Goal: Task Accomplishment & Management: Manage account settings

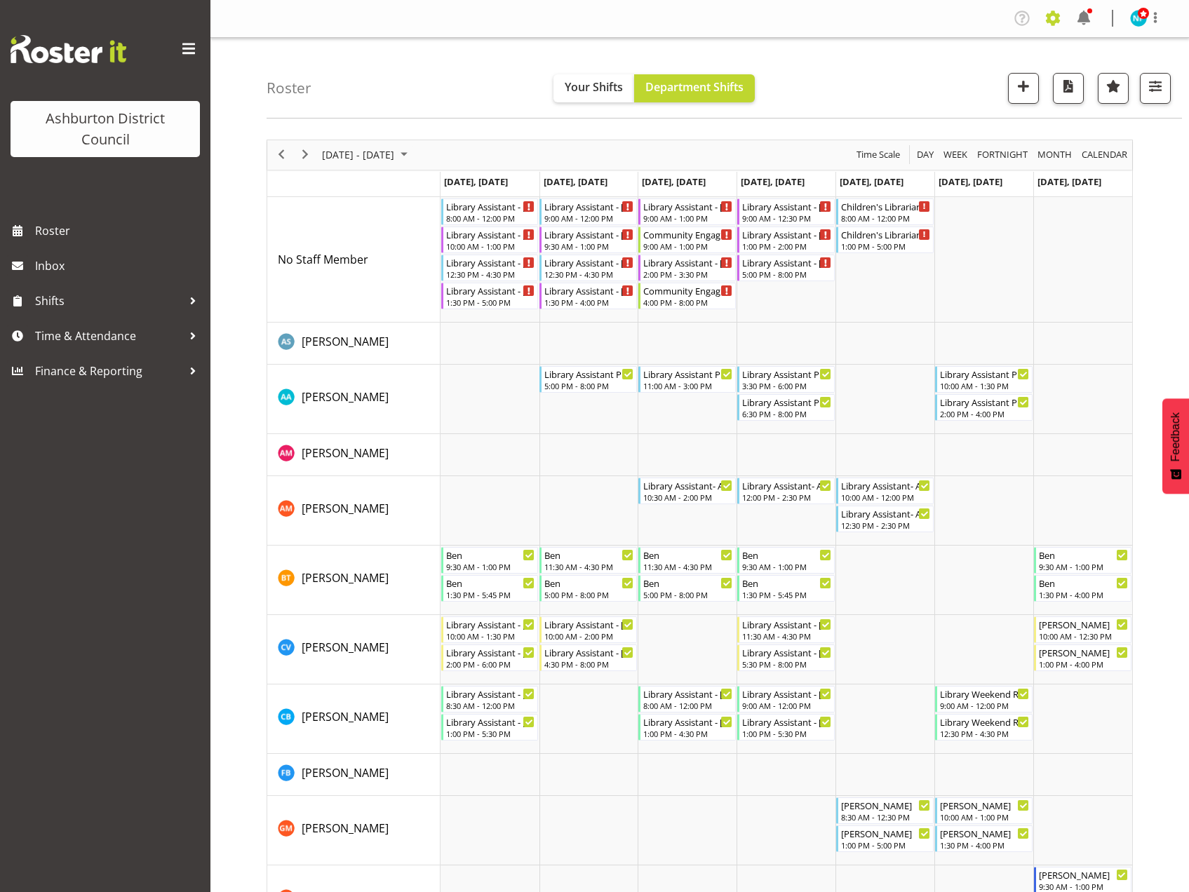
click at [1051, 14] on span at bounding box center [1053, 18] width 22 height 22
click at [943, 152] on link "Employees" at bounding box center [967, 152] width 194 height 25
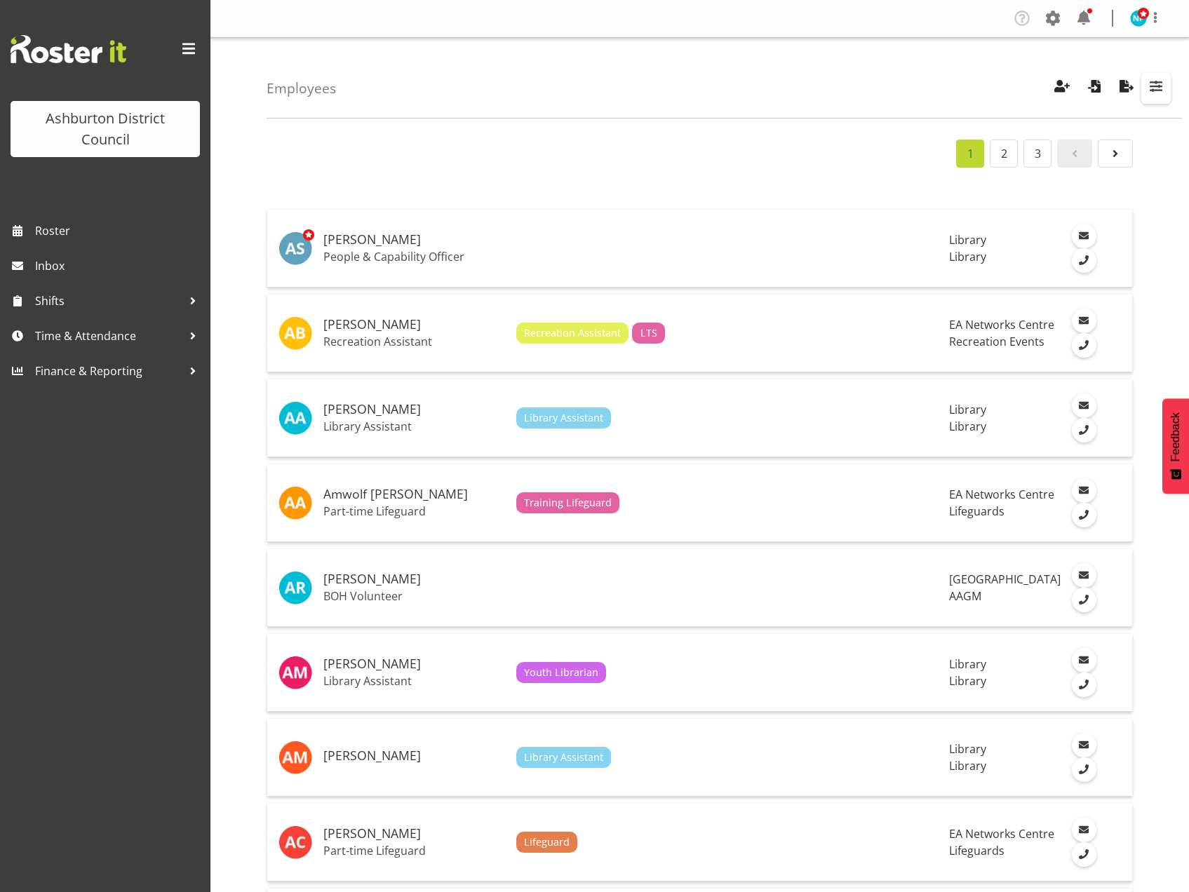
click at [1148, 90] on span "button" at bounding box center [1156, 86] width 18 height 18
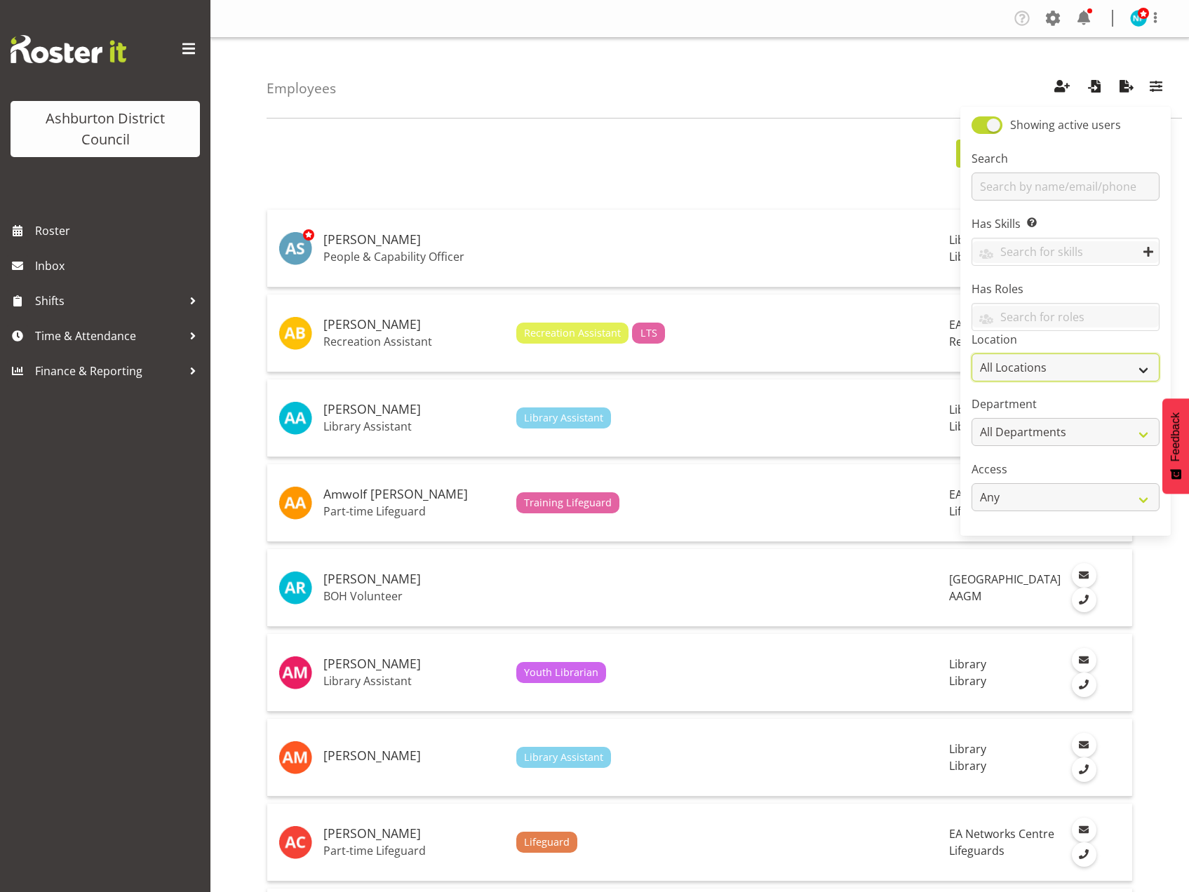
click at [1141, 370] on select "All Locations Art Gallery & Museum EA Networks Centre Library Tinwald Community…" at bounding box center [1066, 368] width 188 height 28
select select "1180"
click at [972, 354] on select "All Locations Art Gallery & Museum EA Networks Centre Library Tinwald Community…" at bounding box center [1066, 368] width 188 height 28
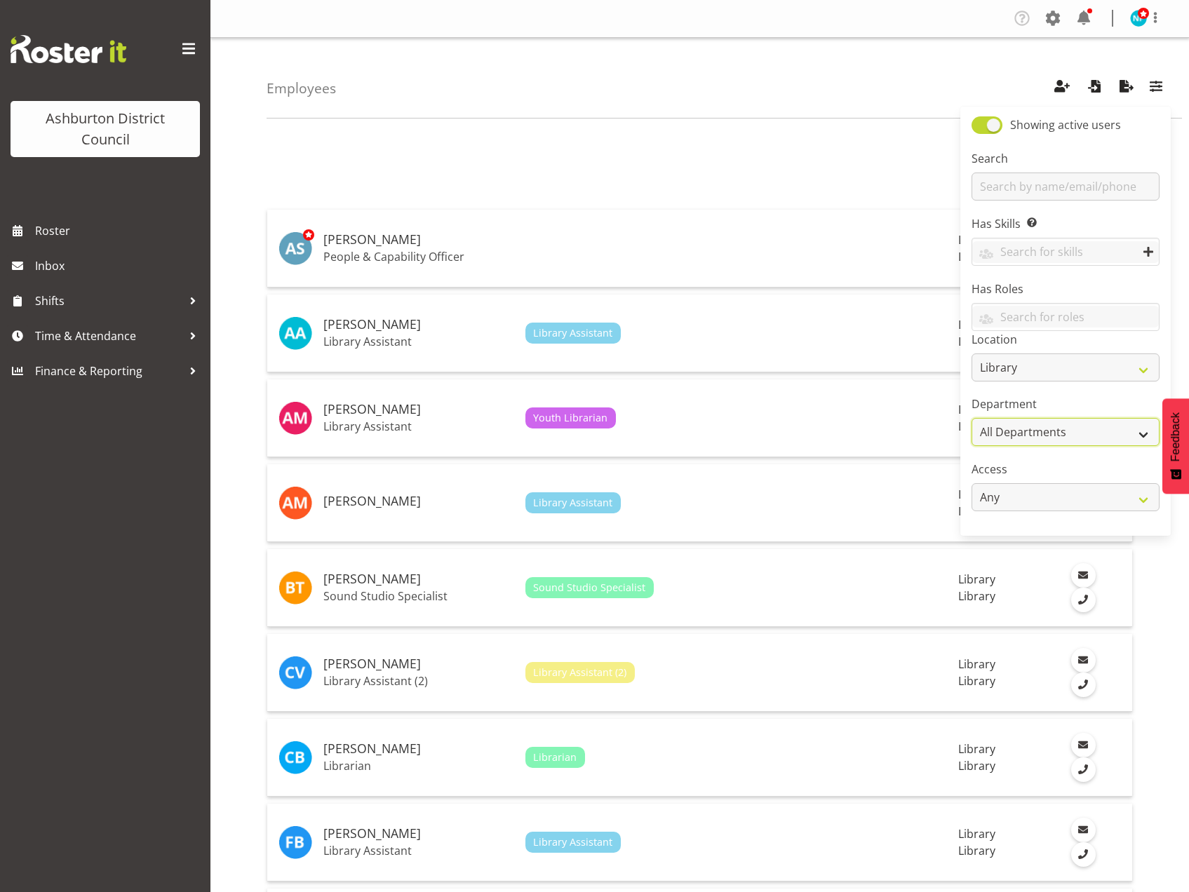
click at [1129, 433] on select "All Departments AAGM Cleaning Customer Services Library Lifeguards Recreation E…" at bounding box center [1066, 432] width 188 height 28
select select "824"
click at [972, 418] on select "All Departments AAGM Cleaning Customer Services Library Lifeguards Recreation E…" at bounding box center [1066, 432] width 188 height 28
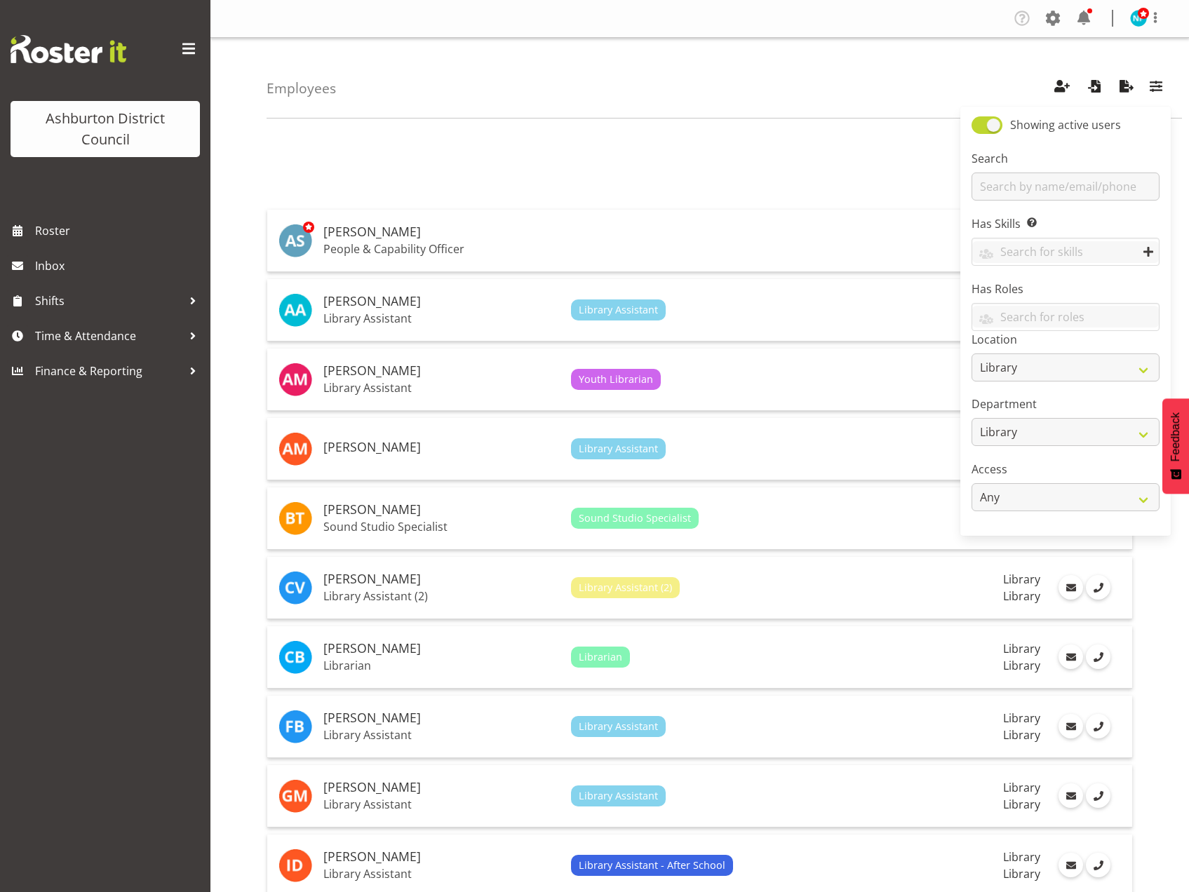
click at [739, 94] on div "Employees Showing active users Search Has Skills Enter any skills required for …" at bounding box center [724, 78] width 915 height 81
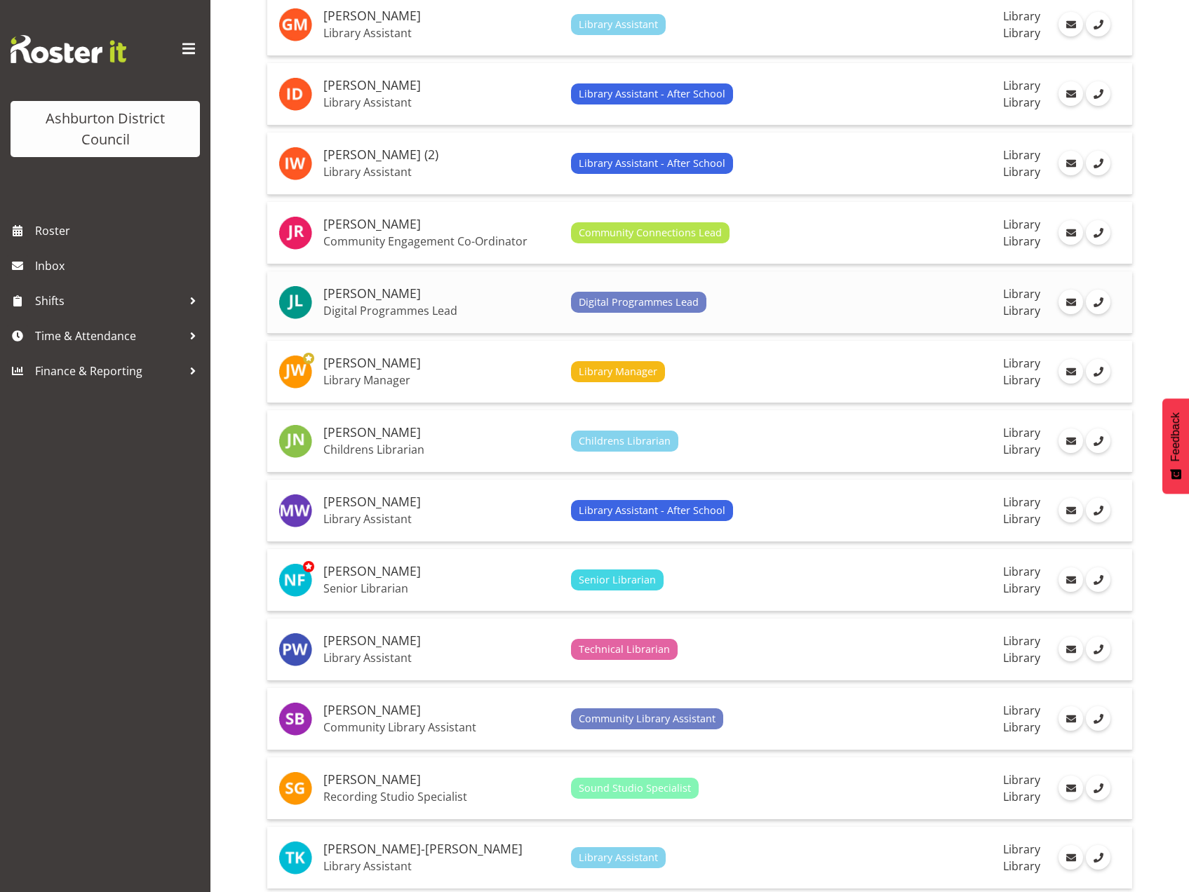
scroll to position [842, 0]
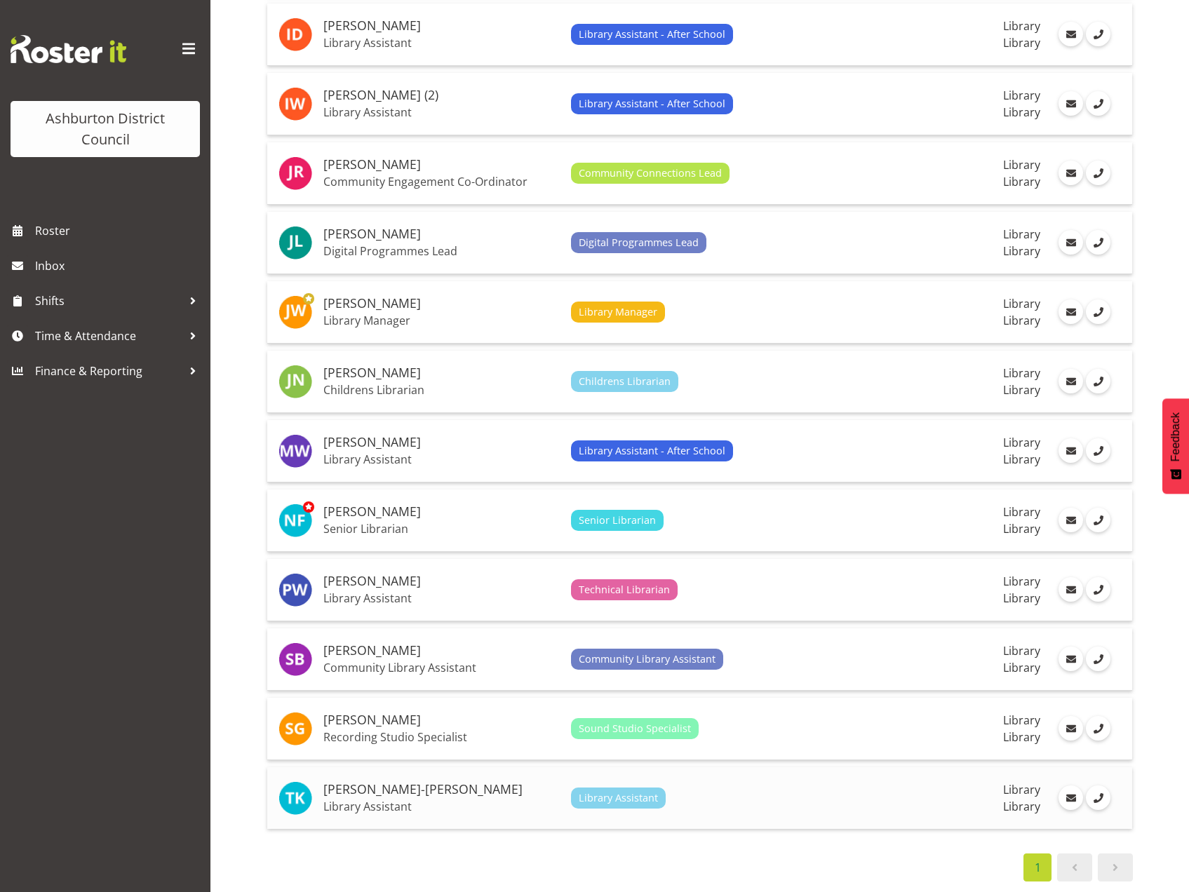
click at [385, 800] on p "Library Assistant" at bounding box center [441, 807] width 236 height 14
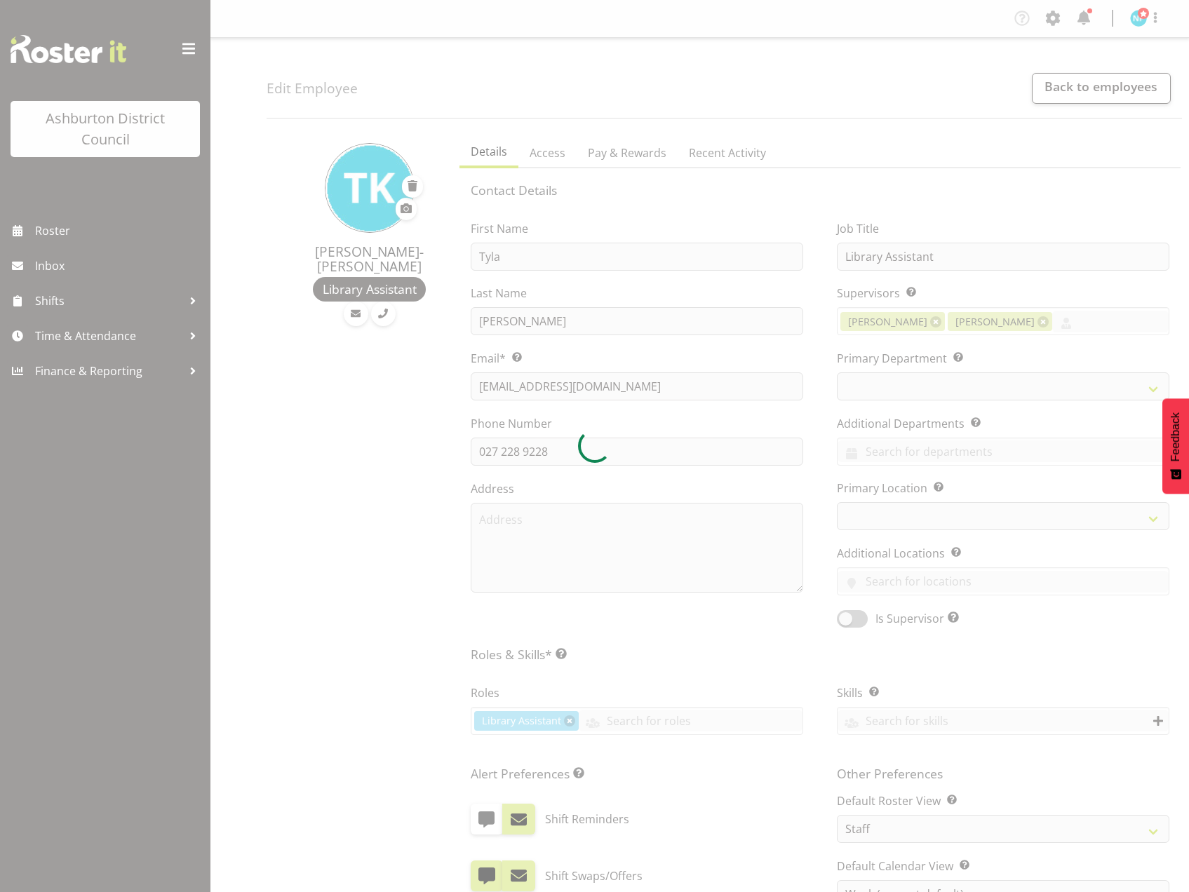
select select "TimelineWeek"
select select
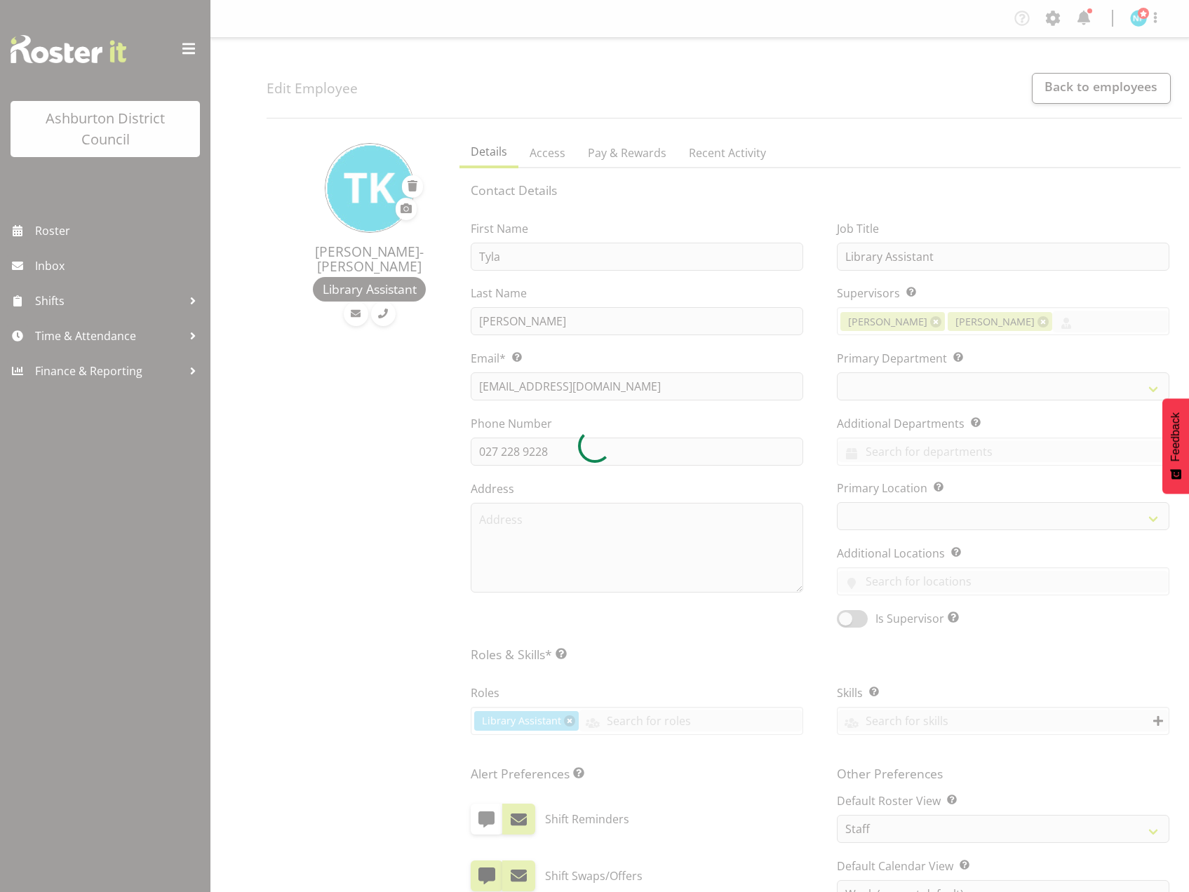
select select
select select "824"
select select "1180"
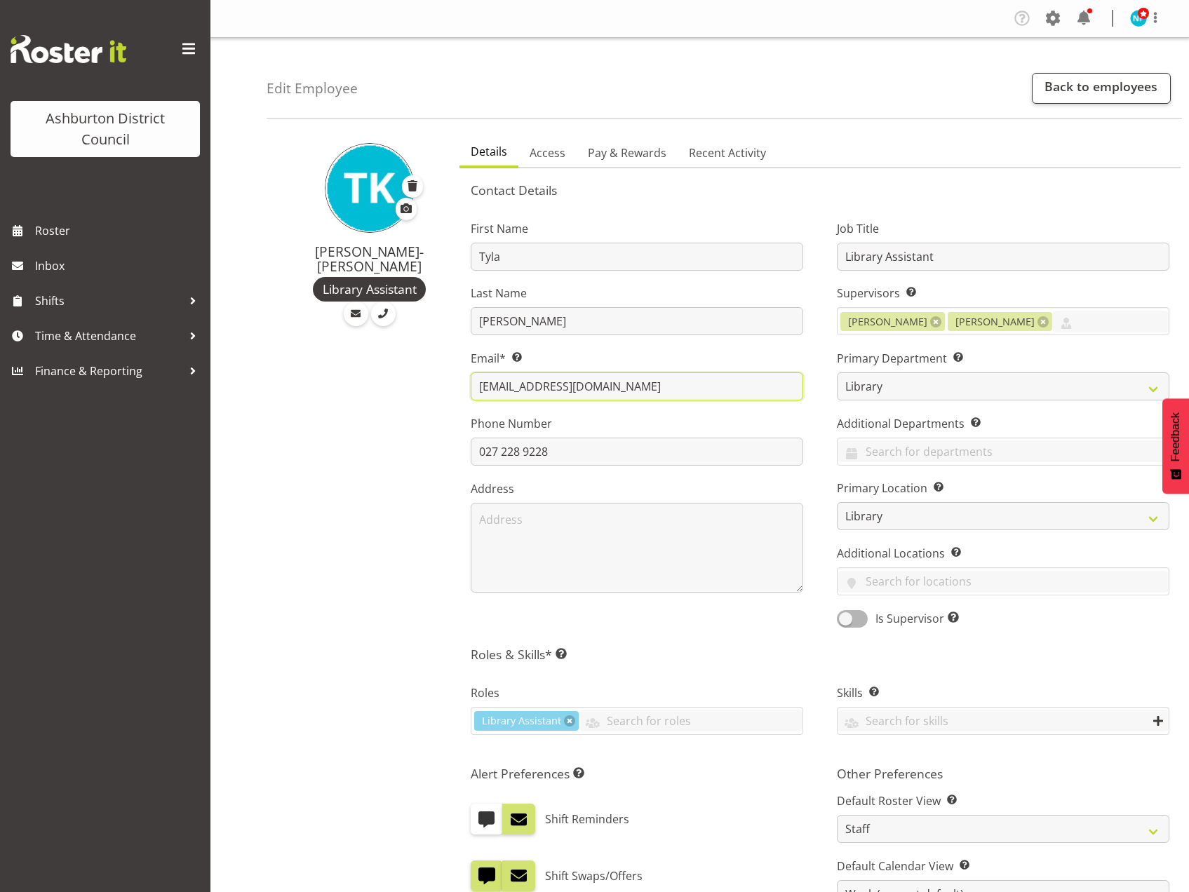
drag, startPoint x: 639, startPoint y: 392, endPoint x: 441, endPoint y: 388, distance: 198.6
click at [441, 388] on div "[PERSON_NAME] Library Assistant Details Access Pay & Rewards Recent Activity Co…" at bounding box center [728, 707] width 922 height 1156
click at [1136, 15] on img at bounding box center [1138, 18] width 17 height 17
click at [1089, 74] on link "Log Out" at bounding box center [1096, 73] width 135 height 25
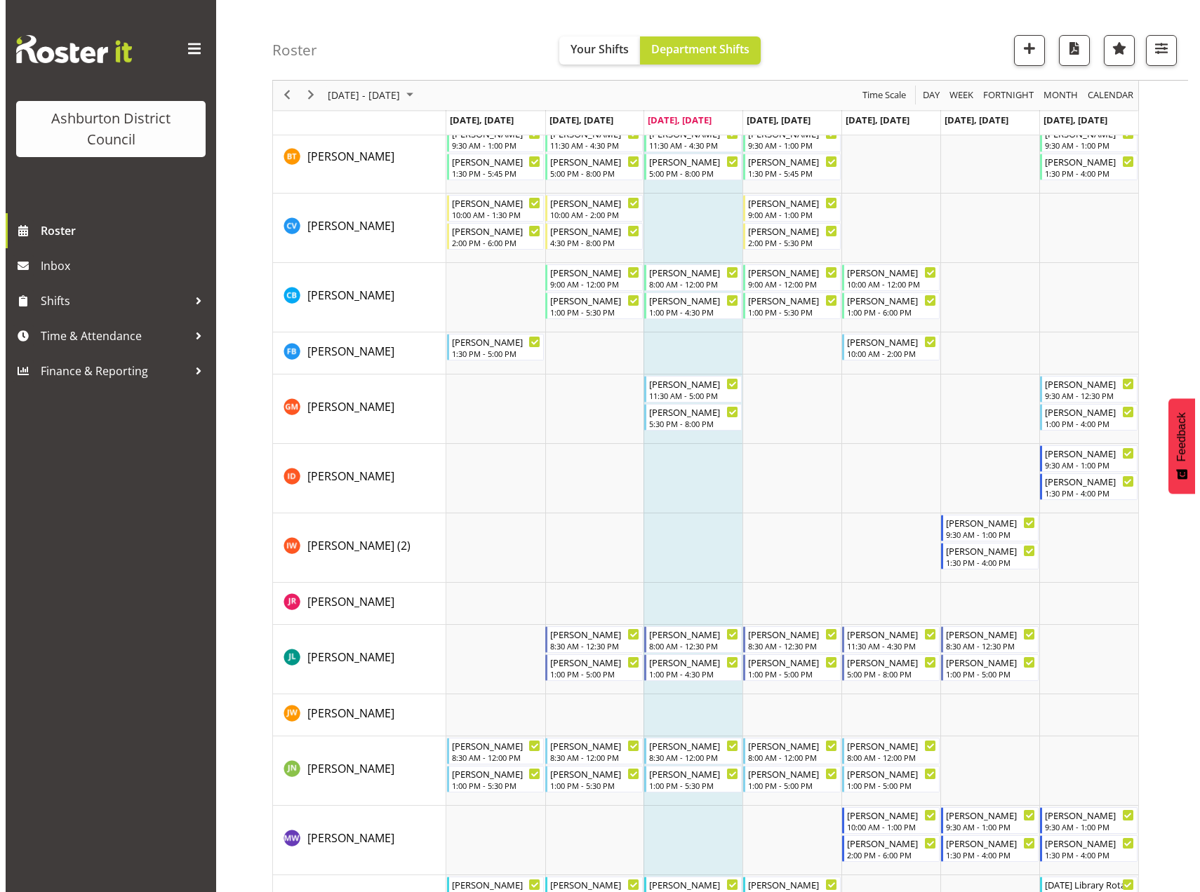
scroll to position [708, 0]
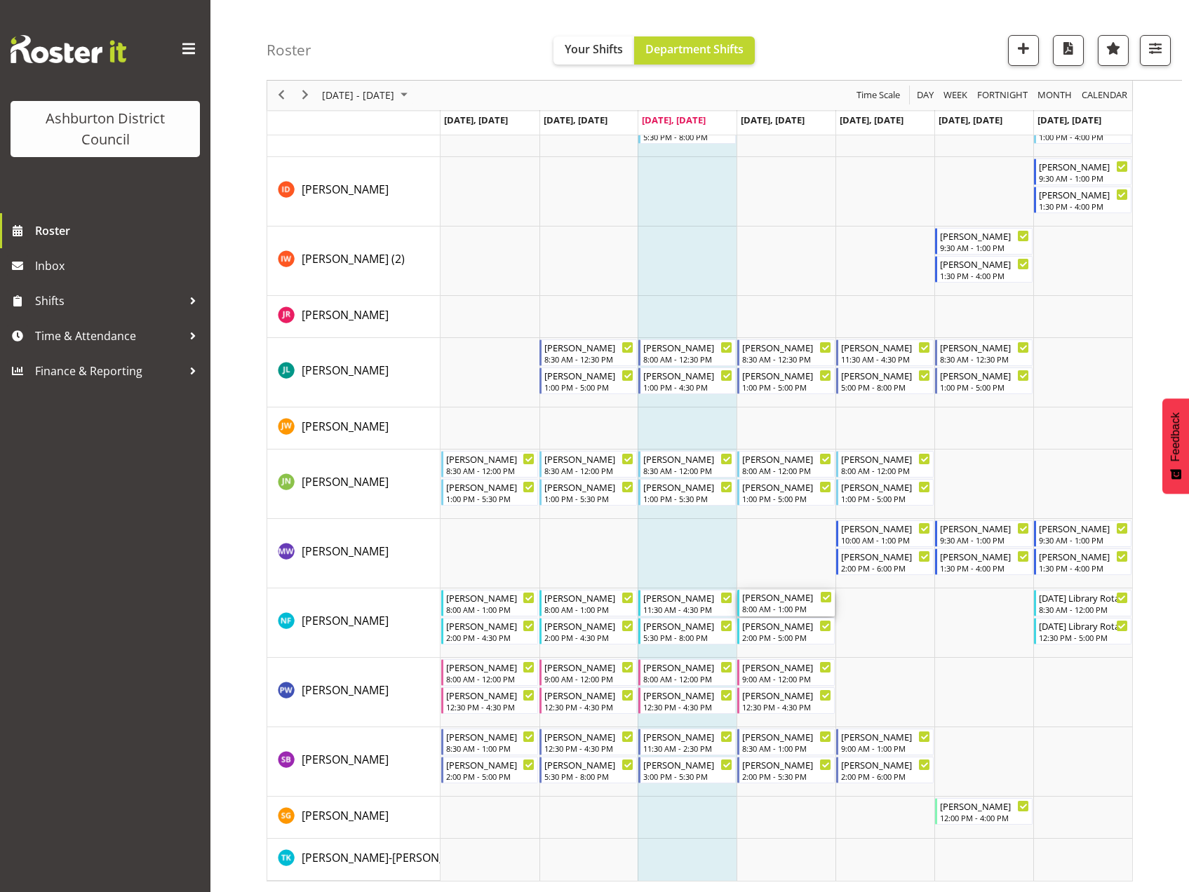
click at [805, 605] on div "8:00 AM - 1:00 PM" at bounding box center [787, 608] width 90 height 11
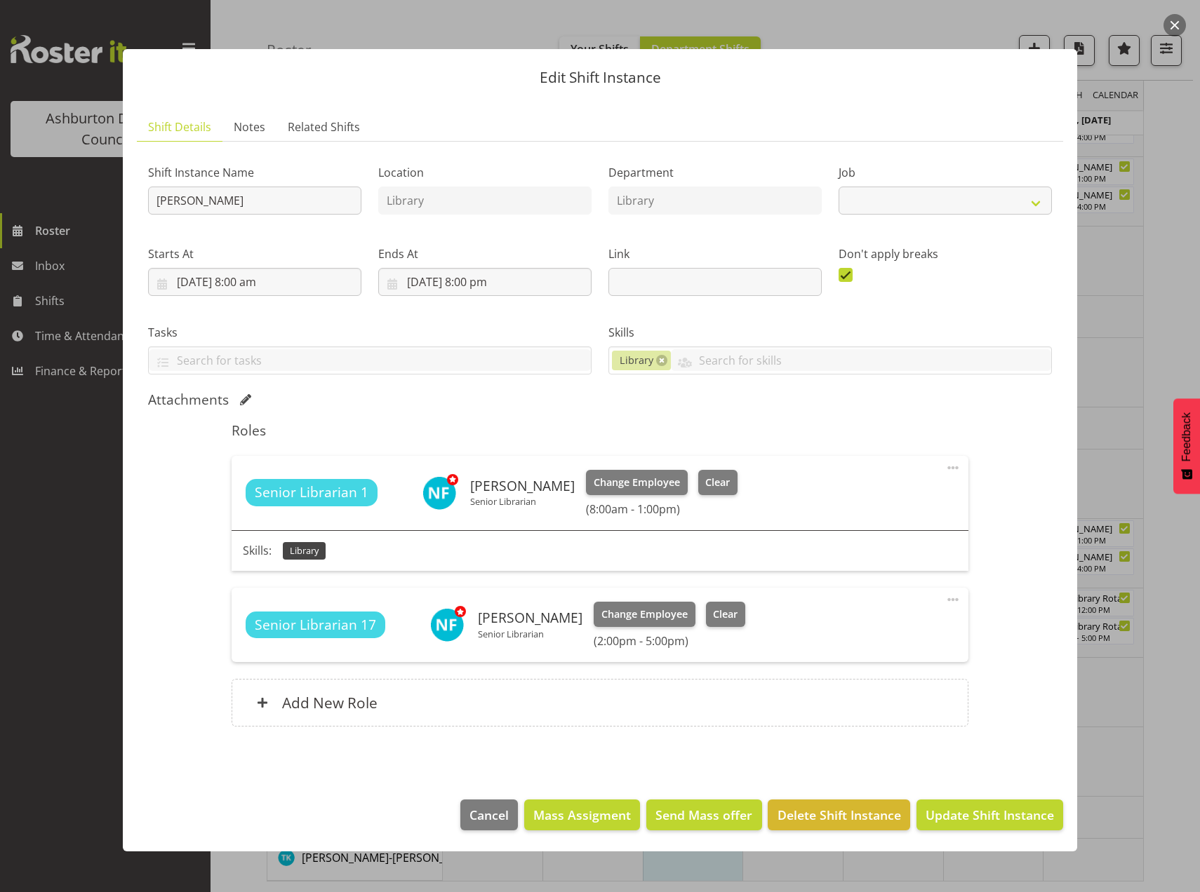
select select "6995"
drag, startPoint x: 725, startPoint y: 487, endPoint x: 751, endPoint y: 570, distance: 87.4
click at [726, 488] on span "Clear" at bounding box center [717, 482] width 25 height 15
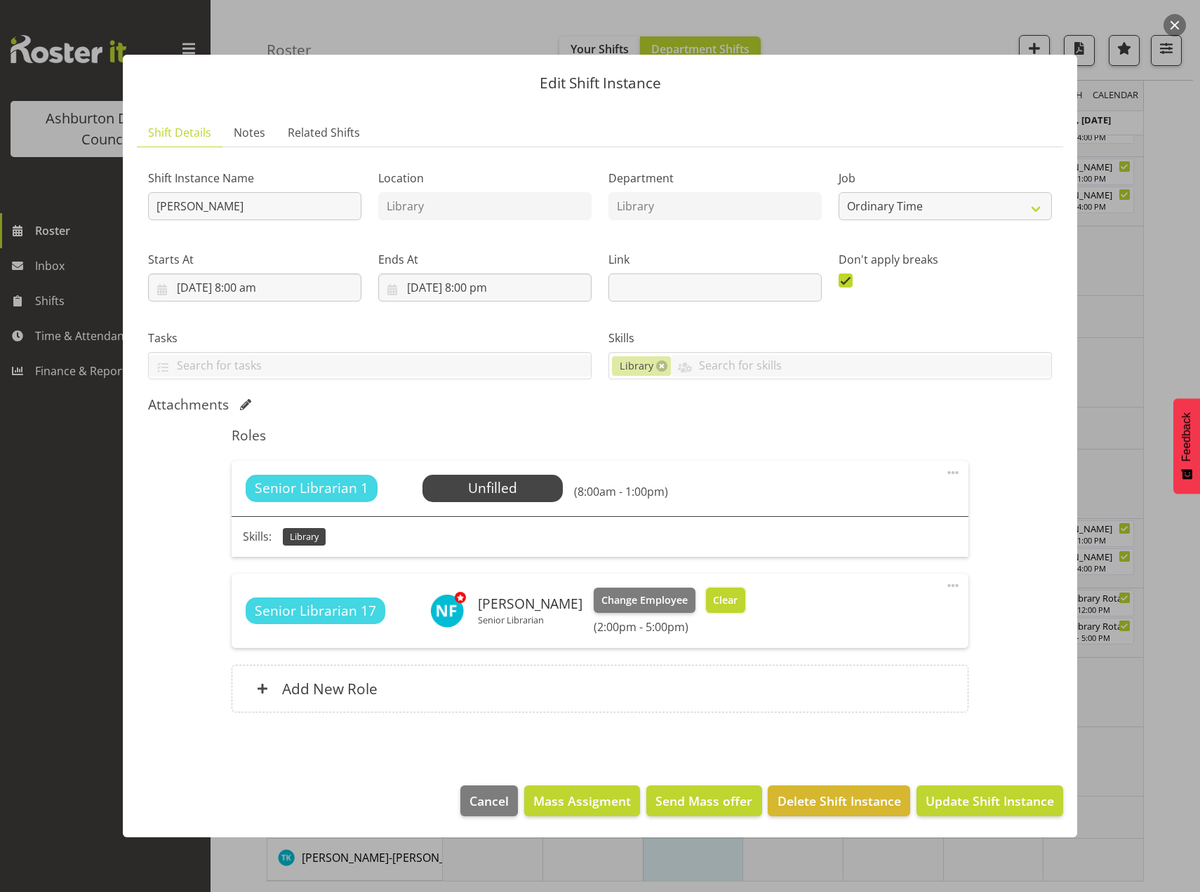
click at [737, 599] on span "Clear" at bounding box center [725, 600] width 25 height 15
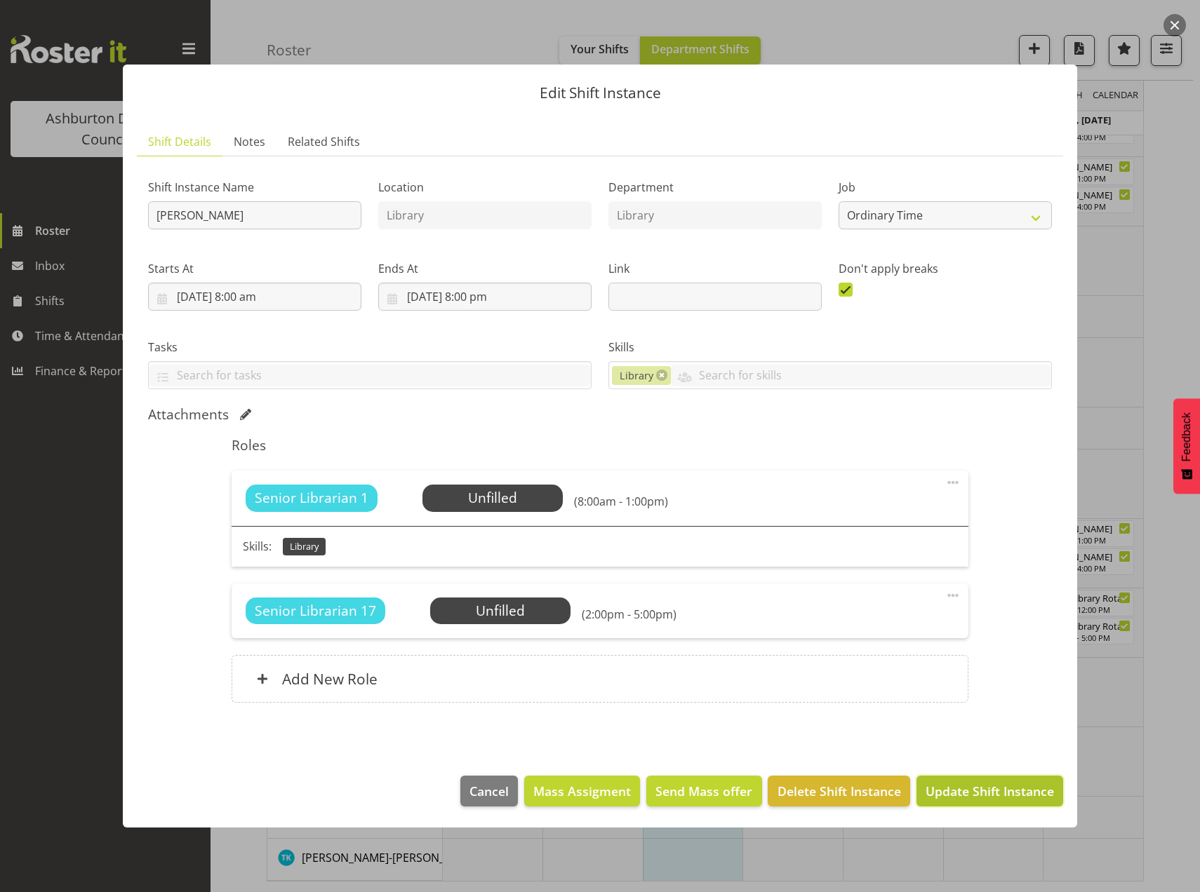
click at [941, 798] on span "Update Shift Instance" at bounding box center [989, 791] width 128 height 18
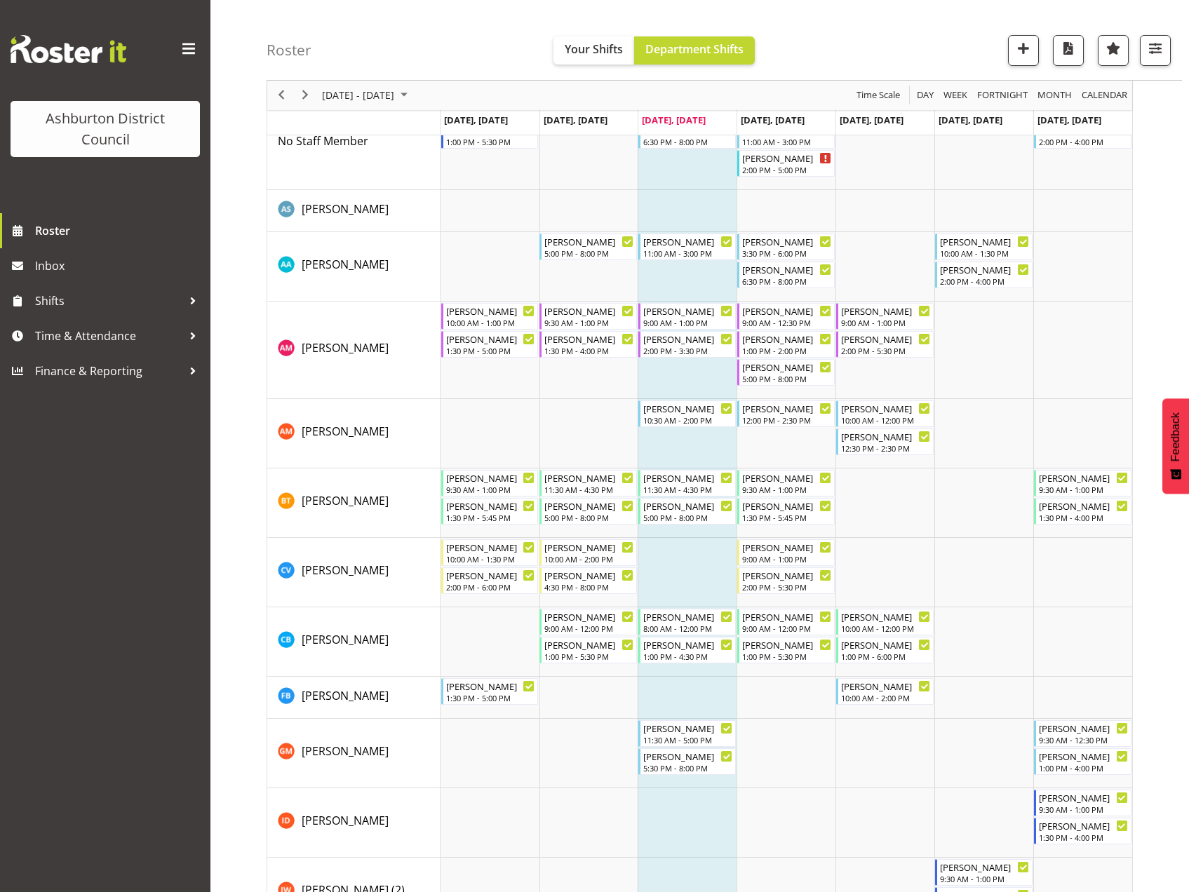
scroll to position [34, 0]
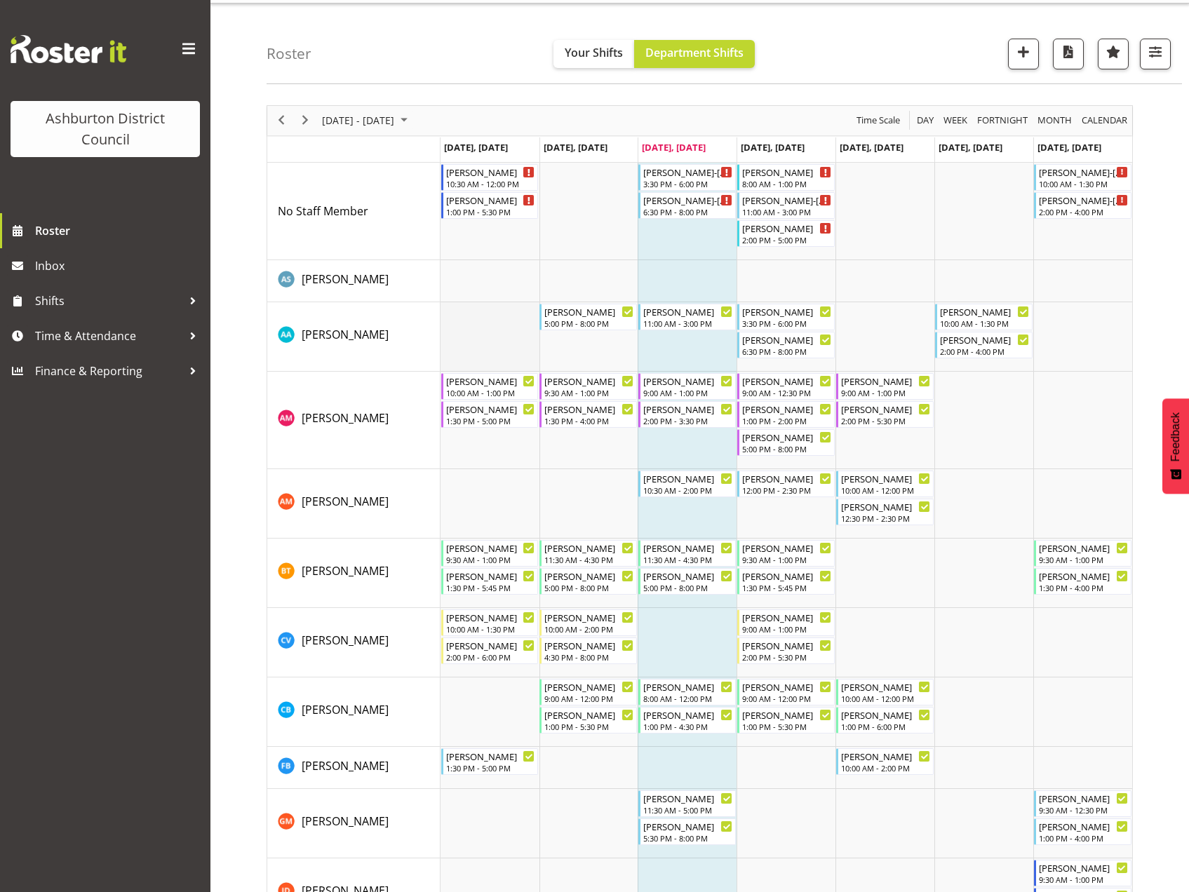
click at [478, 322] on td "Timeline Week of August 20, 2025" at bounding box center [490, 336] width 99 height 69
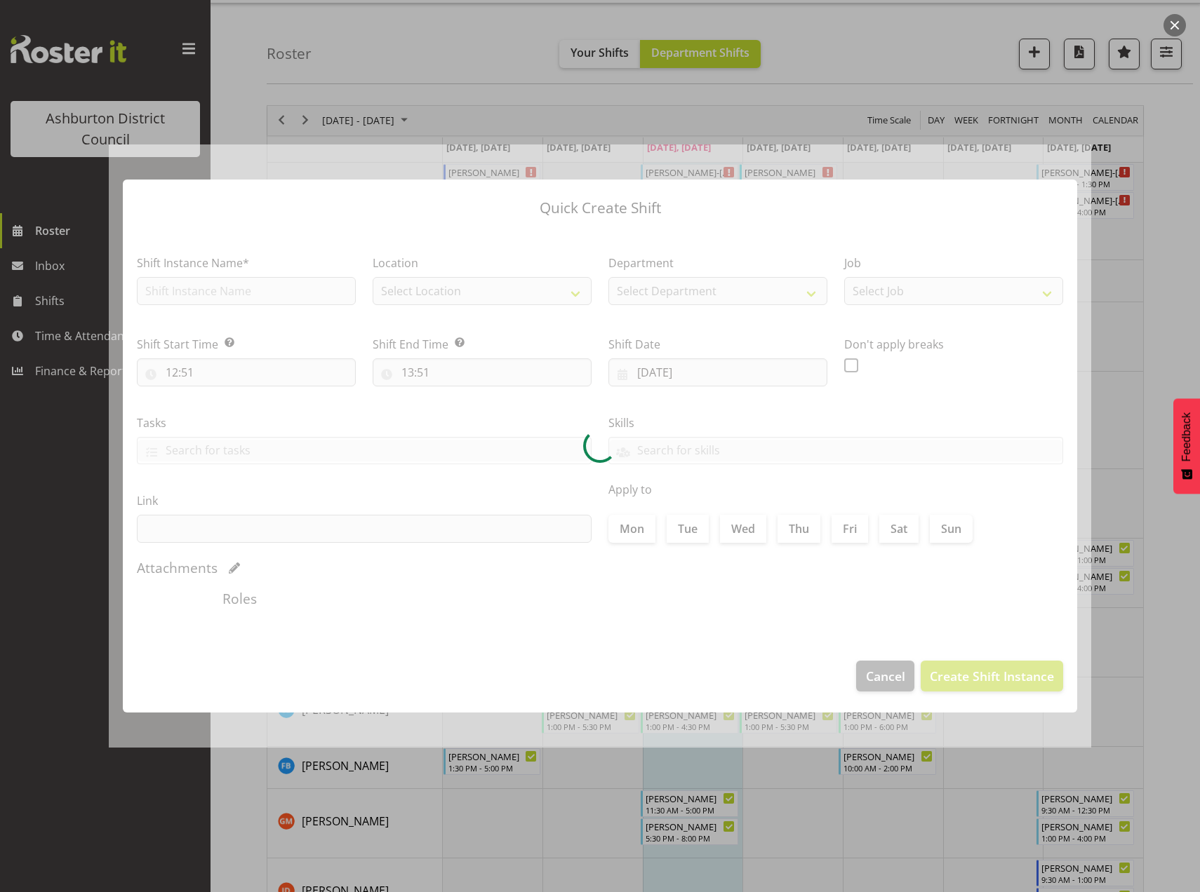
type input "18/08/2025"
checkbox input "true"
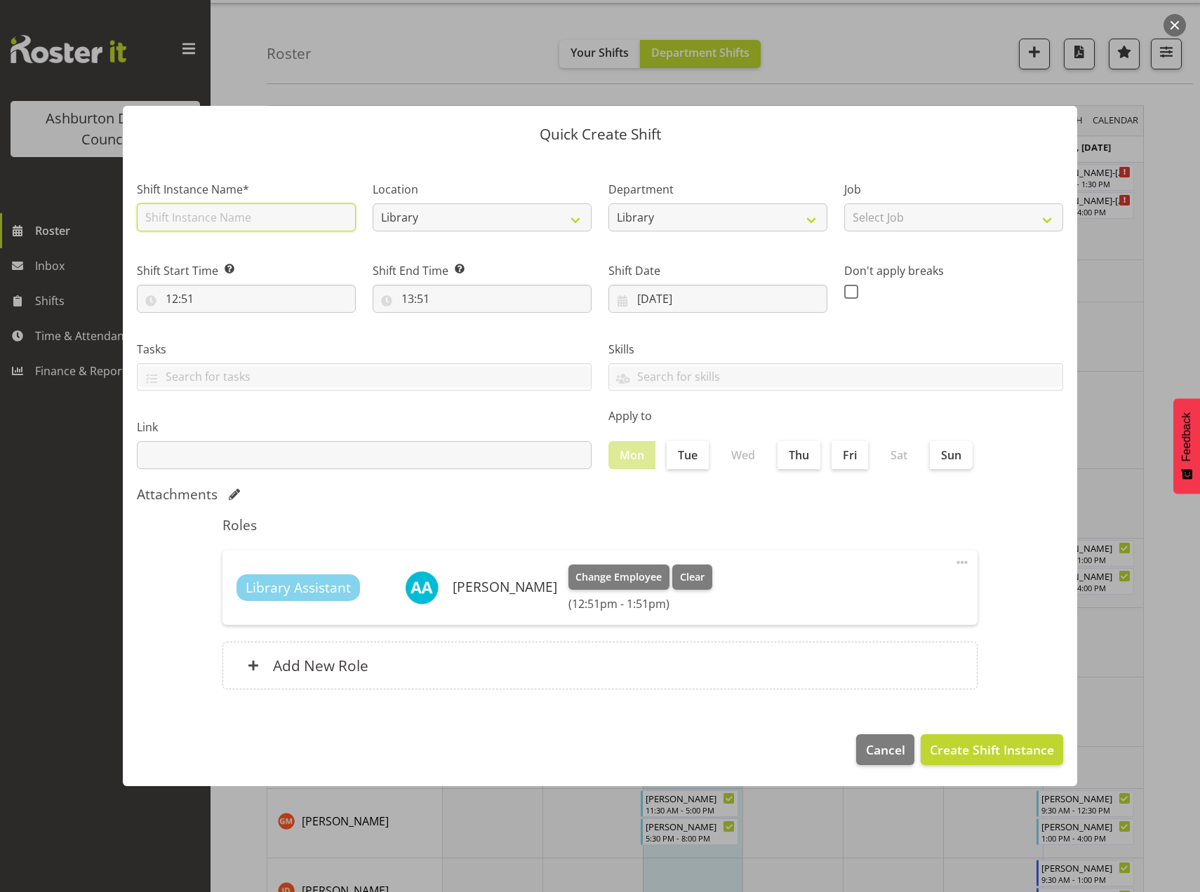
click at [199, 221] on input "text" at bounding box center [246, 217] width 219 height 28
type input "Amanda"
click at [1040, 215] on select "Select Job Casual HDA - CSR HDA - EA Lifeguarding LTS- Alt Duties Ordinary Time…" at bounding box center [953, 217] width 219 height 28
select select "6995"
click at [844, 203] on select "Select Job Casual HDA - CSR HDA - EA Lifeguarding LTS- Alt Duties Ordinary Time…" at bounding box center [953, 217] width 219 height 28
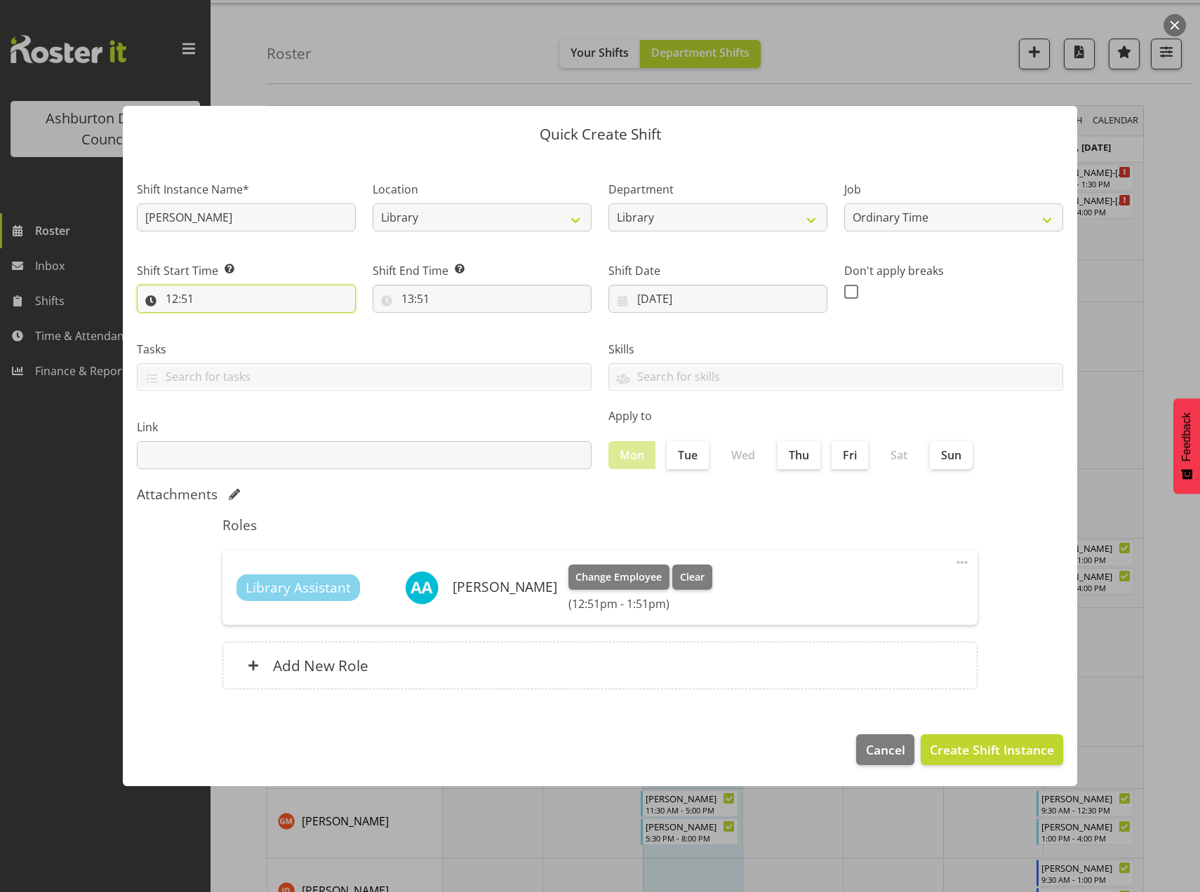
click at [168, 297] on input "12:51" at bounding box center [246, 299] width 219 height 28
click at [267, 339] on select "00 01 02 03 04 05 06 07 08 09 10 11 12 13 14 15 16 17 18 19 20 21 22 23 24 25 2…" at bounding box center [269, 335] width 32 height 28
select select "0"
click at [253, 321] on select "00 01 02 03 04 05 06 07 08 09 10 11 12 13 14 15 16 17 18 19 20 21 22 23 24 25 2…" at bounding box center [269, 335] width 32 height 28
type input "12:00"
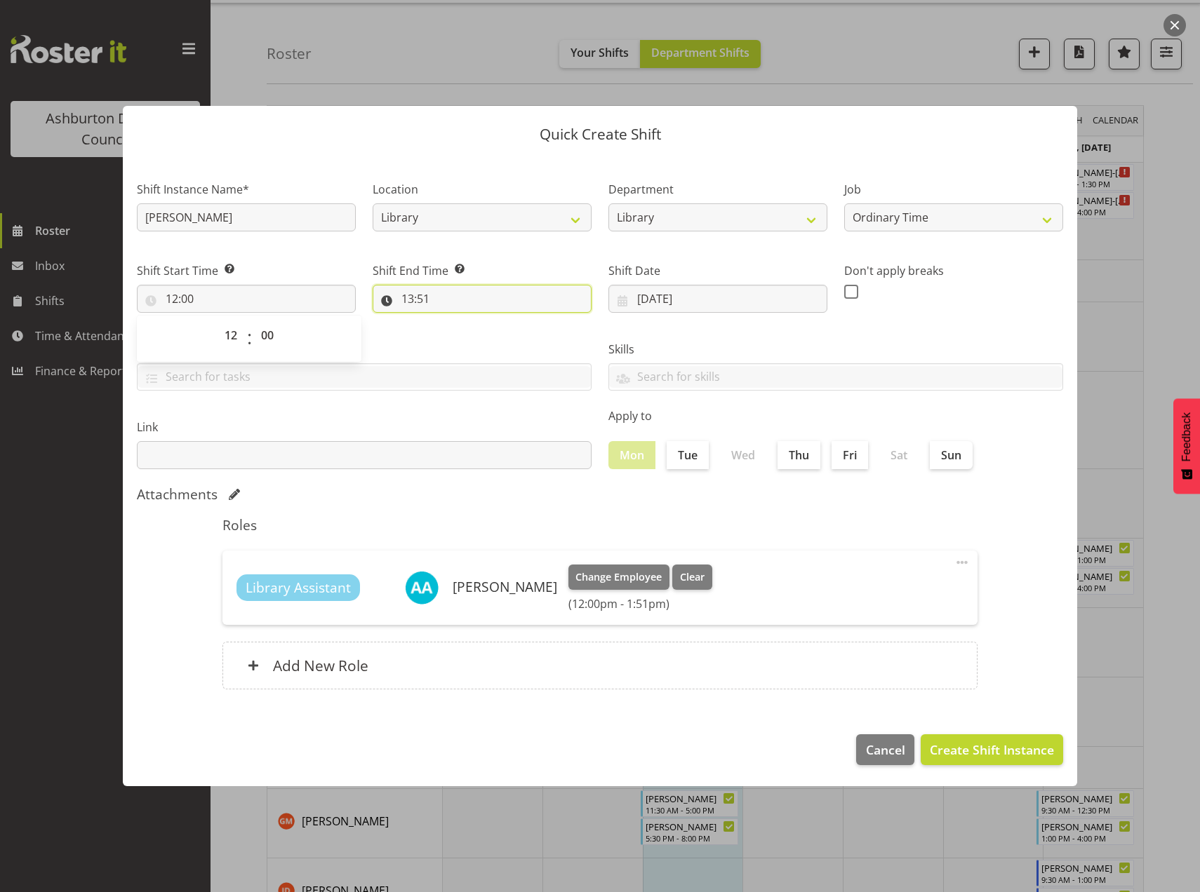
click at [427, 299] on input "13:51" at bounding box center [481, 299] width 219 height 28
click at [497, 336] on select "00 01 02 03 04 05 06 07 08 09 10 11 12 13 14 15 16 17 18 19 20 21 22 23 24 25 2…" at bounding box center [505, 335] width 32 height 28
select select "0"
click at [489, 321] on select "00 01 02 03 04 05 06 07 08 09 10 11 12 13 14 15 16 17 18 19 20 21 22 23 24 25 2…" at bounding box center [505, 335] width 32 height 28
type input "13:00"
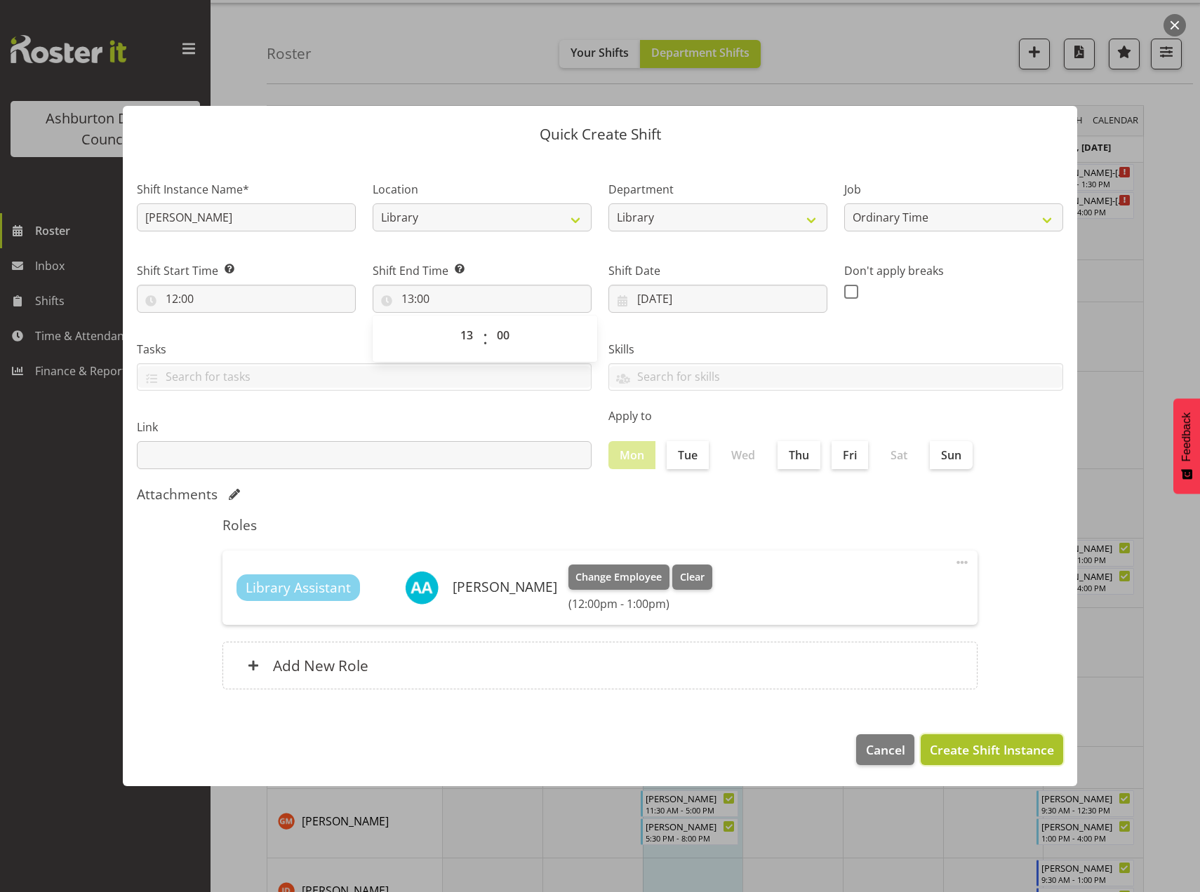
click at [1000, 758] on span "Create Shift Instance" at bounding box center [991, 750] width 124 height 18
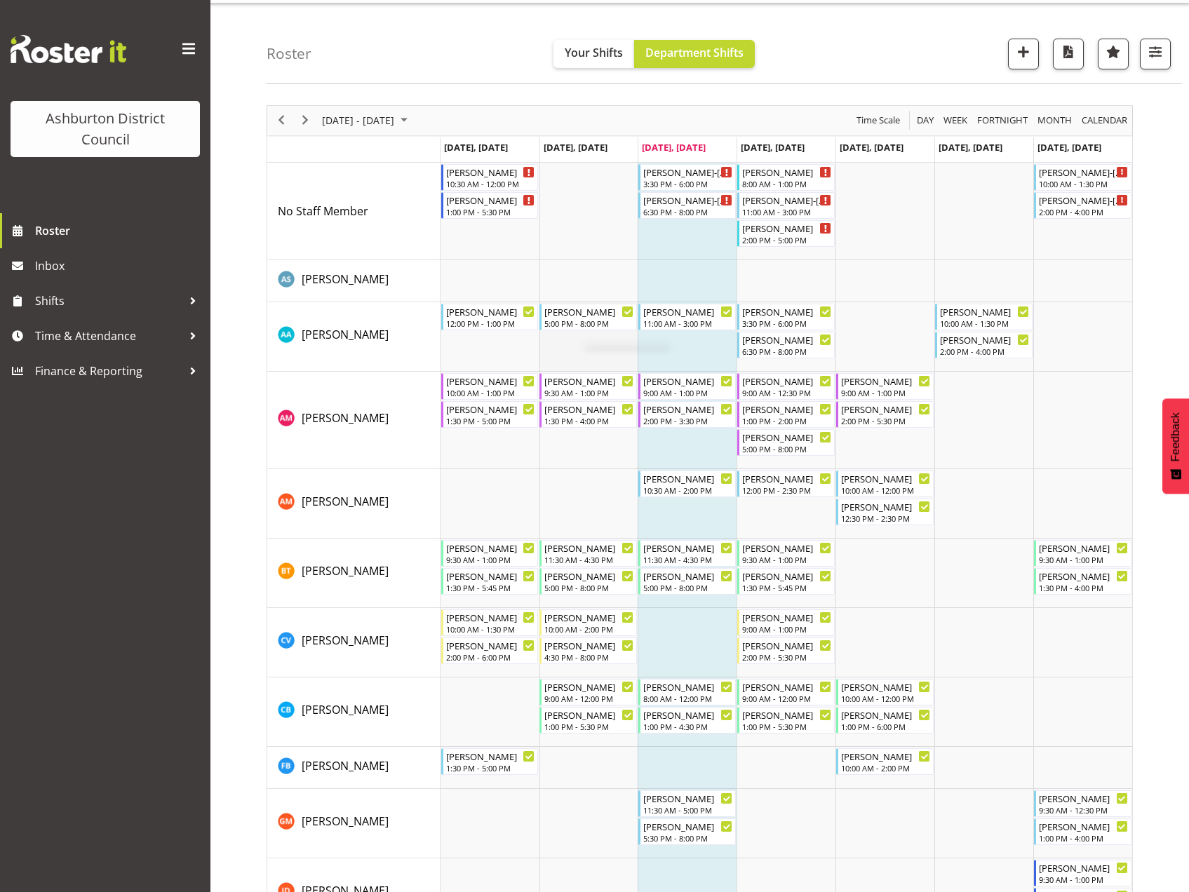
click at [586, 344] on td "Timeline Week of August 20, 2025" at bounding box center [588, 336] width 99 height 69
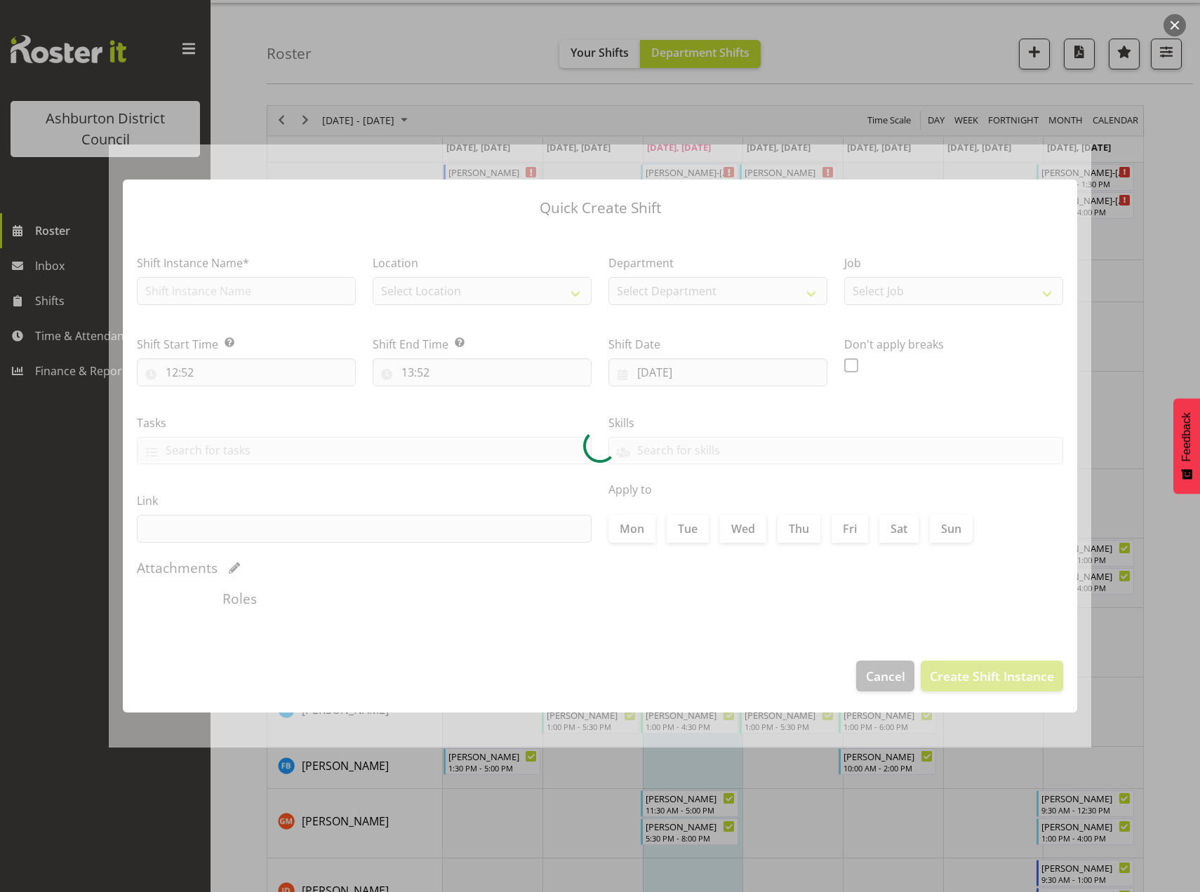
type input "19/08/2025"
checkbox input "true"
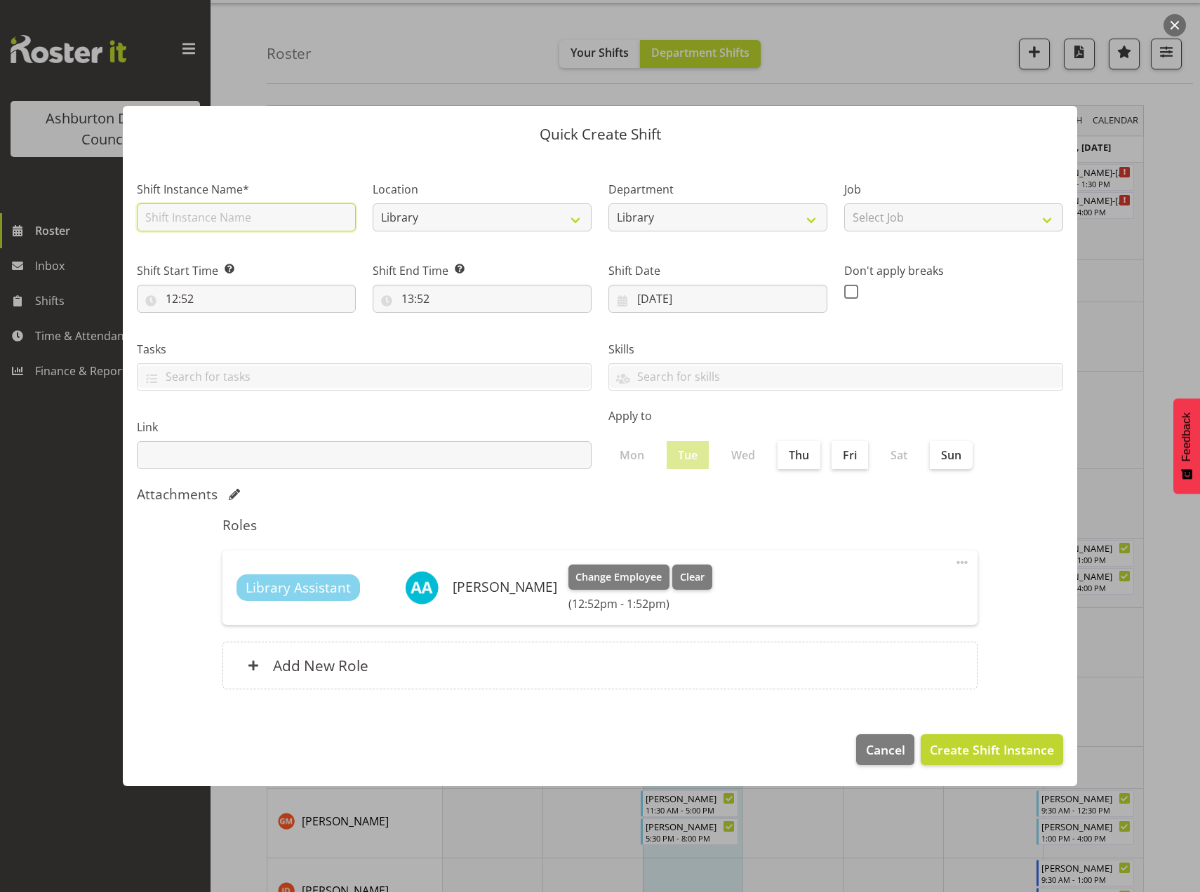
click at [253, 222] on input "text" at bounding box center [246, 217] width 219 height 28
type input "Amanda"
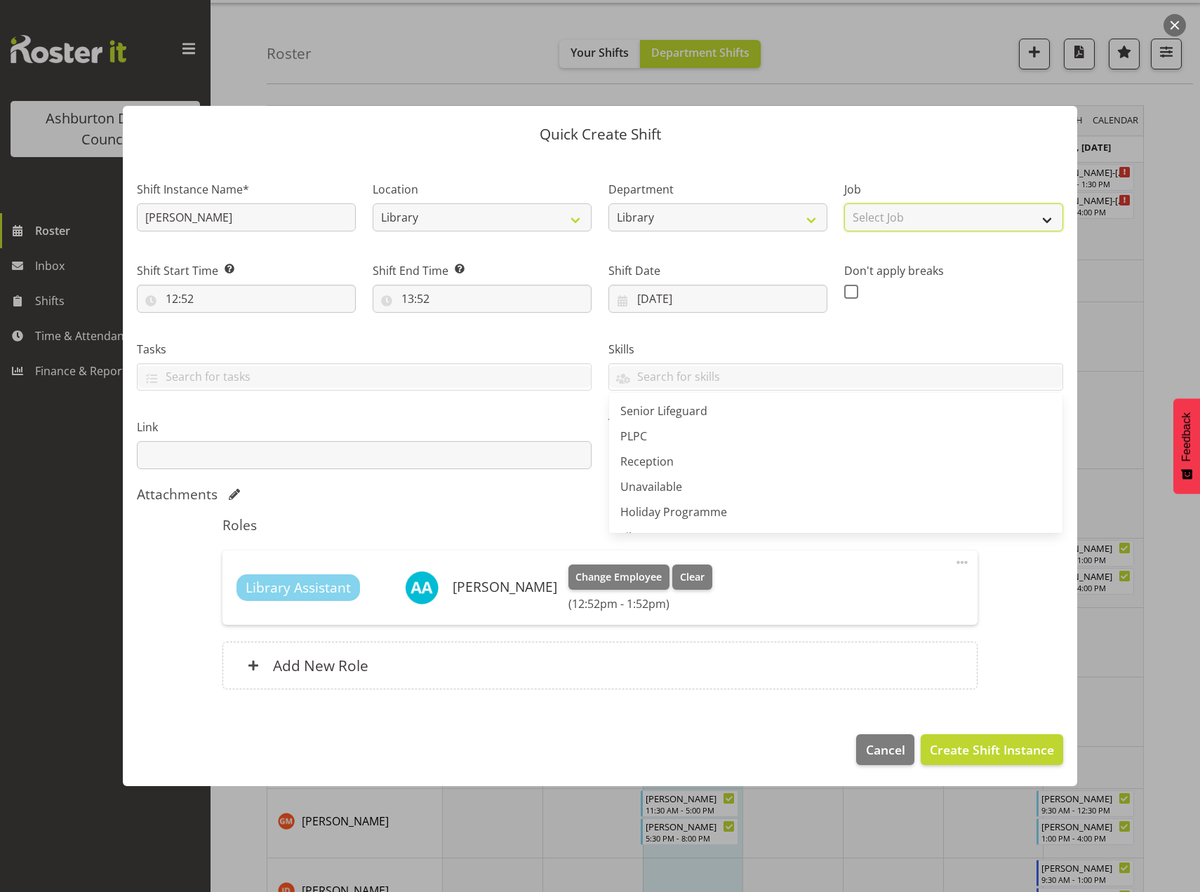
click at [997, 218] on select "Select Job Casual HDA - CSR HDA - EA Lifeguarding LTS- Alt Duties Ordinary Time…" at bounding box center [953, 217] width 219 height 28
select select "6995"
click at [844, 203] on select "Select Job Casual HDA - CSR HDA - EA Lifeguarding LTS- Alt Duties Ordinary Time…" at bounding box center [953, 217] width 219 height 28
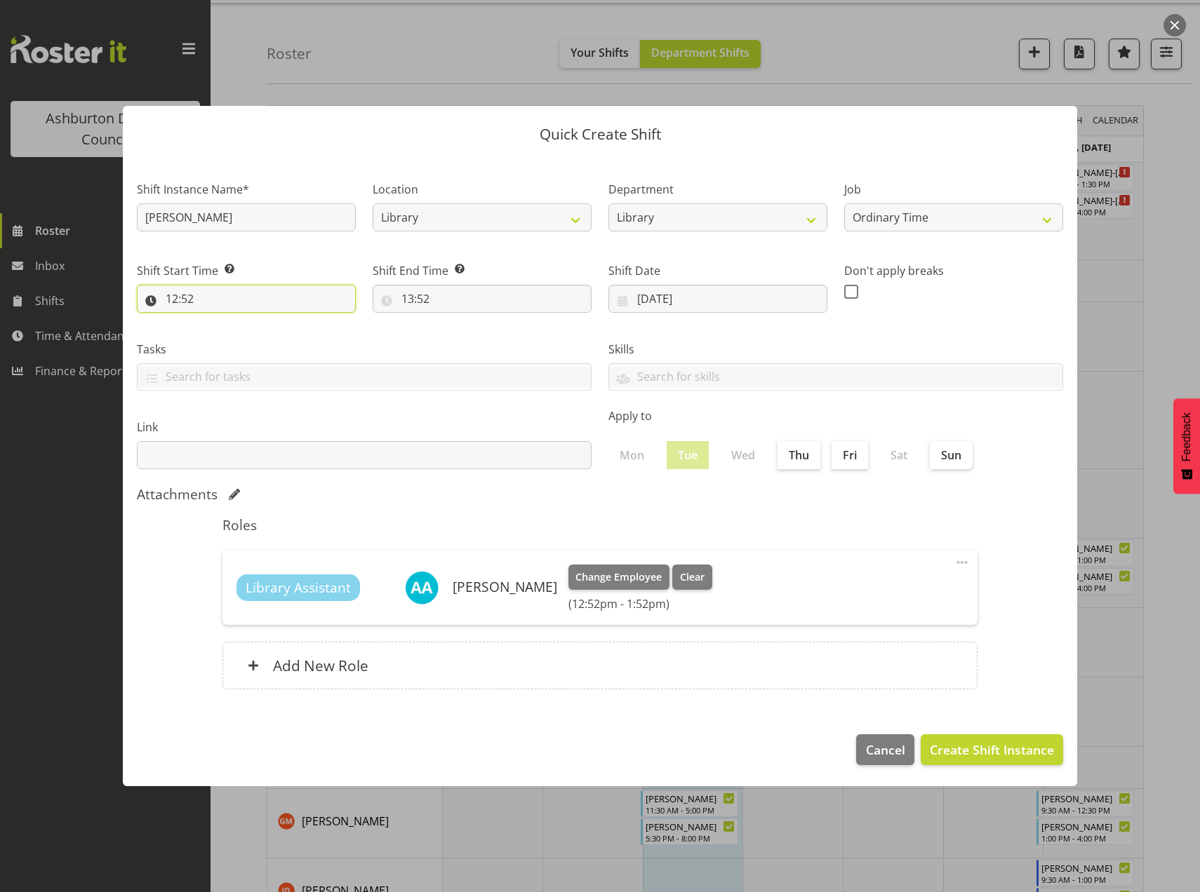
click at [177, 295] on input "12:52" at bounding box center [246, 299] width 219 height 28
click at [233, 335] on select "00 01 02 03 04 05 06 07 08 09 10 11 12 13 14 15 16 17 18 19 20 21 22 23" at bounding box center [233, 335] width 32 height 28
select select "8"
click at [217, 321] on select "00 01 02 03 04 05 06 07 08 09 10 11 12 13 14 15 16 17 18 19 20 21 22 23" at bounding box center [233, 335] width 32 height 28
type input "08:52"
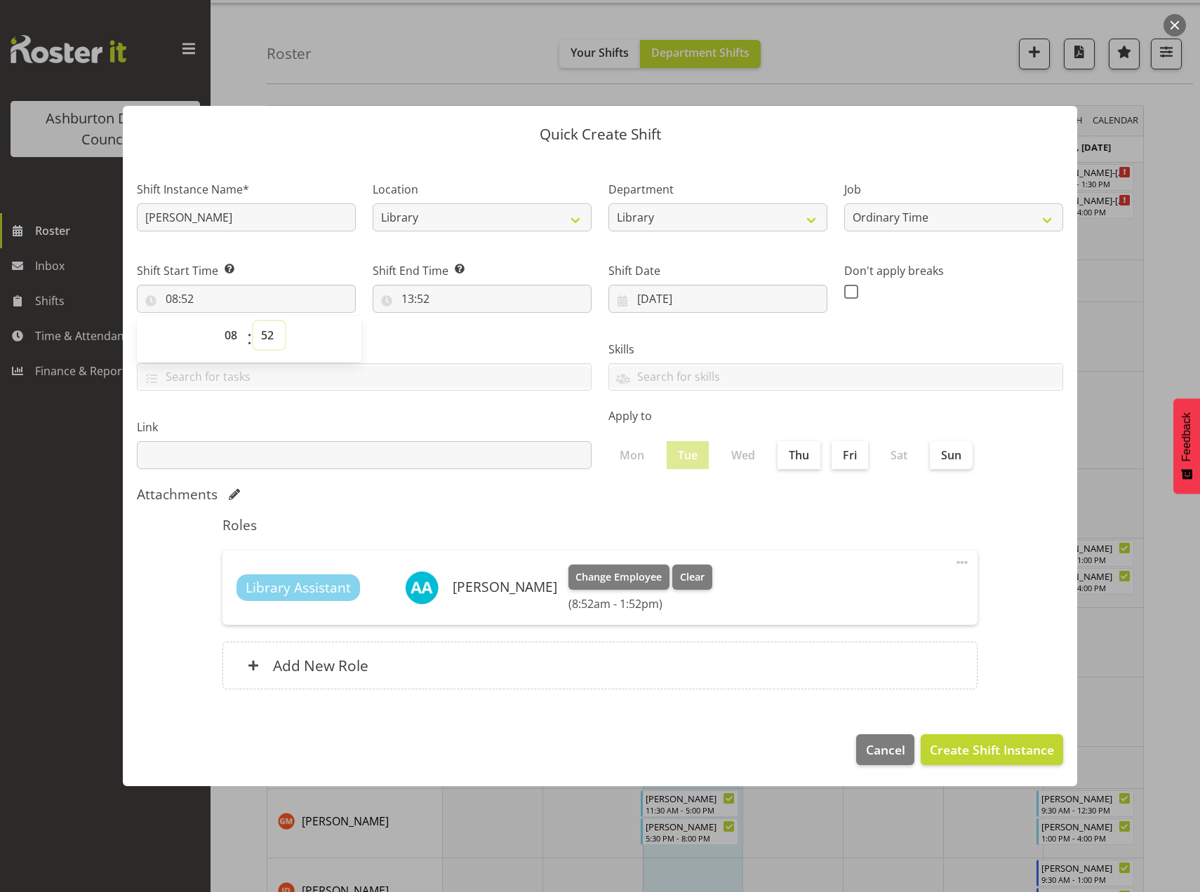
click at [267, 337] on select "00 01 02 03 04 05 06 07 08 09 10 11 12 13 14 15 16 17 18 19 20 21 22 23 24 25 2…" at bounding box center [269, 335] width 32 height 28
select select "30"
click at [253, 321] on select "00 01 02 03 04 05 06 07 08 09 10 11 12 13 14 15 16 17 18 19 20 21 22 23 24 25 2…" at bounding box center [269, 335] width 32 height 28
type input "08:30"
click at [403, 295] on input "13:52" at bounding box center [481, 299] width 219 height 28
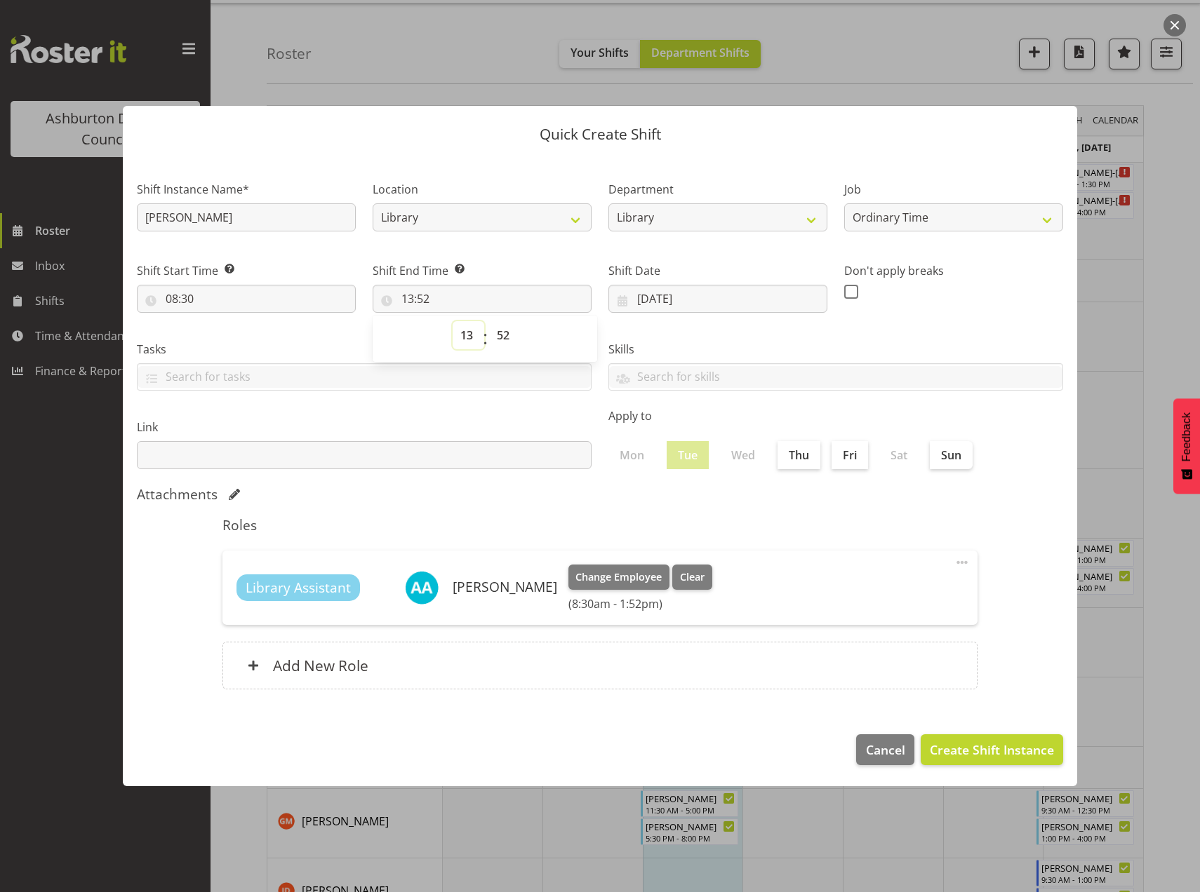
click at [467, 337] on select "00 01 02 03 04 05 06 07 08 09 10 11 12 13 14 15 16 17 18 19 20 21 22 23" at bounding box center [468, 335] width 32 height 28
select select "10"
click at [452, 321] on select "00 01 02 03 04 05 06 07 08 09 10 11 12 13 14 15 16 17 18 19 20 21 22 23" at bounding box center [468, 335] width 32 height 28
type input "10:52"
click at [499, 338] on select "00 01 02 03 04 05 06 07 08 09 10 11 12 13 14 15 16 17 18 19 20 21 22 23 24 25 2…" at bounding box center [505, 335] width 32 height 28
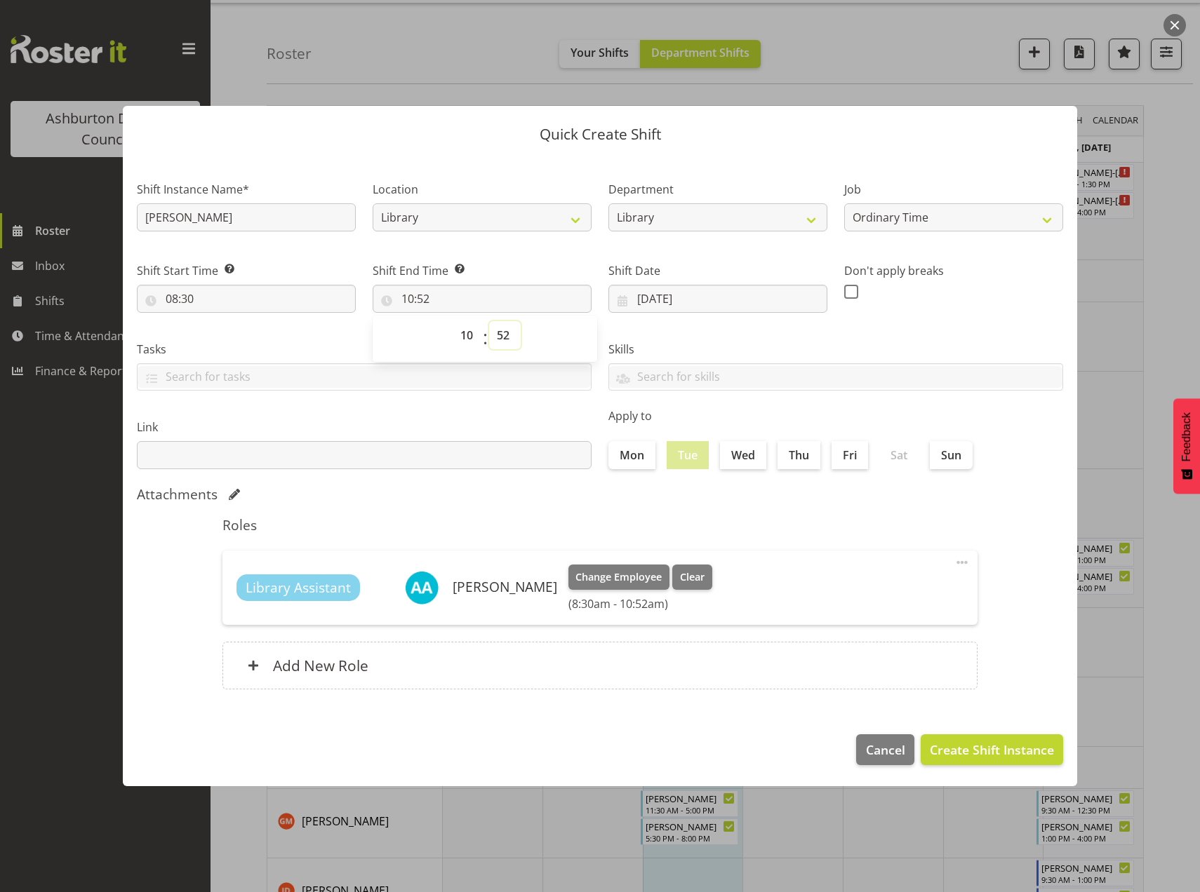
select select "0"
click at [489, 321] on select "00 01 02 03 04 05 06 07 08 09 10 11 12 13 14 15 16 17 18 19 20 21 22 23 24 25 2…" at bounding box center [505, 335] width 32 height 28
type input "10:00"
click at [955, 741] on span "Create Shift Instance" at bounding box center [991, 750] width 124 height 18
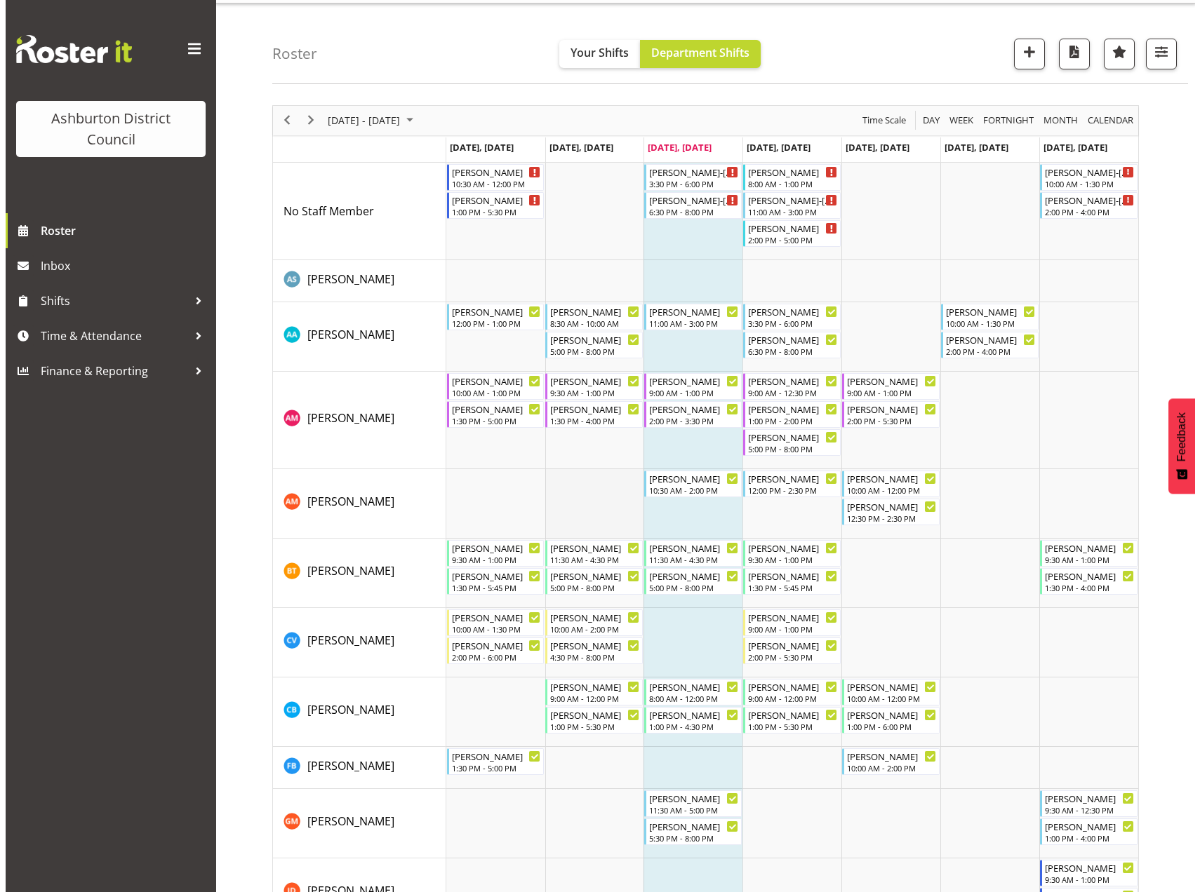
scroll to position [385, 0]
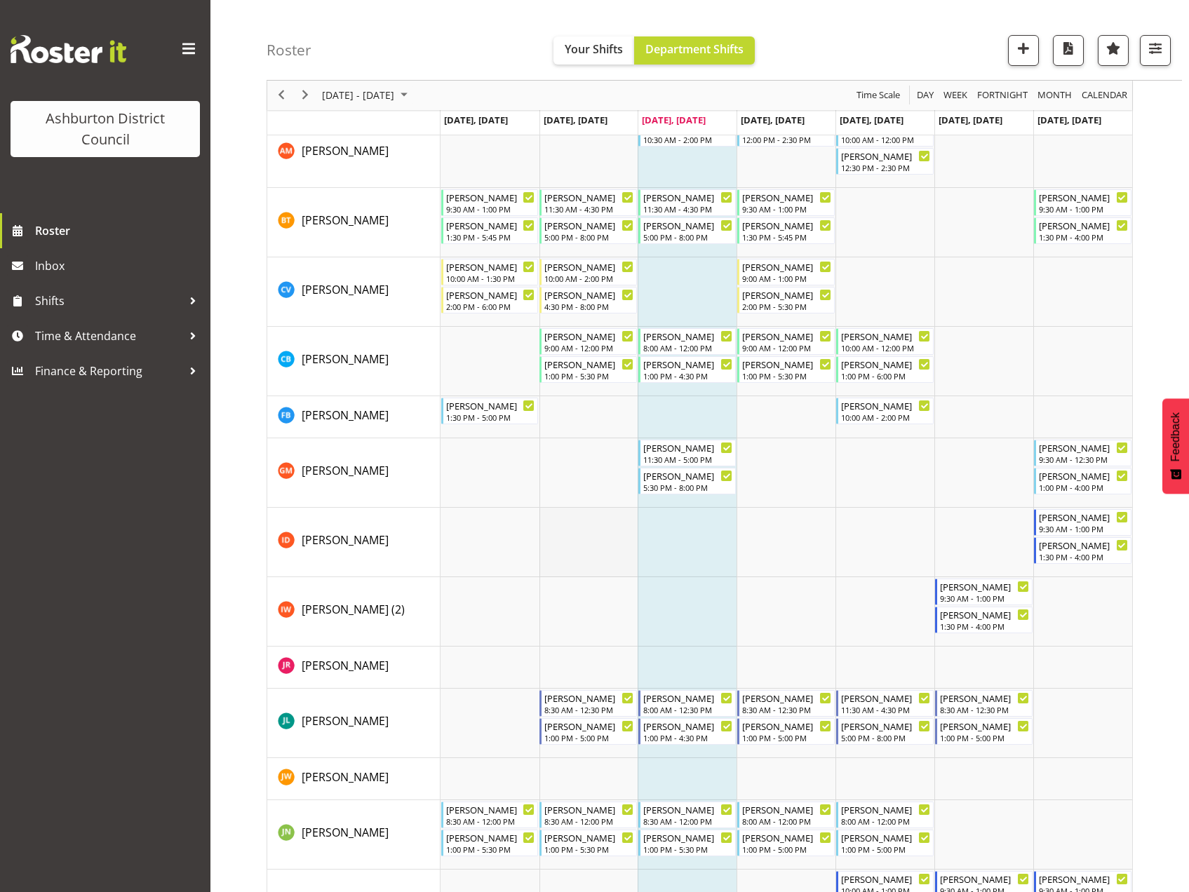
click at [579, 544] on td "Timeline Week of August 20, 2025" at bounding box center [588, 542] width 99 height 69
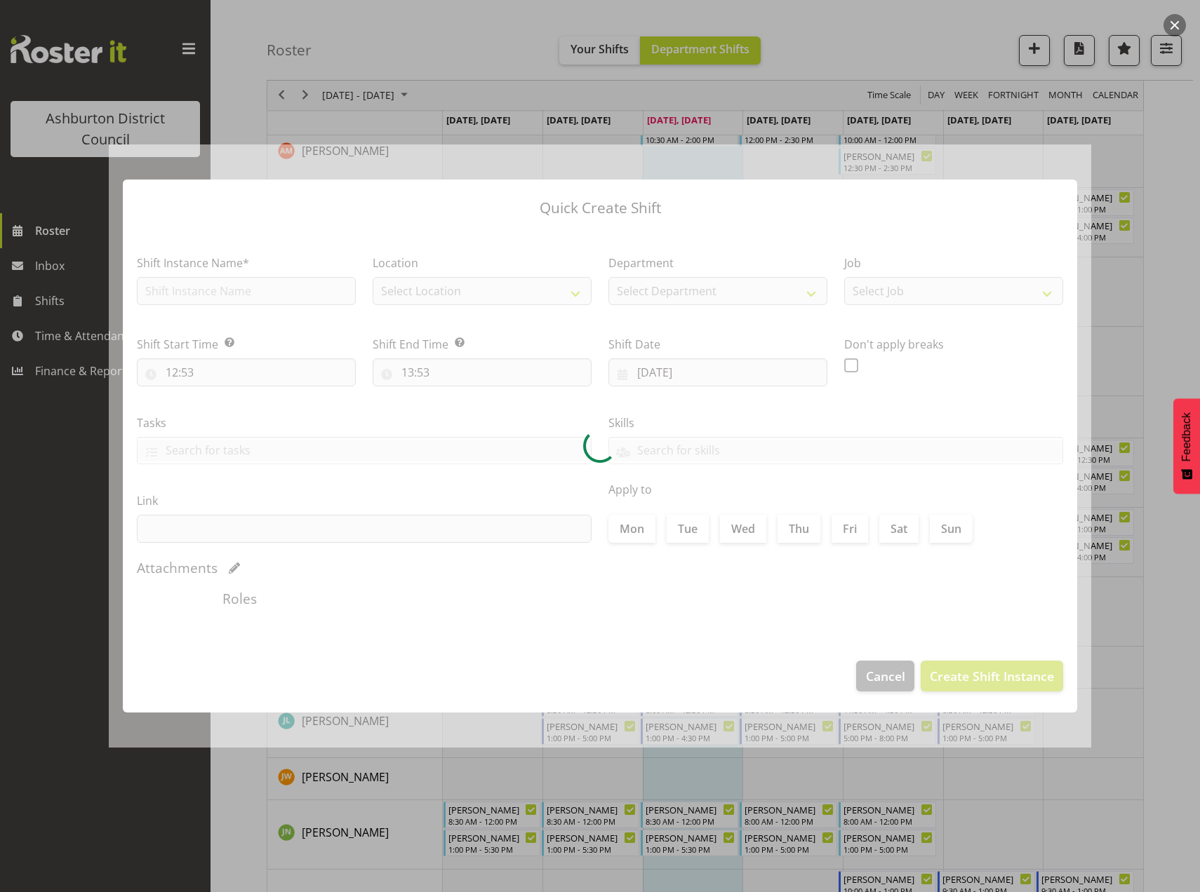
type input "19/08/2025"
checkbox input "true"
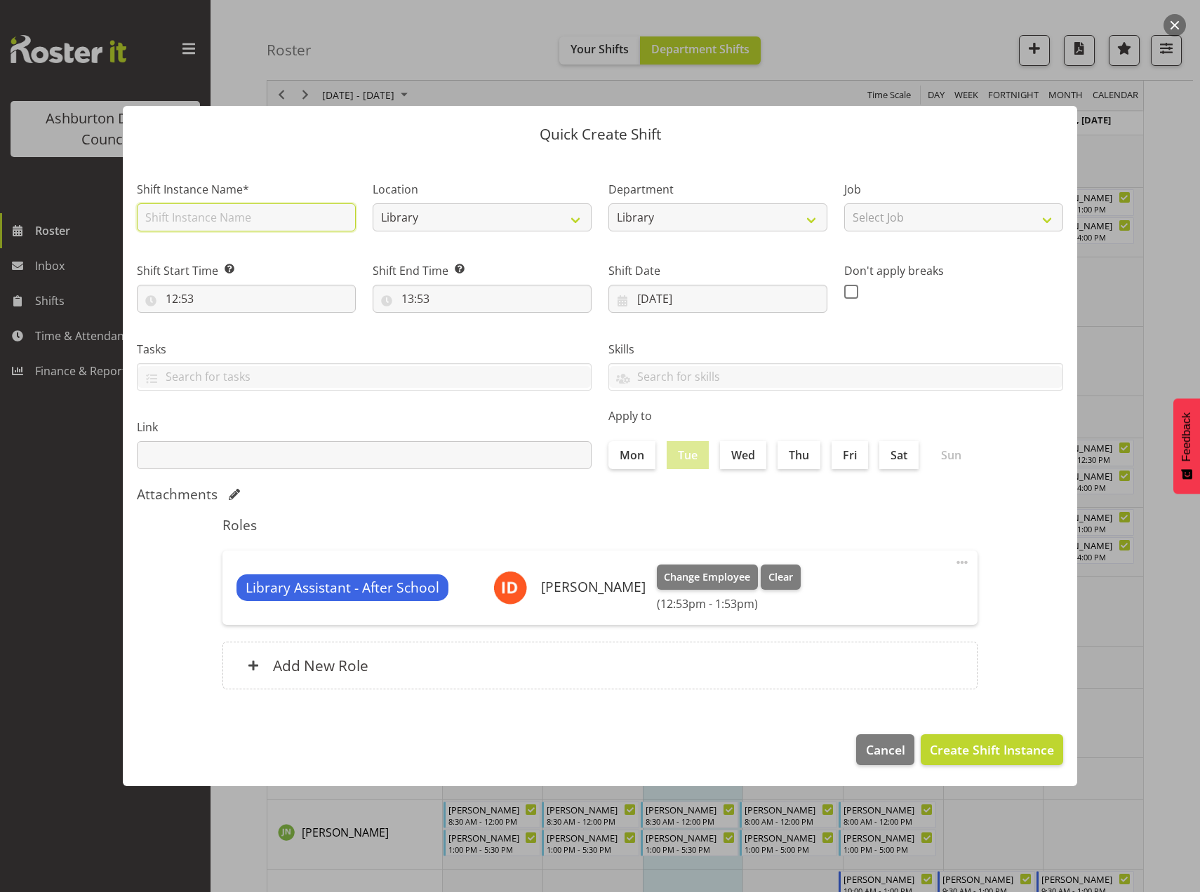
click at [187, 220] on input "text" at bounding box center [246, 217] width 219 height 28
type input "Isaac"
click at [1035, 215] on select "Select Job Casual HDA - CSR HDA - EA Lifeguarding LTS- Alt Duties Ordinary Time…" at bounding box center [953, 217] width 219 height 28
select select "6995"
click at [844, 203] on select "Select Job Casual HDA - CSR HDA - EA Lifeguarding LTS- Alt Duties Ordinary Time…" at bounding box center [953, 217] width 219 height 28
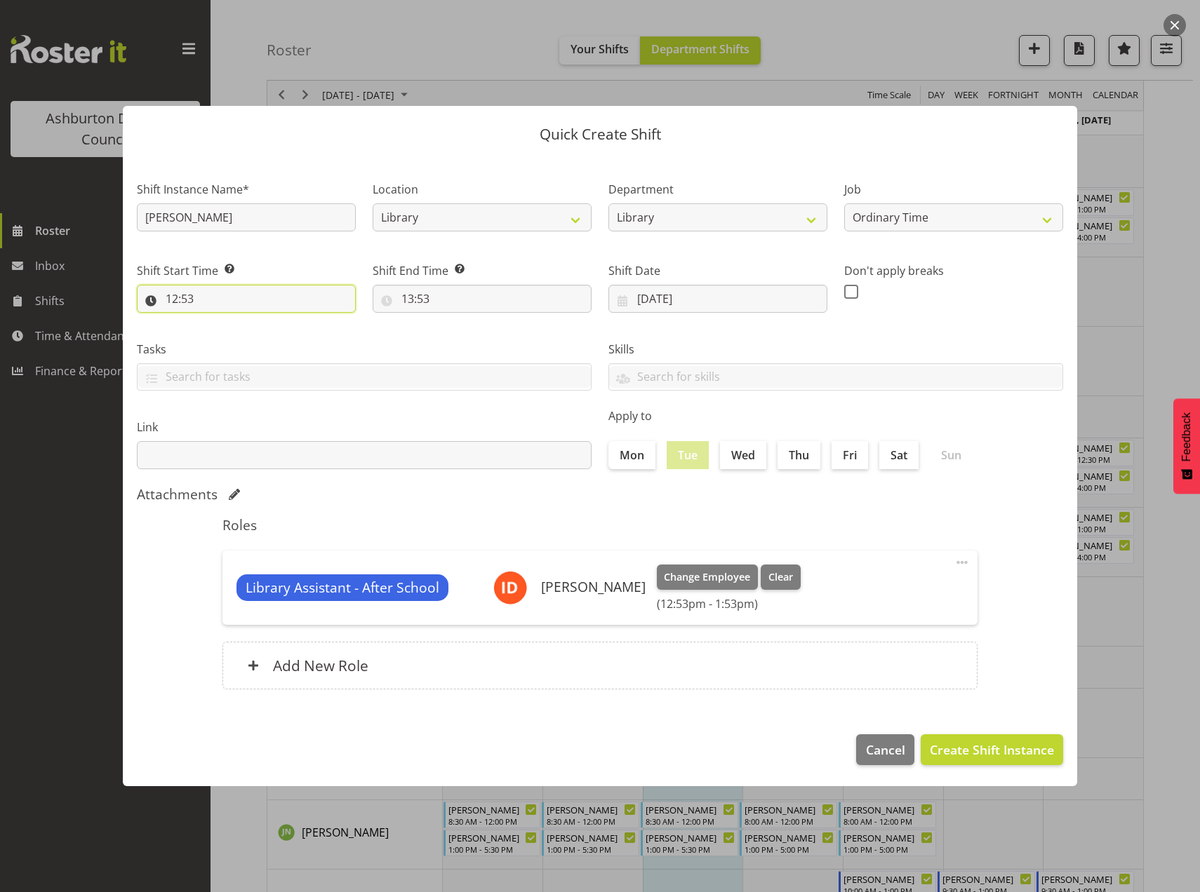
click at [182, 297] on input "12:53" at bounding box center [246, 299] width 219 height 28
click at [229, 335] on select "00 01 02 03 04 05 06 07 08 09 10 11 12 13 14 15 16 17 18 19 20 21 22 23" at bounding box center [233, 335] width 32 height 28
select select "16"
click at [217, 321] on select "00 01 02 03 04 05 06 07 08 09 10 11 12 13 14 15 16 17 18 19 20 21 22 23" at bounding box center [233, 335] width 32 height 28
type input "16:53"
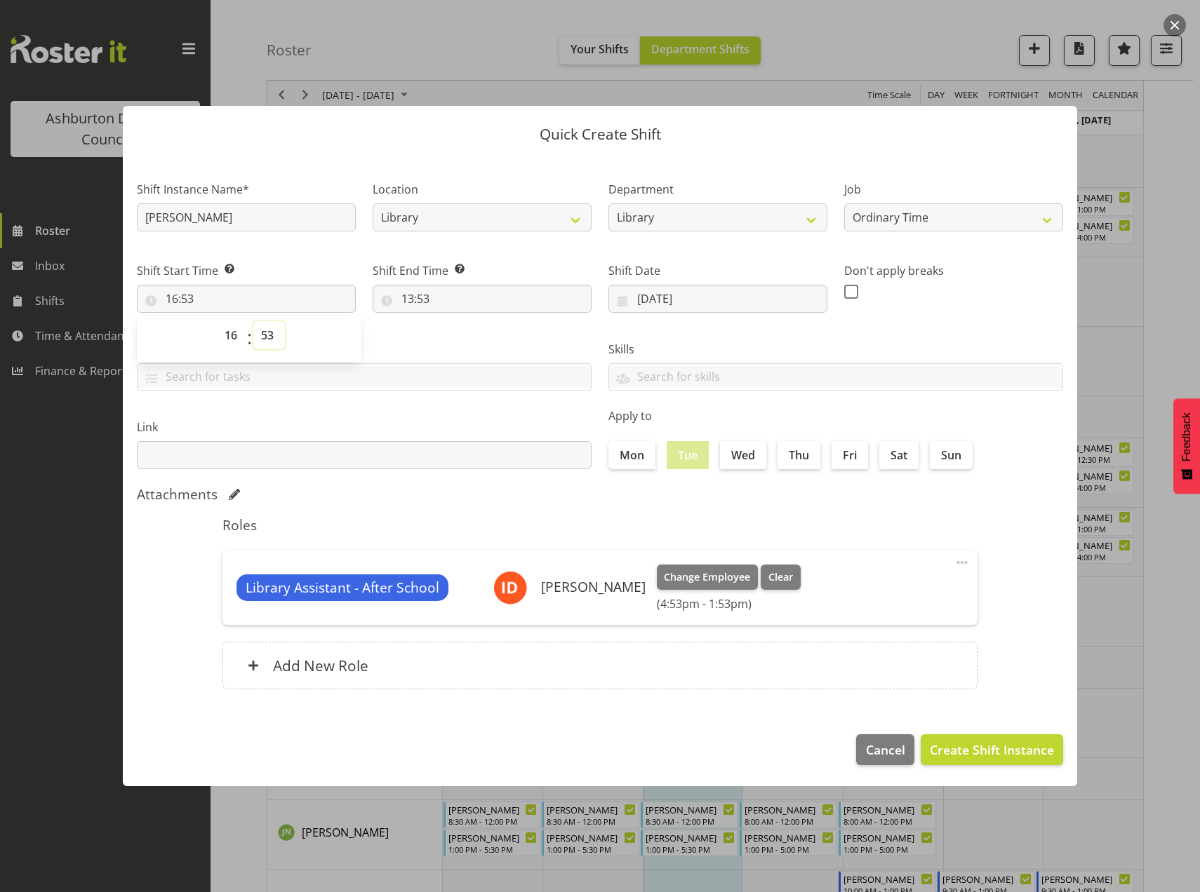
click at [269, 333] on select "00 01 02 03 04 05 06 07 08 09 10 11 12 13 14 15 16 17 18 19 20 21 22 23 24 25 2…" at bounding box center [269, 335] width 32 height 28
select select "0"
click at [253, 321] on select "00 01 02 03 04 05 06 07 08 09 10 11 12 13 14 15 16 17 18 19 20 21 22 23 24 25 2…" at bounding box center [269, 335] width 32 height 28
type input "16:00"
click at [412, 297] on input "13:53" at bounding box center [481, 299] width 219 height 28
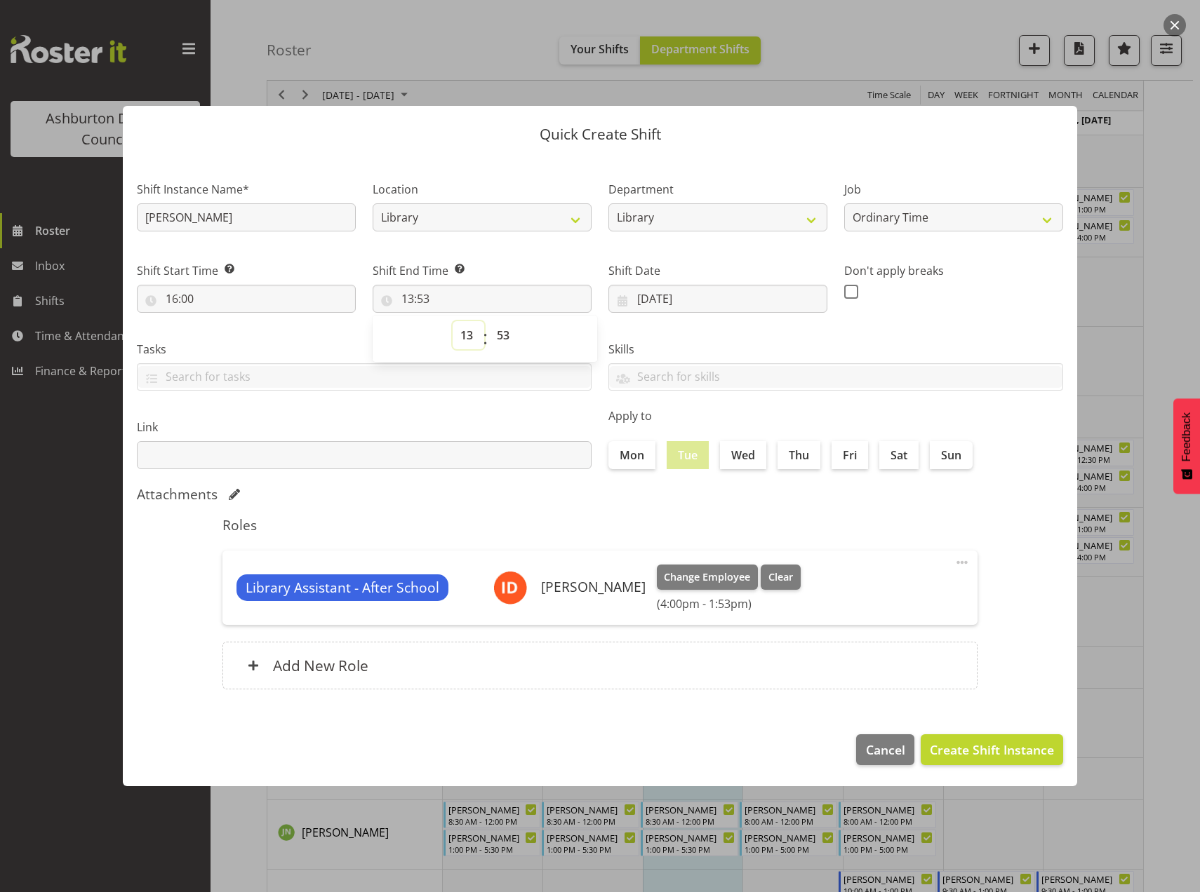
click at [462, 336] on select "00 01 02 03 04 05 06 07 08 09 10 11 12 13 14 15 16 17 18 19 20 21 22 23" at bounding box center [468, 335] width 32 height 28
select select "17"
click at [452, 321] on select "00 01 02 03 04 05 06 07 08 09 10 11 12 13 14 15 16 17 18 19 20 21 22 23" at bounding box center [468, 335] width 32 height 28
type input "17:53"
click at [501, 337] on select "00 01 02 03 04 05 06 07 08 09 10 11 12 13 14 15 16 17 18 19 20 21 22 23 24 25 2…" at bounding box center [505, 335] width 32 height 28
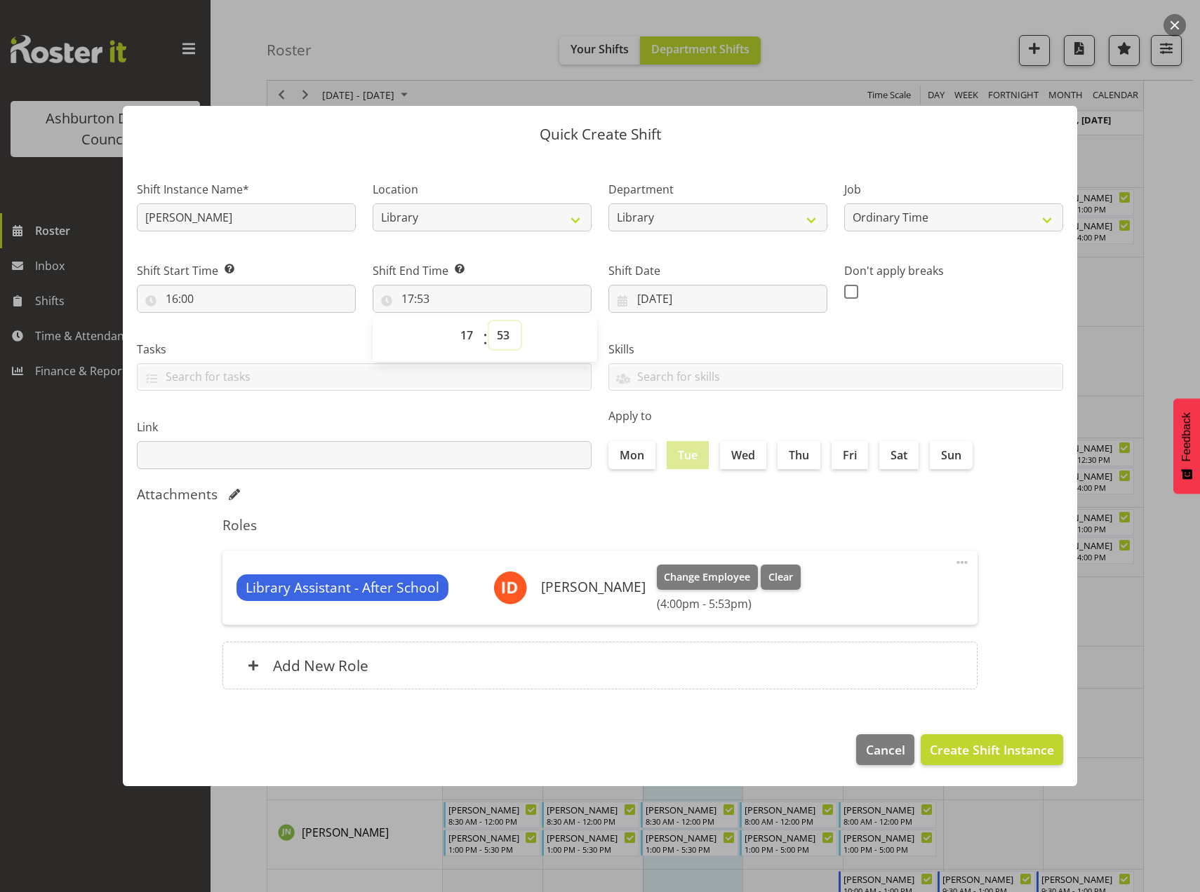
select select "30"
click at [489, 321] on select "00 01 02 03 04 05 06 07 08 09 10 11 12 13 14 15 16 17 18 19 20 21 22 23 24 25 2…" at bounding box center [505, 335] width 32 height 28
type input "17:30"
click at [1004, 757] on span "Create Shift Instance" at bounding box center [991, 750] width 124 height 18
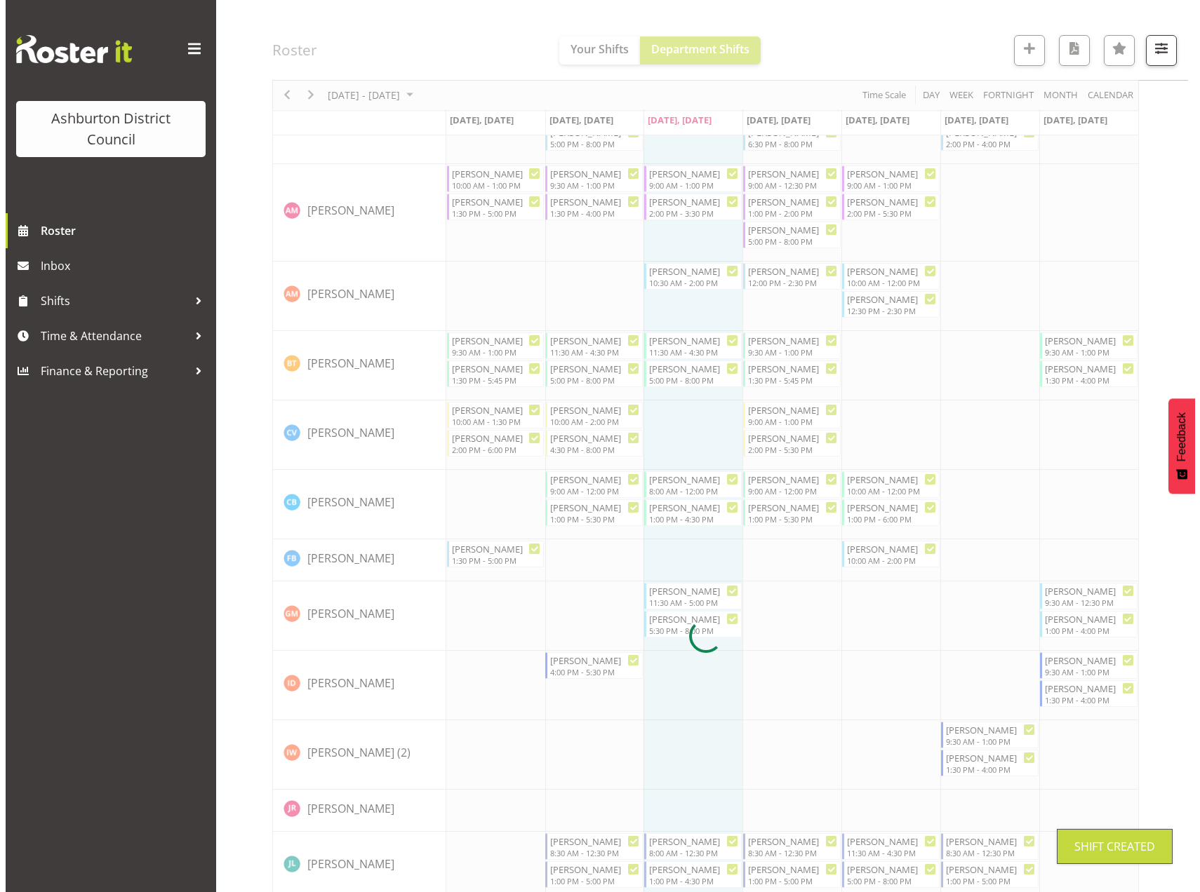
scroll to position [297, 0]
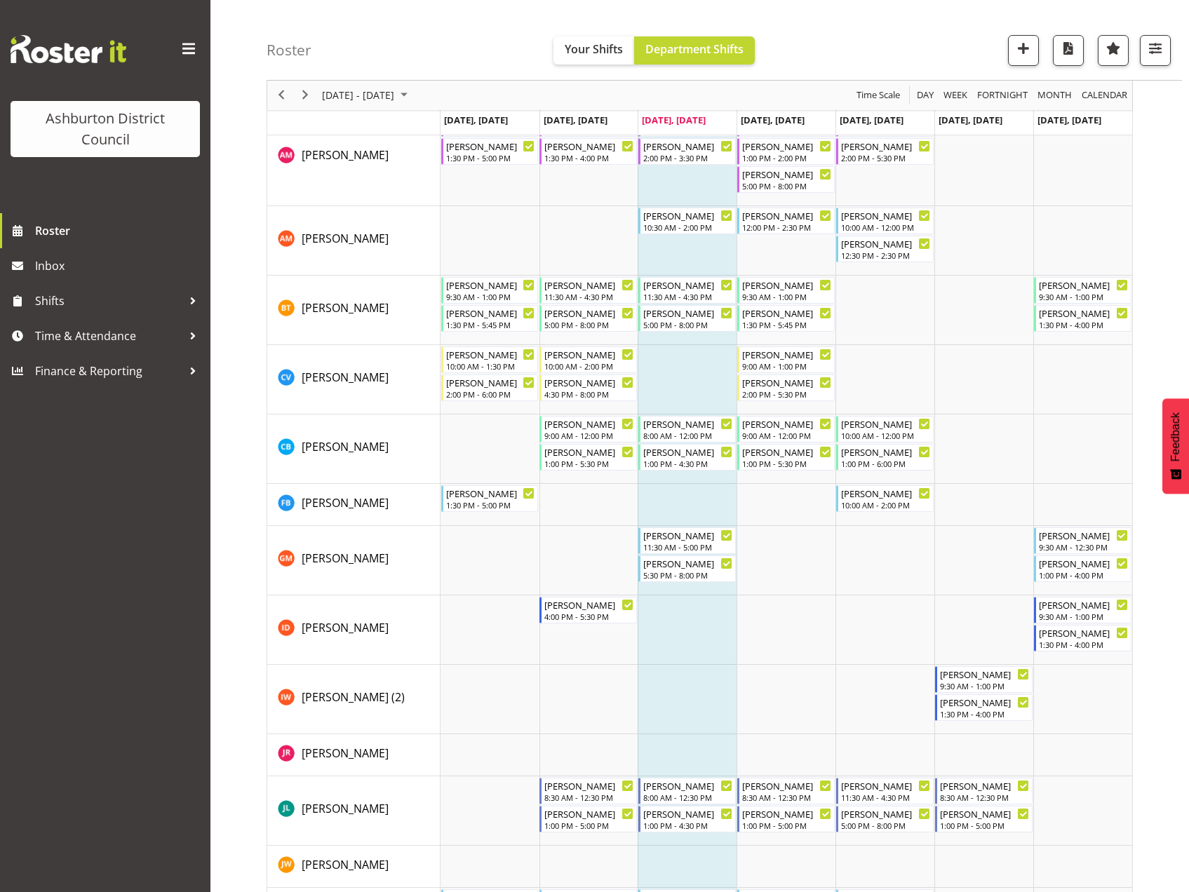
click at [678, 619] on td "Timeline Week of August 20, 2025" at bounding box center [687, 630] width 99 height 69
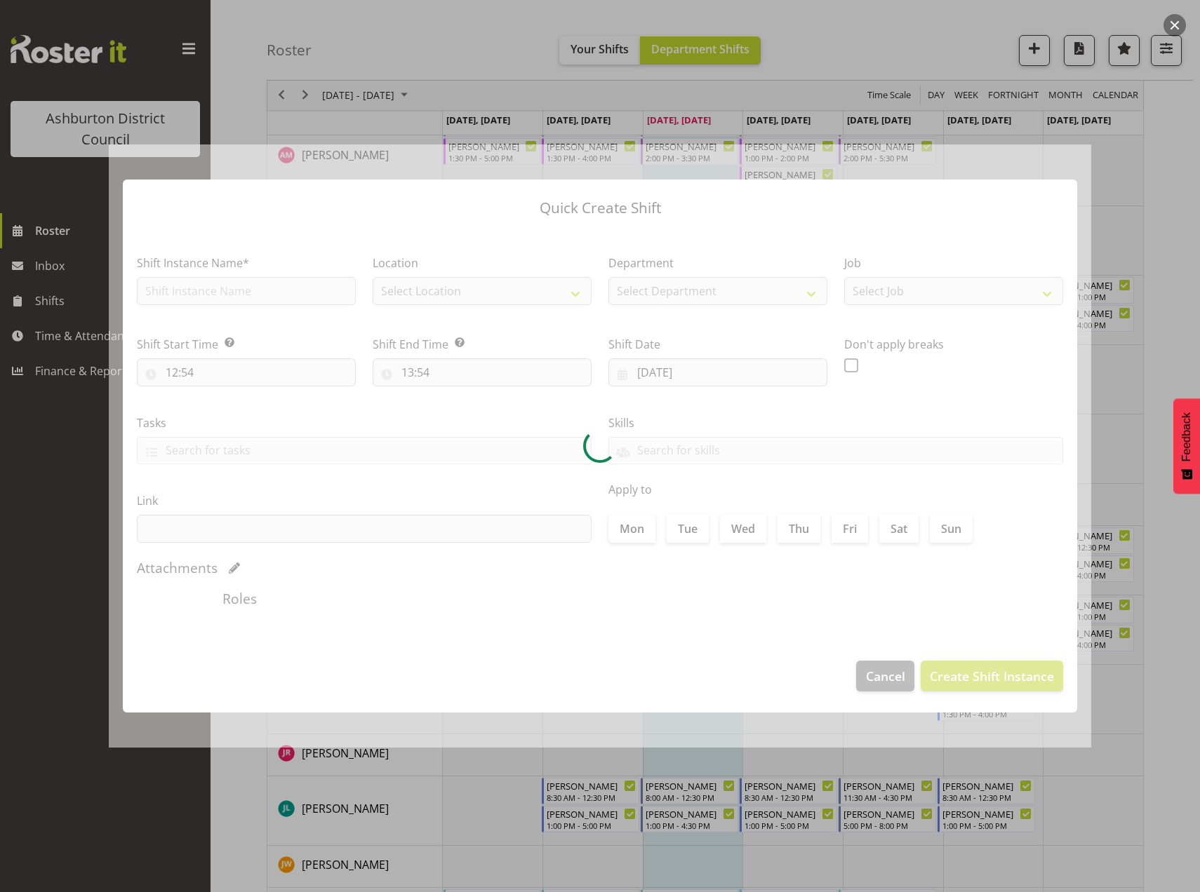
checkbox input "true"
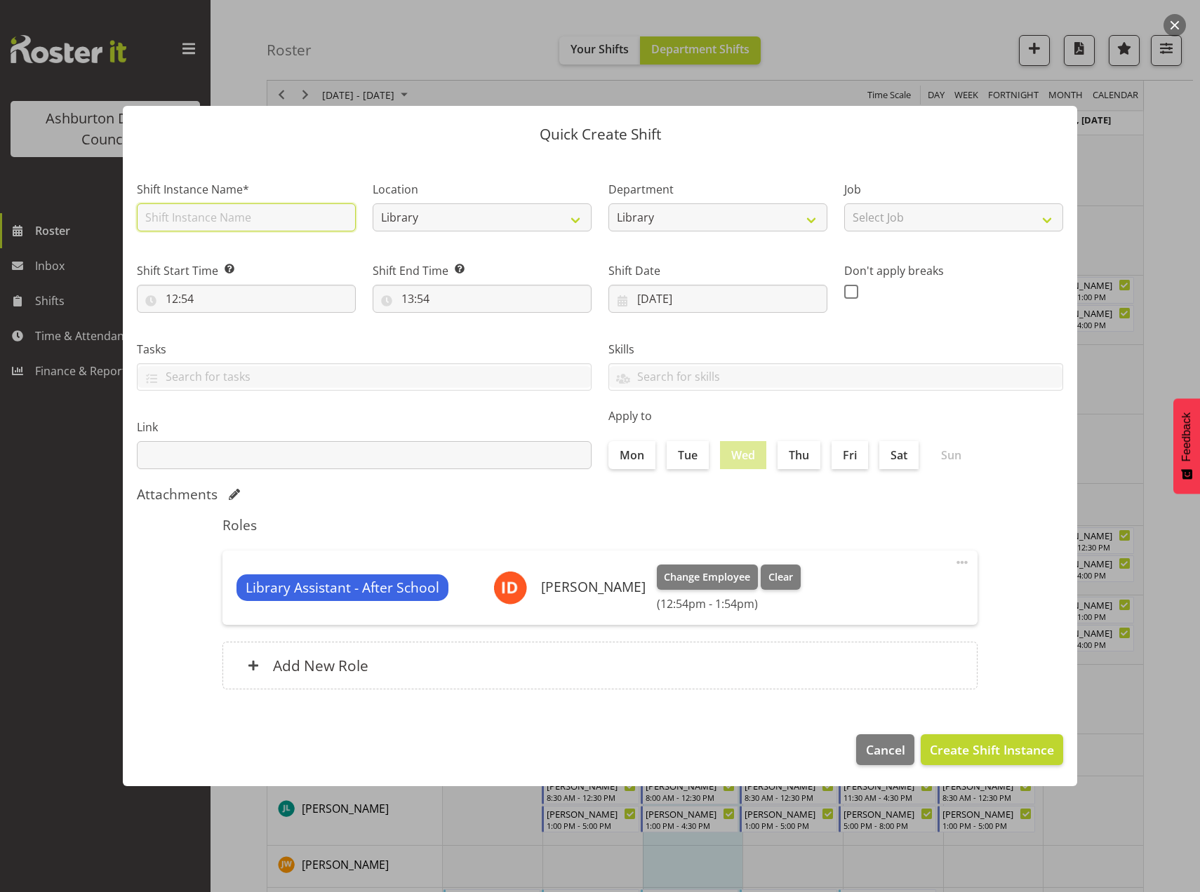
click at [190, 218] on input "text" at bounding box center [246, 217] width 219 height 28
type input "Isaac"
click at [1026, 206] on select "Select Job Casual HDA - CSR HDA - EA Lifeguarding LTS- Alt Duties Ordinary Time…" at bounding box center [953, 217] width 219 height 28
select select "6995"
click at [844, 203] on select "Select Job Casual HDA - CSR HDA - EA Lifeguarding LTS- Alt Duties Ordinary Time…" at bounding box center [953, 217] width 219 height 28
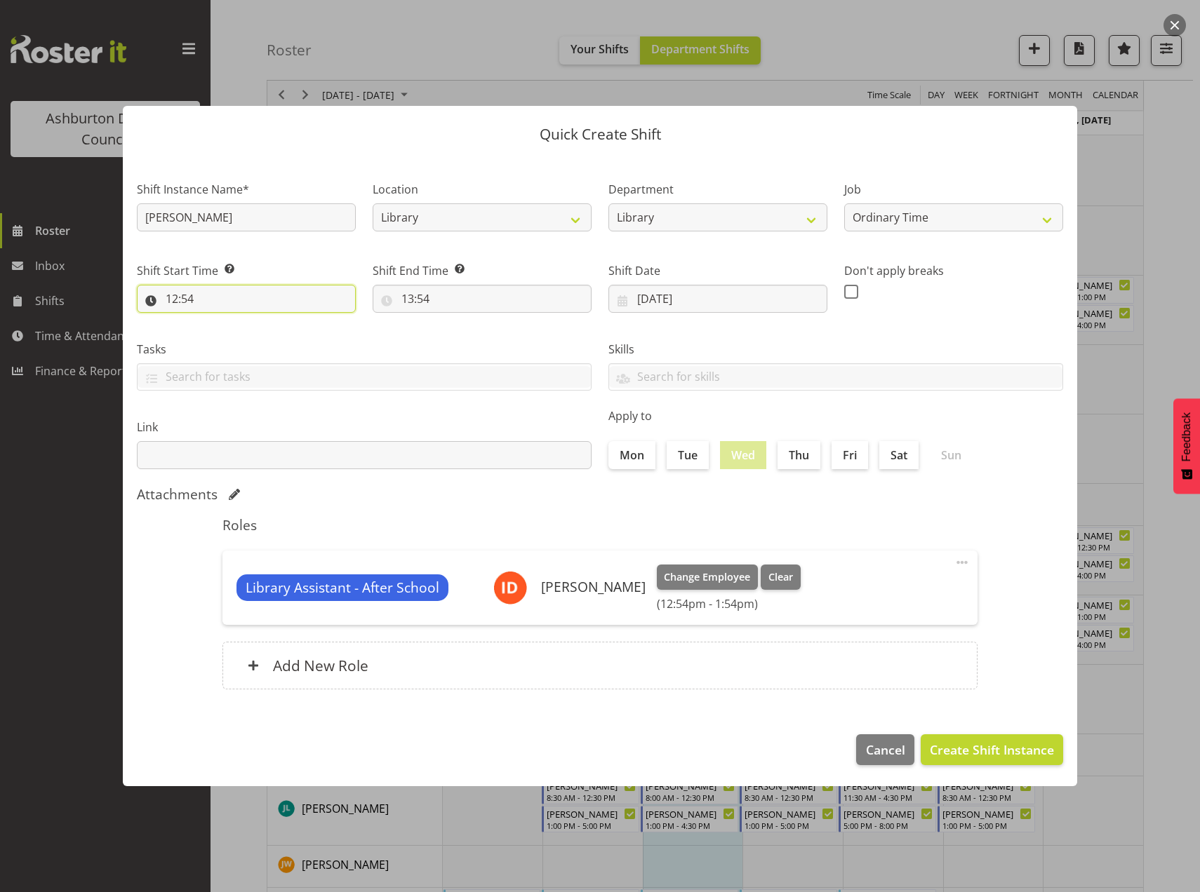
click at [187, 295] on input "12:54" at bounding box center [246, 299] width 219 height 28
click at [234, 340] on select "00 01 02 03 04 05 06 07 08 09 10 11 12 13 14 15 16 17 18 19 20 21 22 23" at bounding box center [233, 335] width 32 height 28
select select "16"
click at [217, 321] on select "00 01 02 03 04 05 06 07 08 09 10 11 12 13 14 15 16 17 18 19 20 21 22 23" at bounding box center [233, 335] width 32 height 28
type input "16:54"
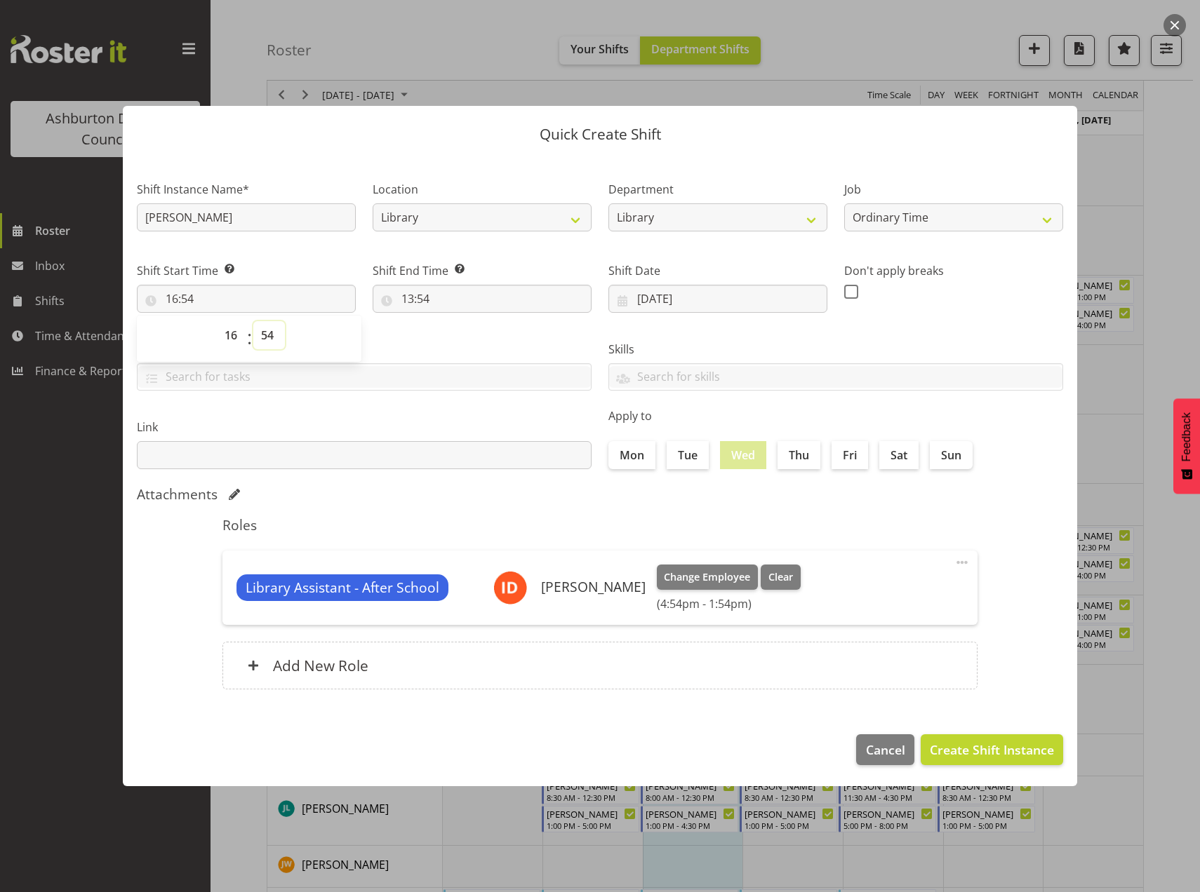
click at [268, 337] on select "00 01 02 03 04 05 06 07 08 09 10 11 12 13 14 15 16 17 18 19 20 21 22 23 24 25 2…" at bounding box center [269, 335] width 32 height 28
select select "0"
click at [253, 321] on select "00 01 02 03 04 05 06 07 08 09 10 11 12 13 14 15 16 17 18 19 20 21 22 23 24 25 2…" at bounding box center [269, 335] width 32 height 28
type input "16:00"
click at [409, 297] on input "13:54" at bounding box center [481, 299] width 219 height 28
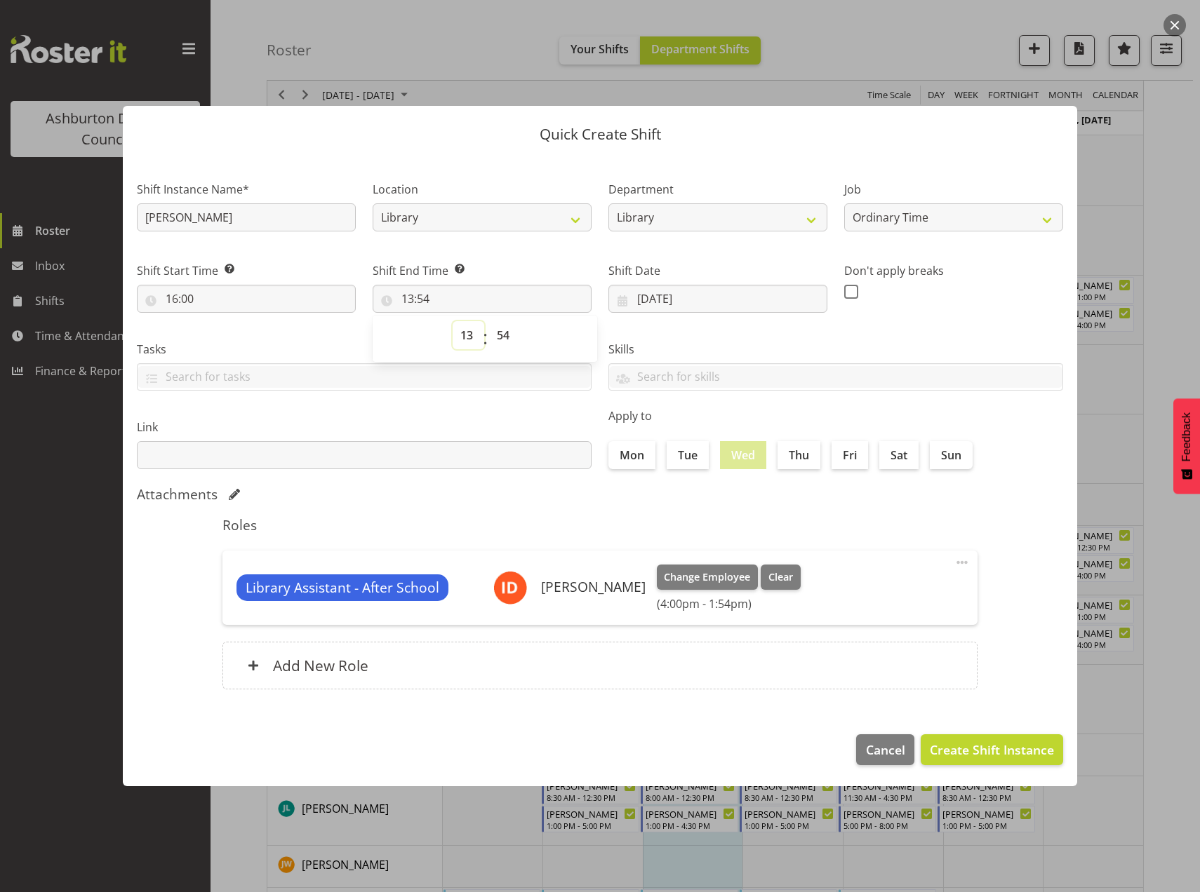
click at [470, 340] on select "00 01 02 03 04 05 06 07 08 09 10 11 12 13 14 15 16 17 18 19 20 21 22 23" at bounding box center [468, 335] width 32 height 28
select select "20"
click at [452, 321] on select "00 01 02 03 04 05 06 07 08 09 10 11 12 13 14 15 16 17 18 19 20 21 22 23" at bounding box center [468, 335] width 32 height 28
type input "20:54"
click at [504, 328] on select "00 01 02 03 04 05 06 07 08 09 10 11 12 13 14 15 16 17 18 19 20 21 22 23 24 25 2…" at bounding box center [505, 335] width 32 height 28
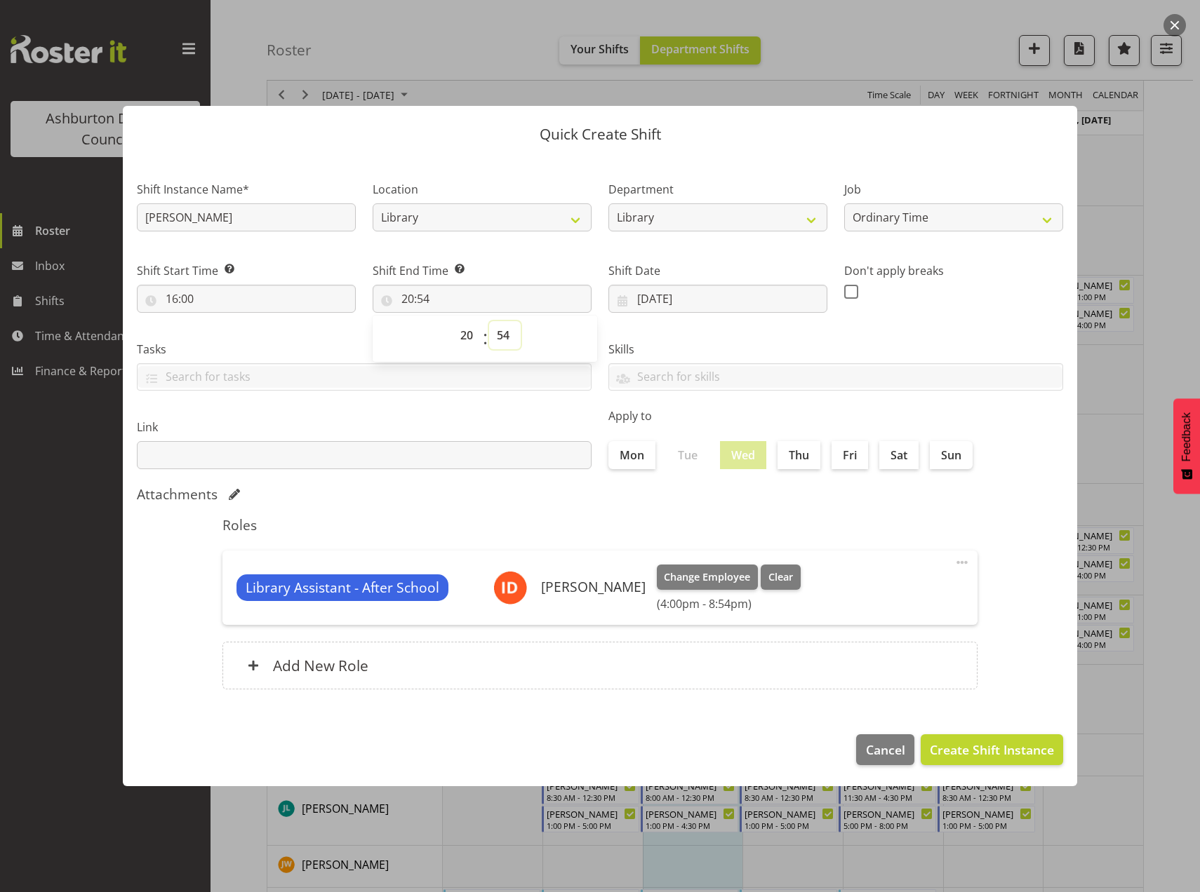
select select "0"
click at [489, 321] on select "00 01 02 03 04 05 06 07 08 09 10 11 12 13 14 15 16 17 18 19 20 21 22 23 24 25 2…" at bounding box center [505, 335] width 32 height 28
type input "20:00"
click at [1002, 751] on span "Create Shift Instance" at bounding box center [991, 750] width 124 height 18
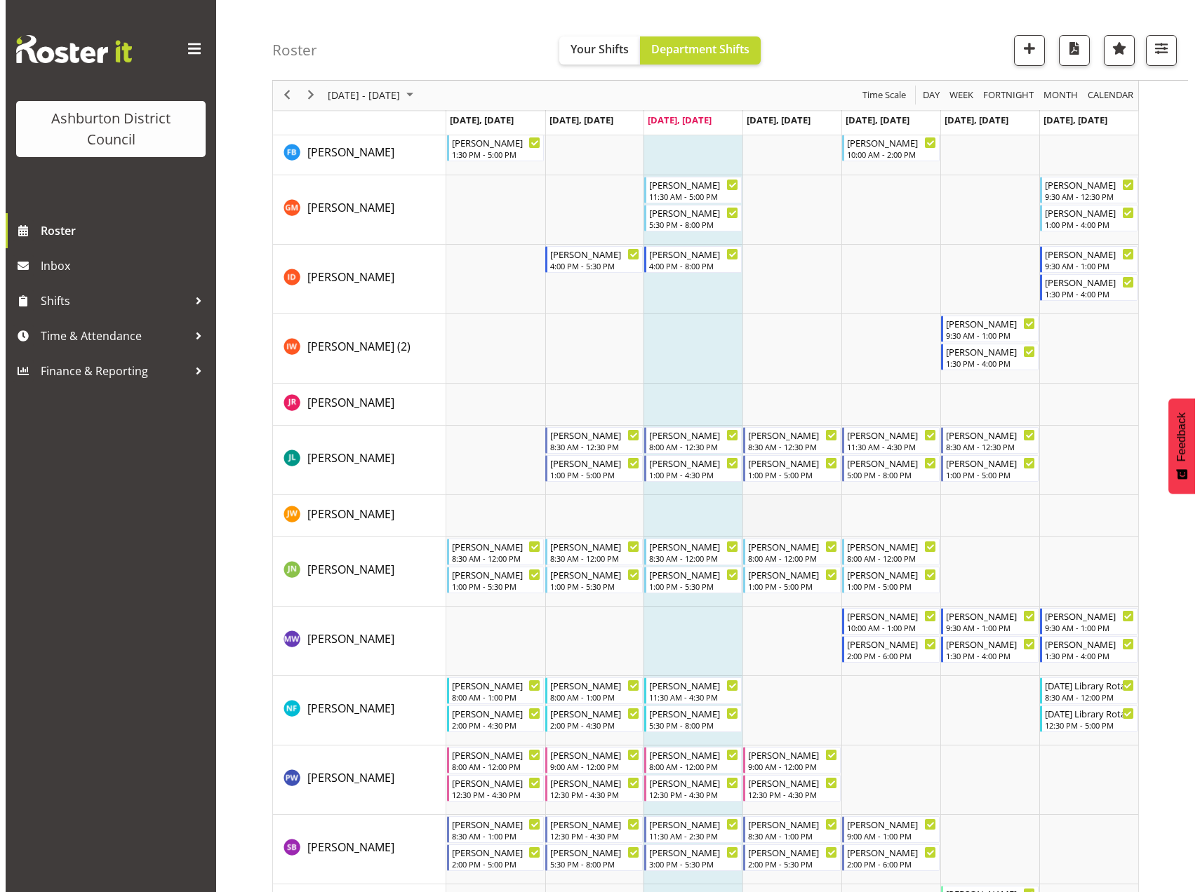
scroll to position [508, 0]
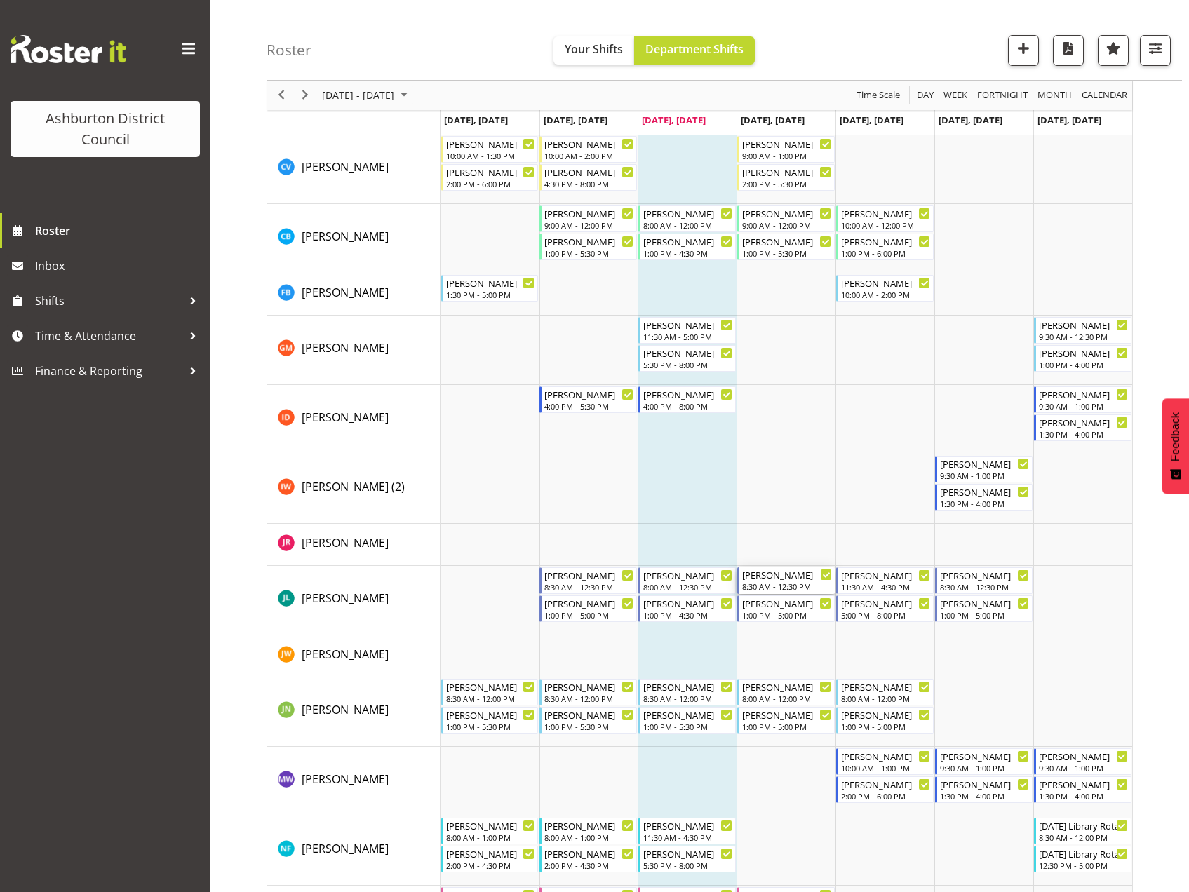
click at [774, 588] on div "8:30 AM - 12:30 PM" at bounding box center [787, 586] width 90 height 11
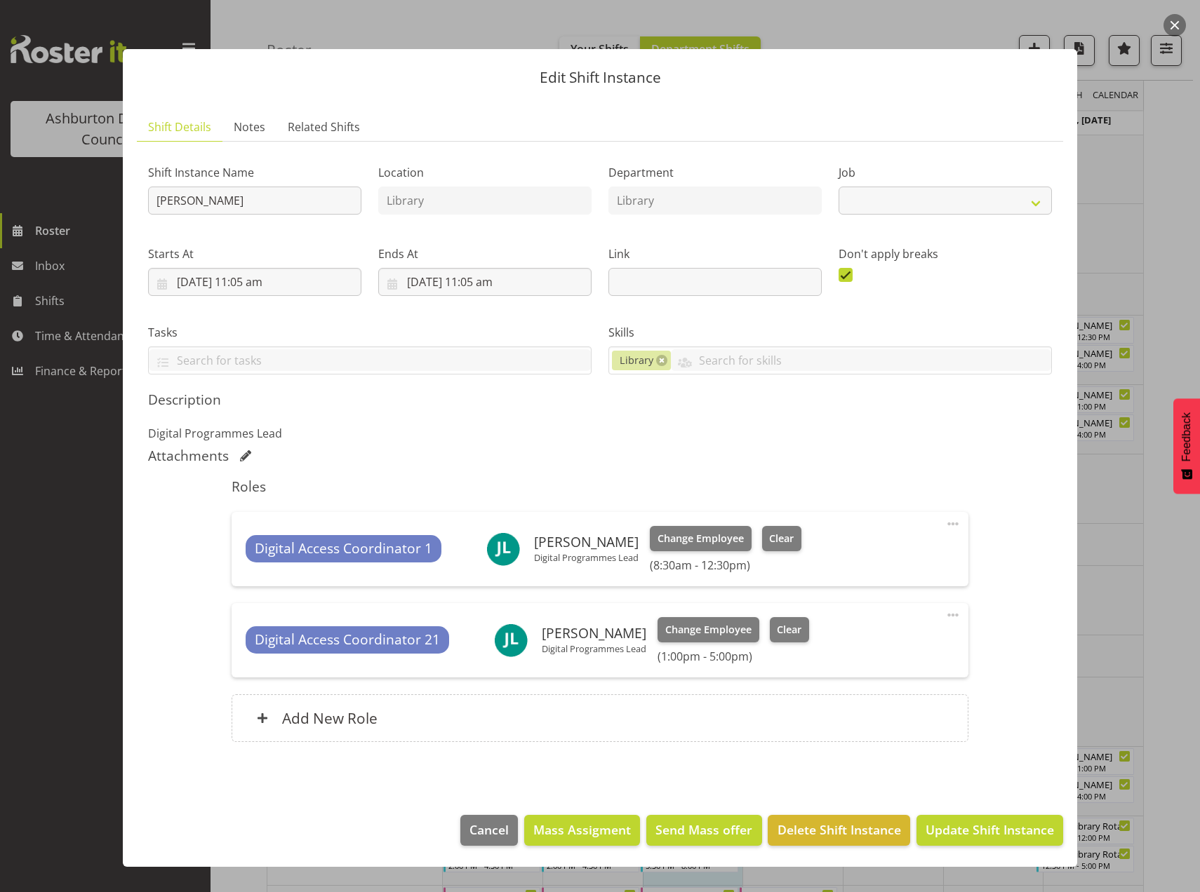
select select "6995"
click at [948, 523] on span at bounding box center [952, 524] width 17 height 17
click at [849, 554] on link "Edit" at bounding box center [893, 554] width 135 height 25
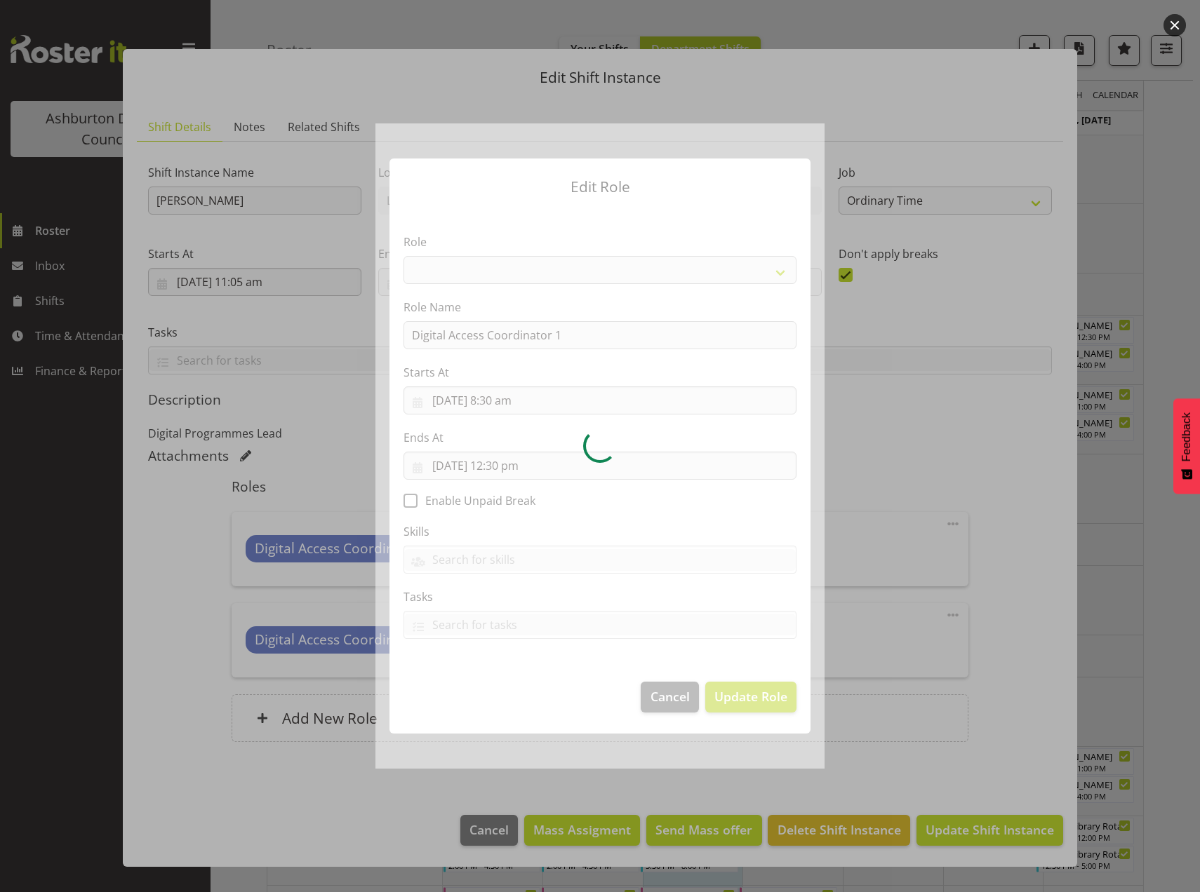
select select "1346"
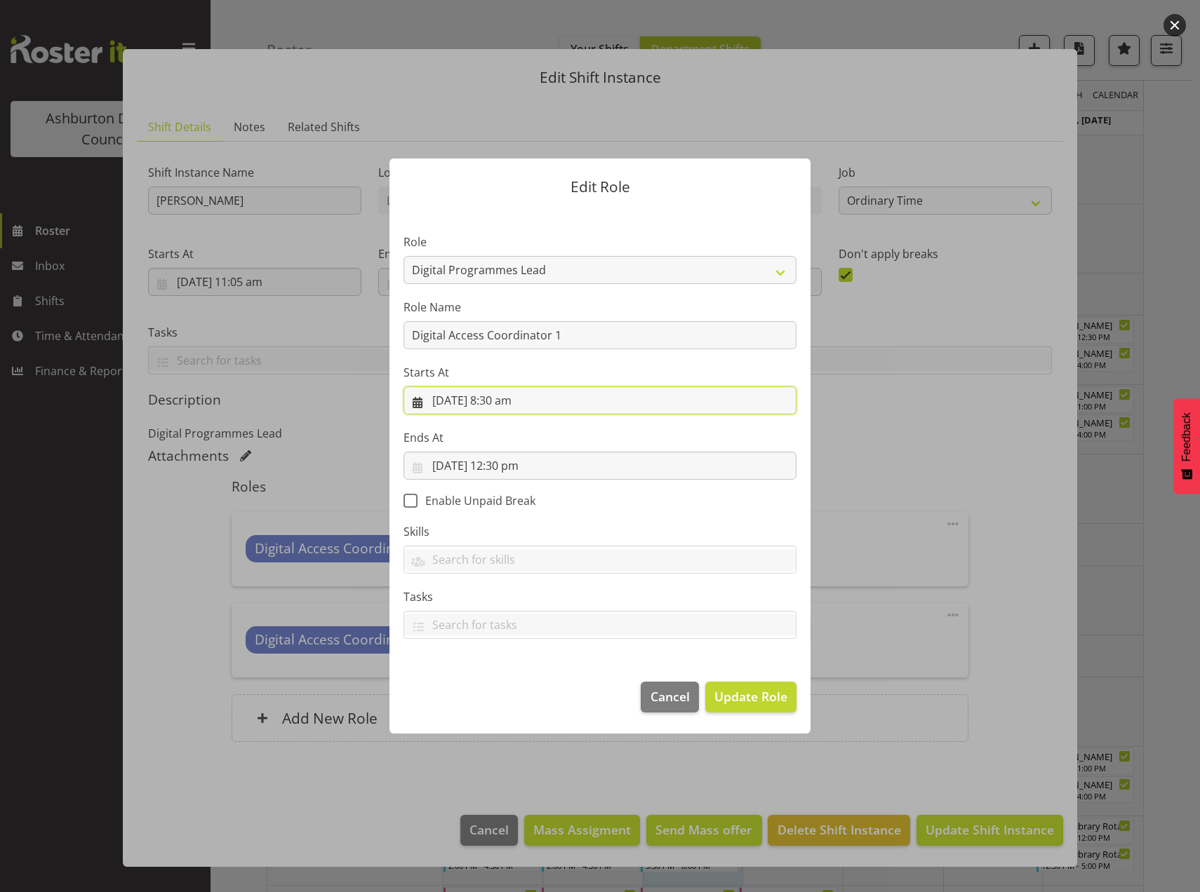
click at [504, 405] on input "21/08/2025, 8:30 am" at bounding box center [599, 401] width 393 height 28
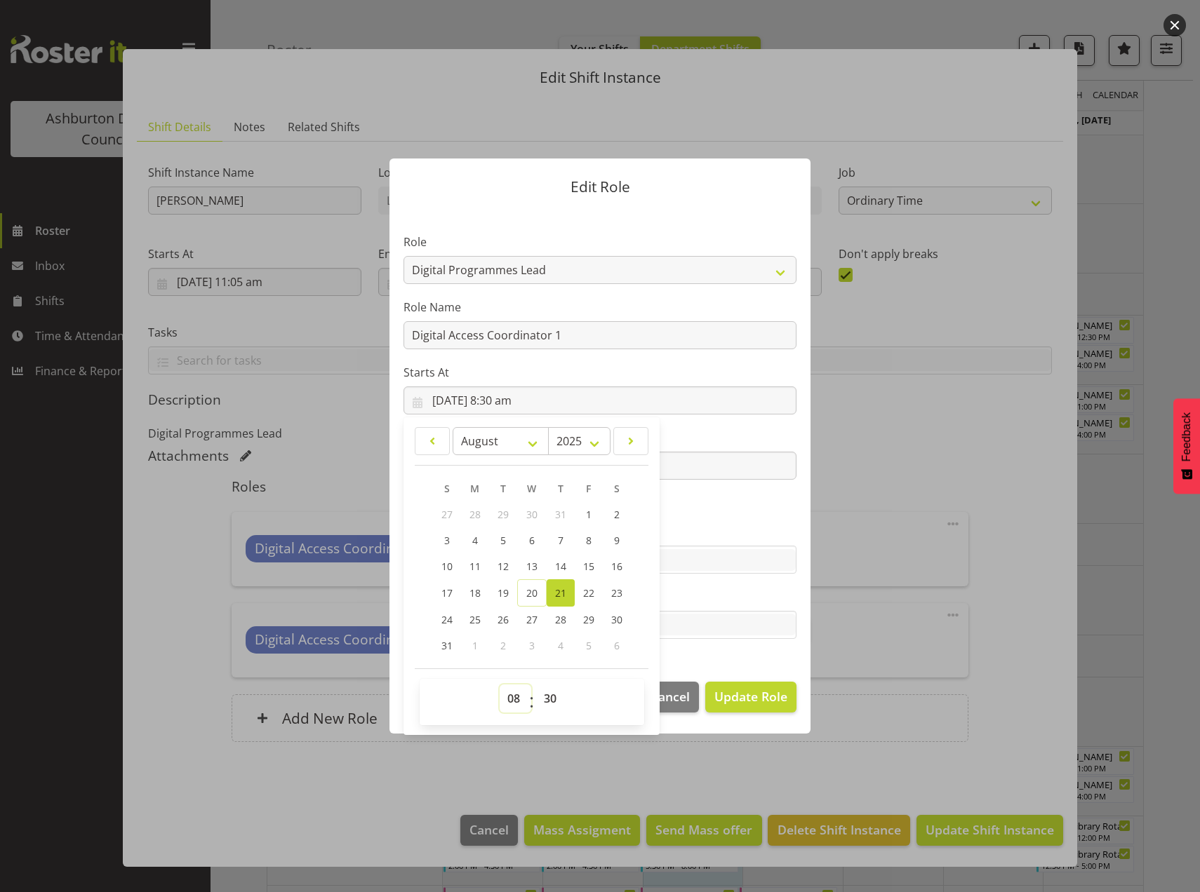
click at [509, 692] on select "00 01 02 03 04 05 06 07 08 09 10 11 12 13 14 15 16 17 18 19 20 21 22 23" at bounding box center [515, 699] width 32 height 28
select select "11"
click at [499, 685] on select "00 01 02 03 04 05 06 07 08 09 10 11 12 13 14 15 16 17 18 19 20 21 22 23" at bounding box center [515, 699] width 32 height 28
type input "21/08/2025, 11:30 am"
click at [595, 756] on div "Edit Role Role AAGM Deputy Director AAGM Director Archivist Childrens Librarian…" at bounding box center [599, 445] width 449 height 645
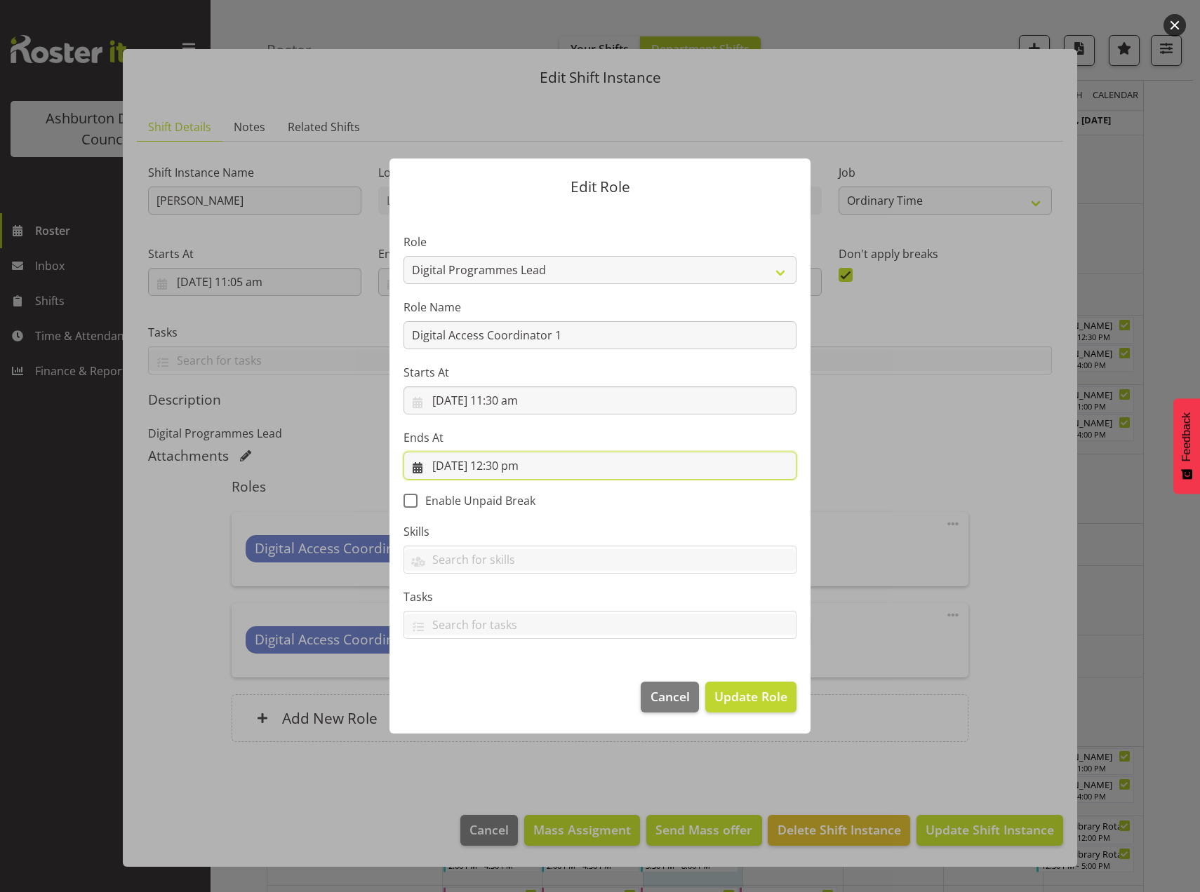
click at [505, 466] on input "21/08/2025, 12:30 pm" at bounding box center [599, 466] width 393 height 28
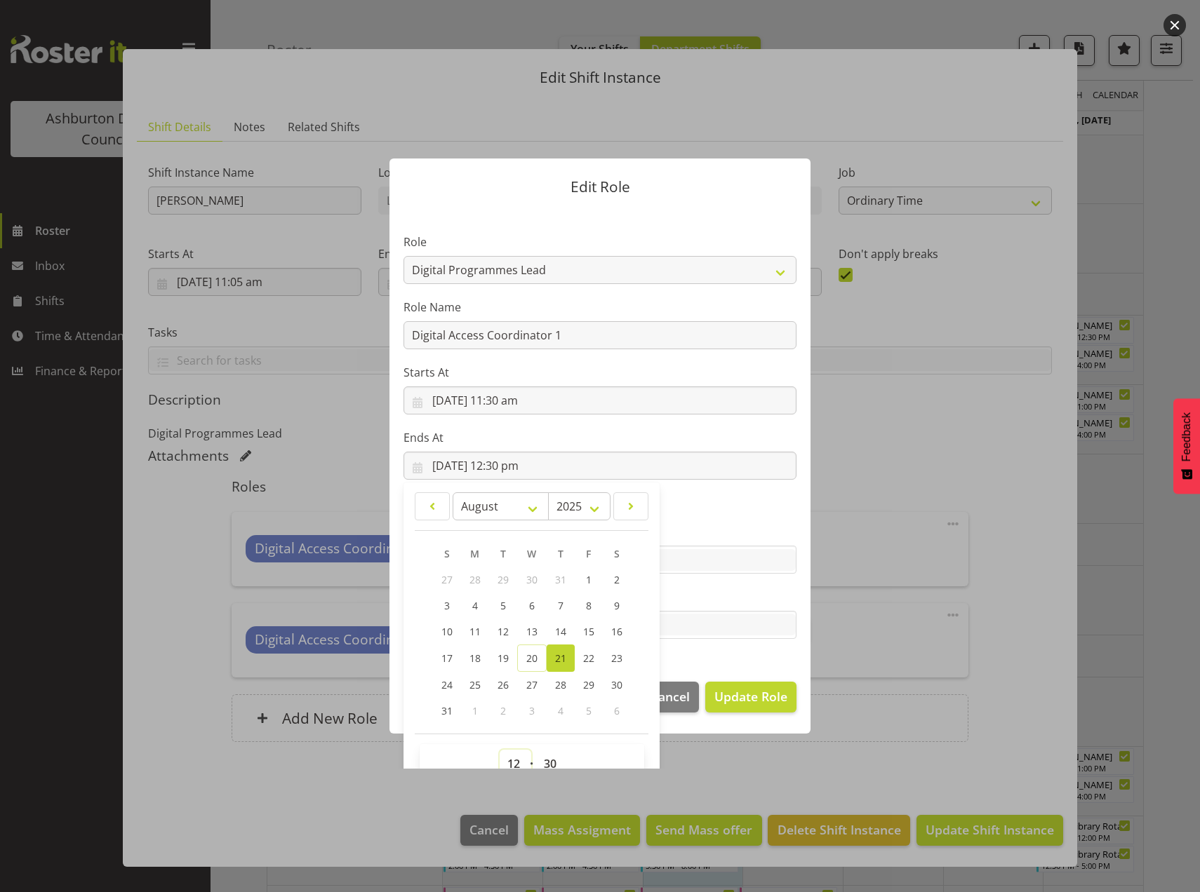
scroll to position [9, 0]
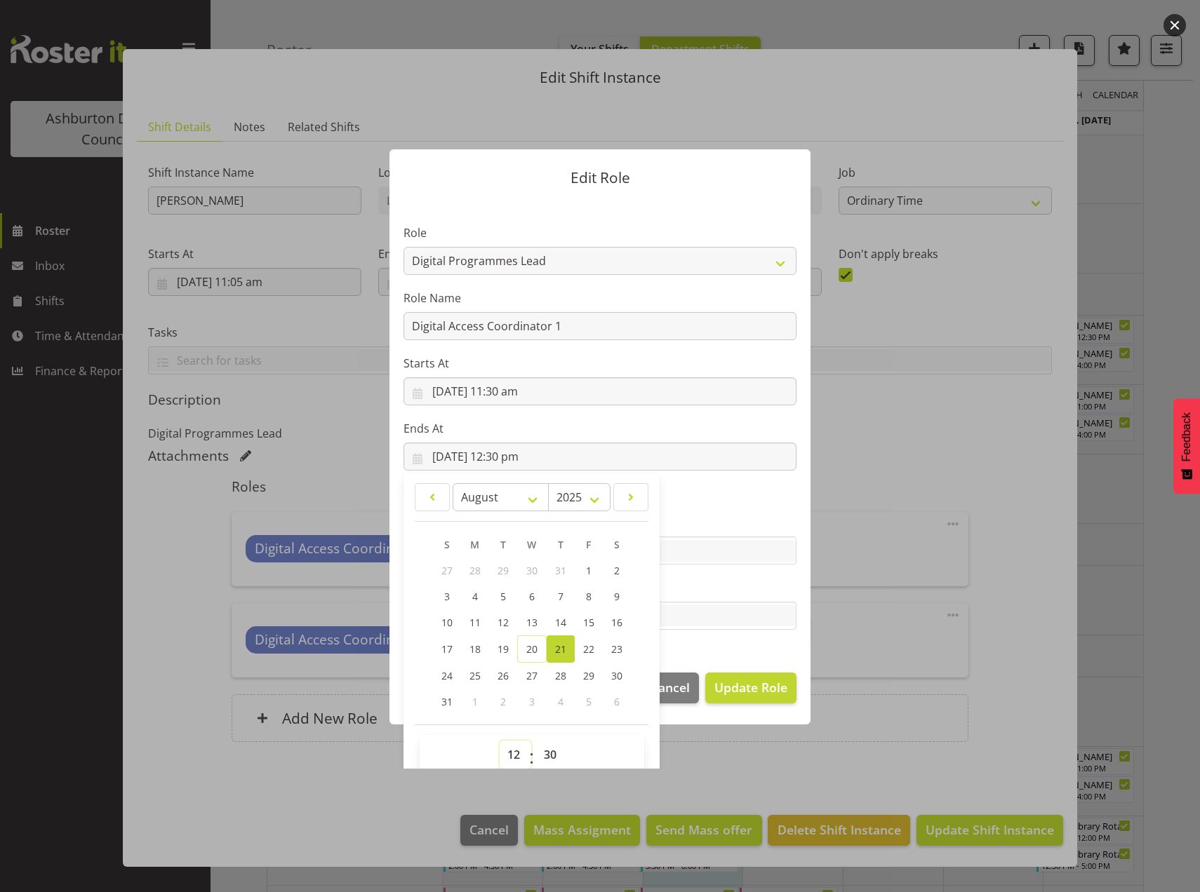
click at [503, 759] on select "00 01 02 03 04 05 06 07 08 09 10 11 12 13 14 15 16 17 18 19 20 21 22 23" at bounding box center [515, 755] width 32 height 28
select select "16"
click at [499, 741] on select "00 01 02 03 04 05 06 07 08 09 10 11 12 13 14 15 16 17 18 19 20 21 22 23" at bounding box center [515, 755] width 32 height 28
type input "21/08/2025, 4:30 pm"
click at [751, 779] on div at bounding box center [600, 446] width 1200 height 892
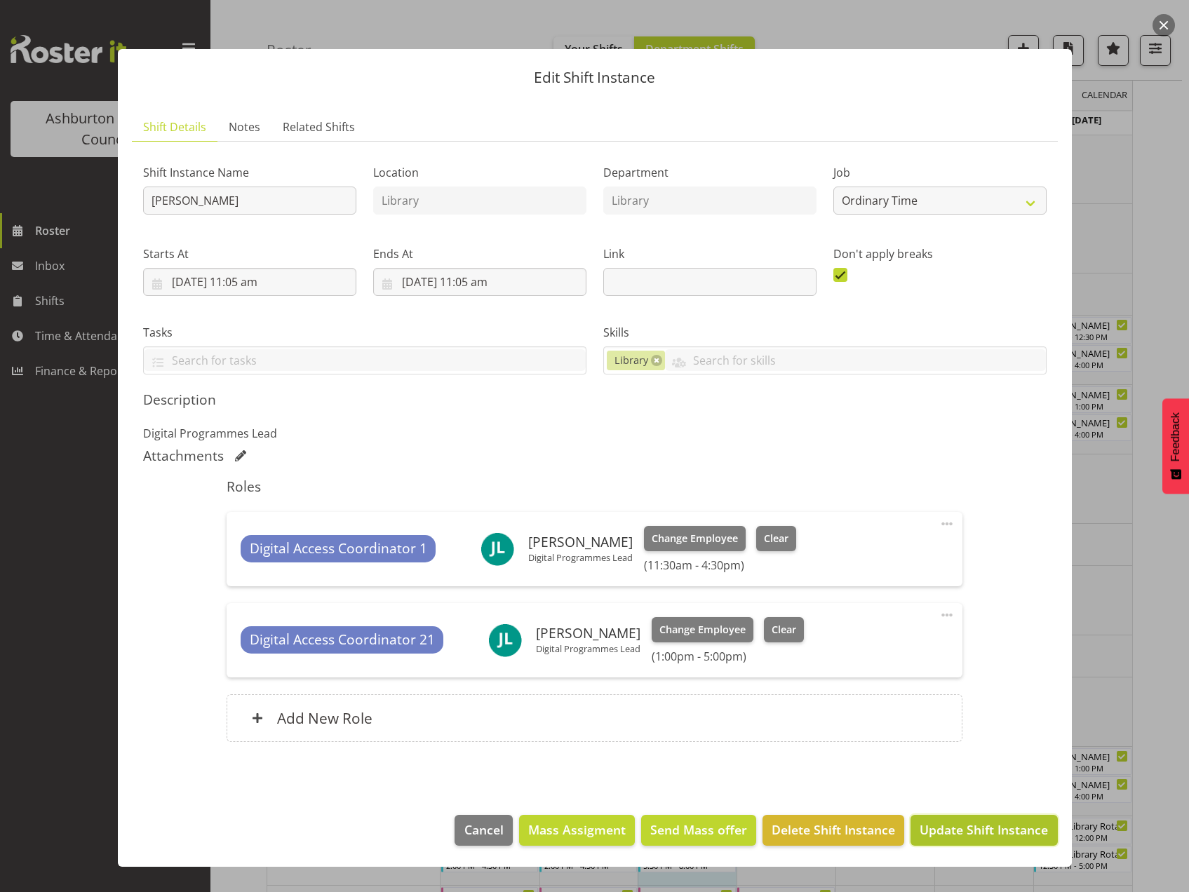
click at [968, 838] on span "Update Shift Instance" at bounding box center [984, 830] width 128 height 18
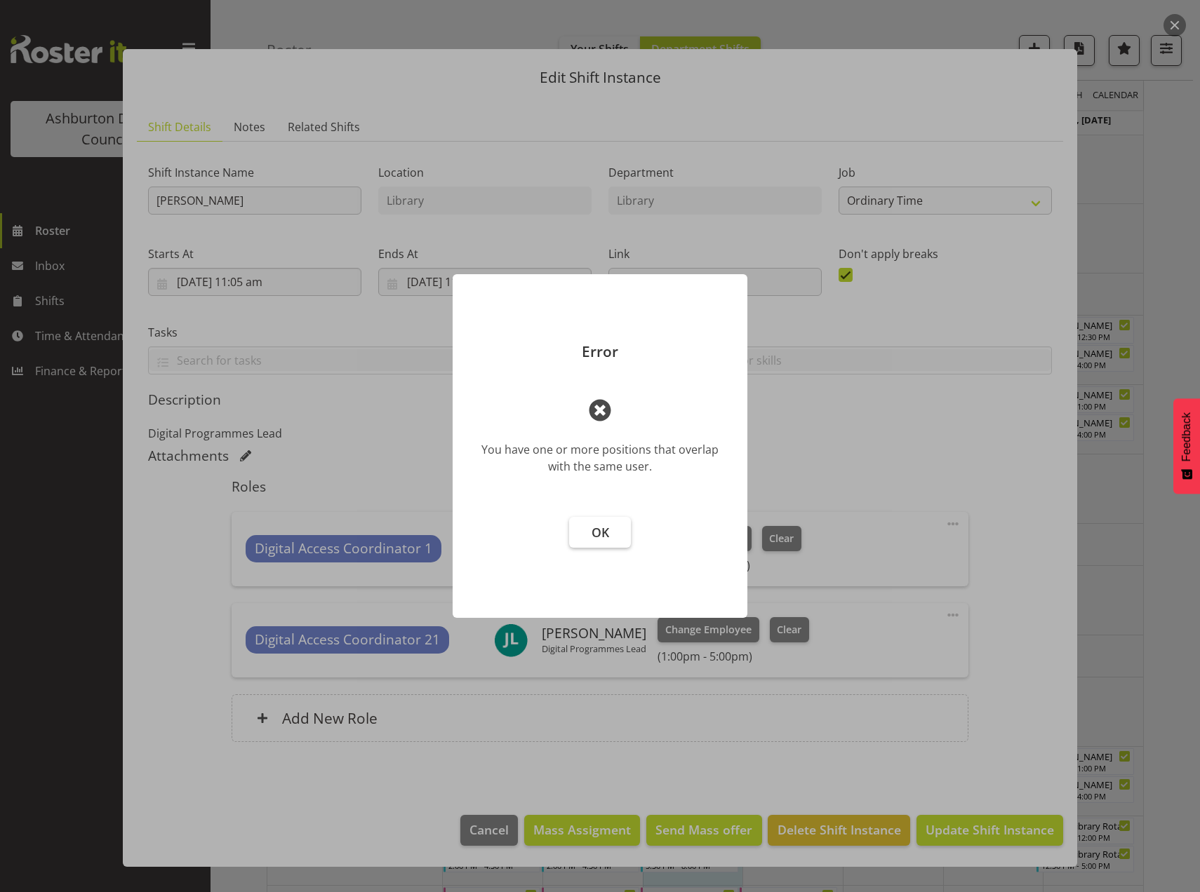
click at [612, 541] on button "OK" at bounding box center [600, 532] width 62 height 31
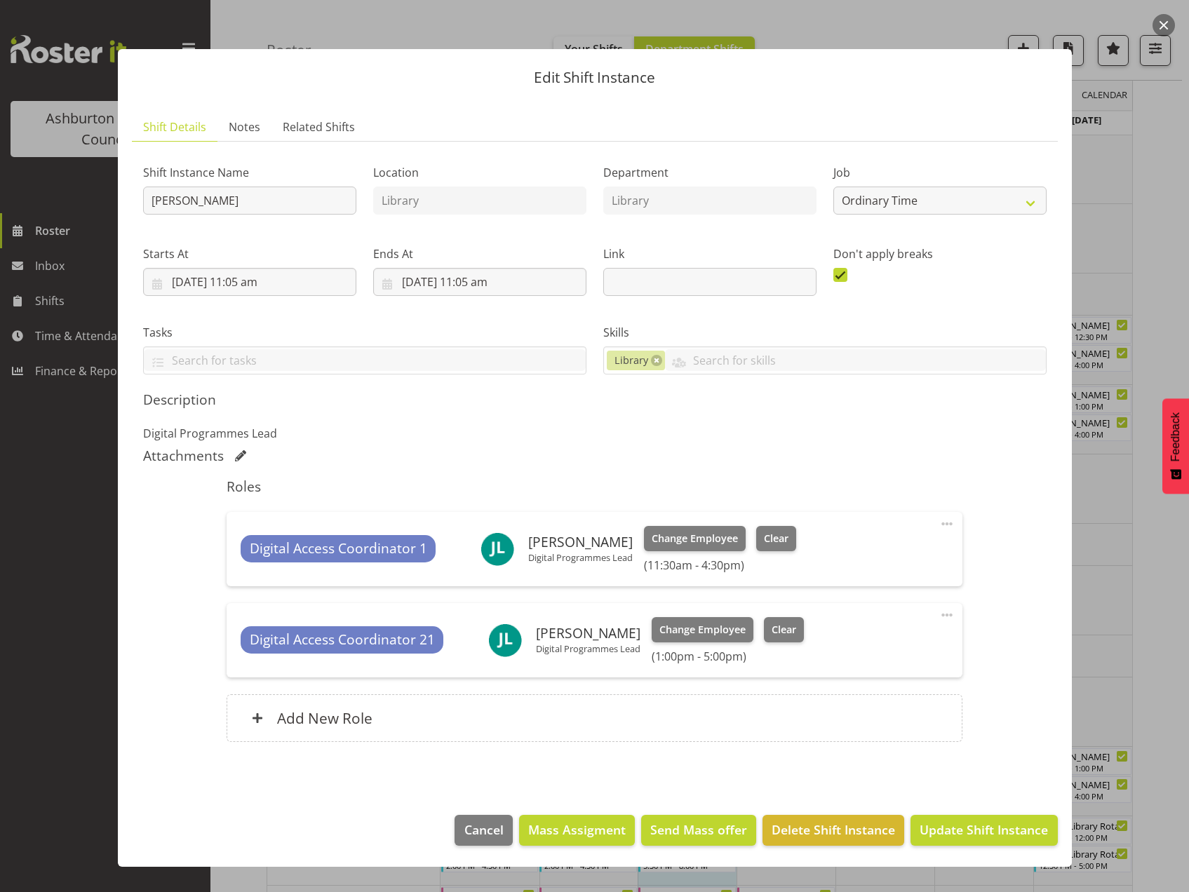
click at [938, 608] on div "Digital Access Coordinator 21 Jay Ladhu Digital Programmes Lead Change Employee…" at bounding box center [595, 640] width 736 height 74
click at [946, 616] on span at bounding box center [947, 615] width 17 height 17
click at [849, 647] on link "Edit" at bounding box center [888, 645] width 135 height 25
select select "7"
select select "2025"
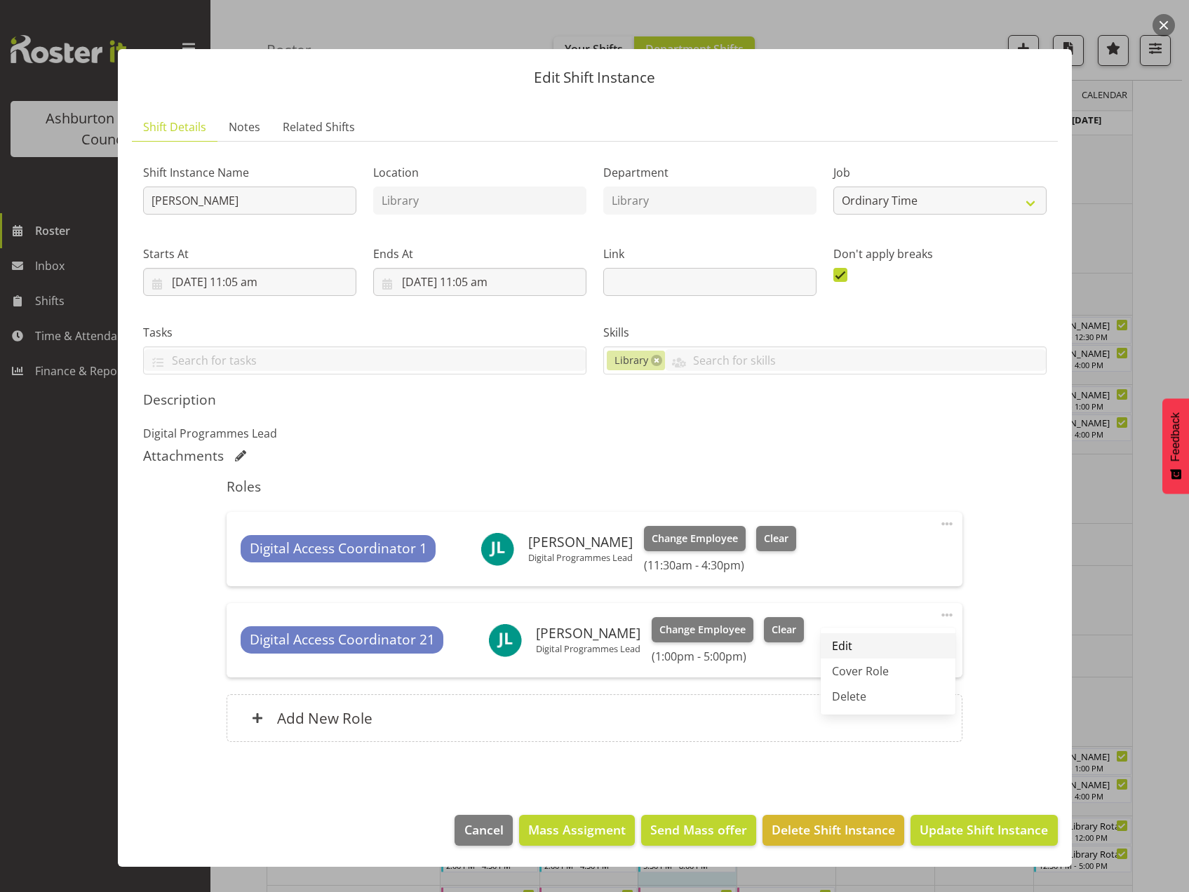
select select "13"
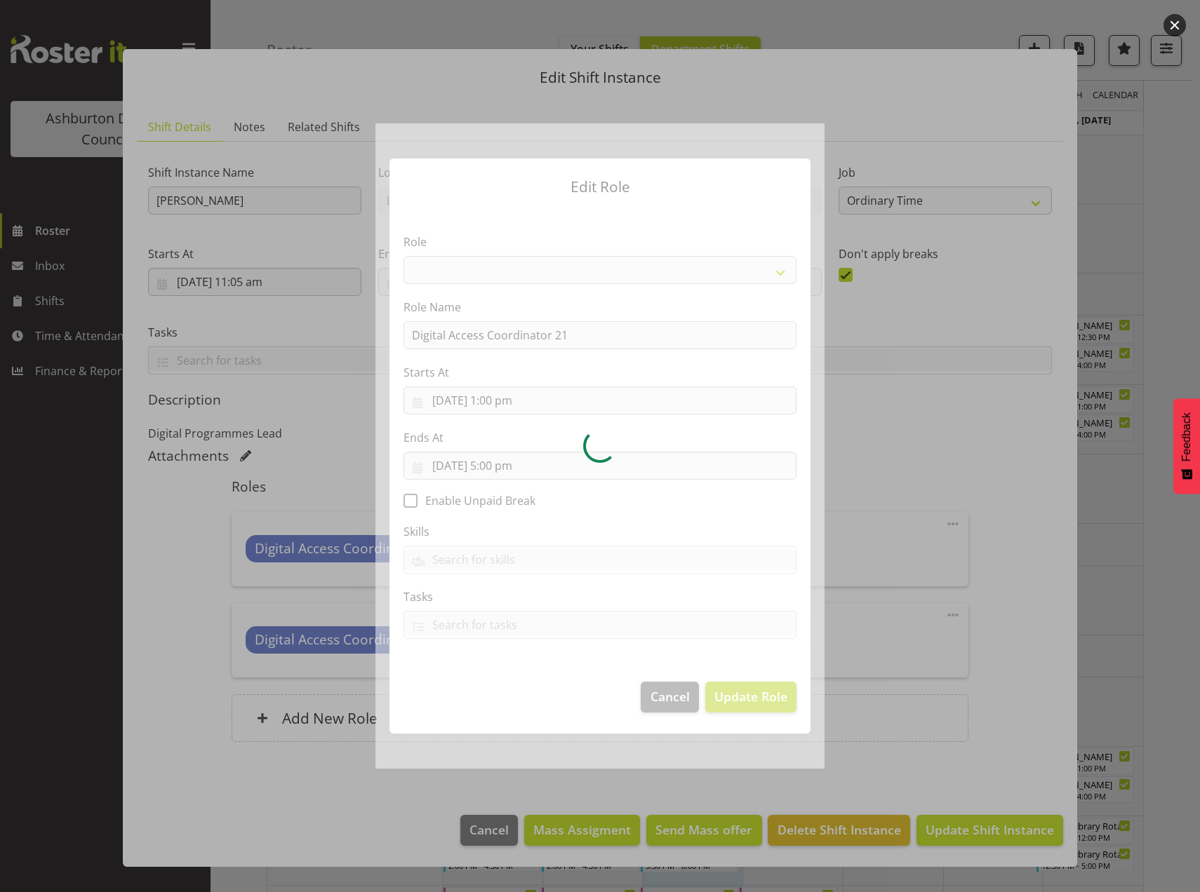
select select "1346"
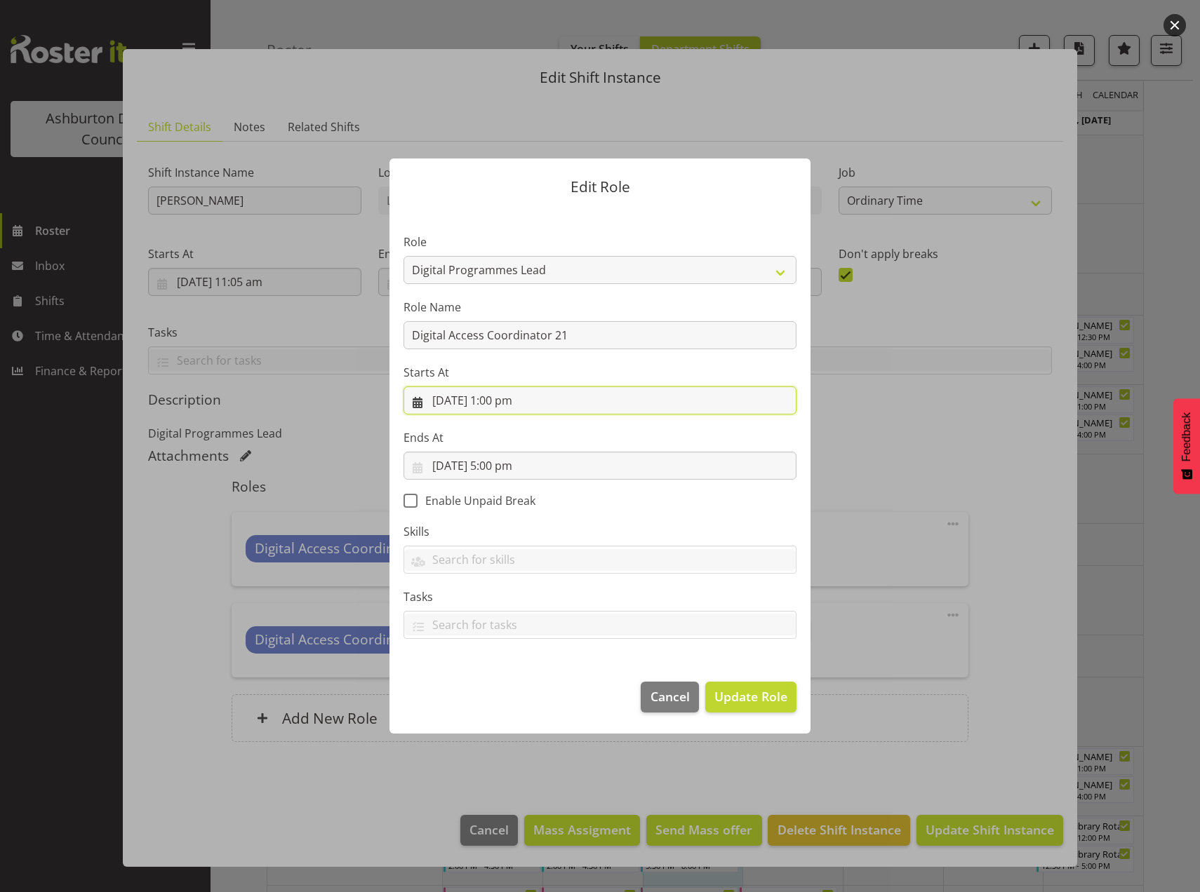
click at [502, 401] on input "21/08/2025, 1:00 pm" at bounding box center [599, 401] width 393 height 28
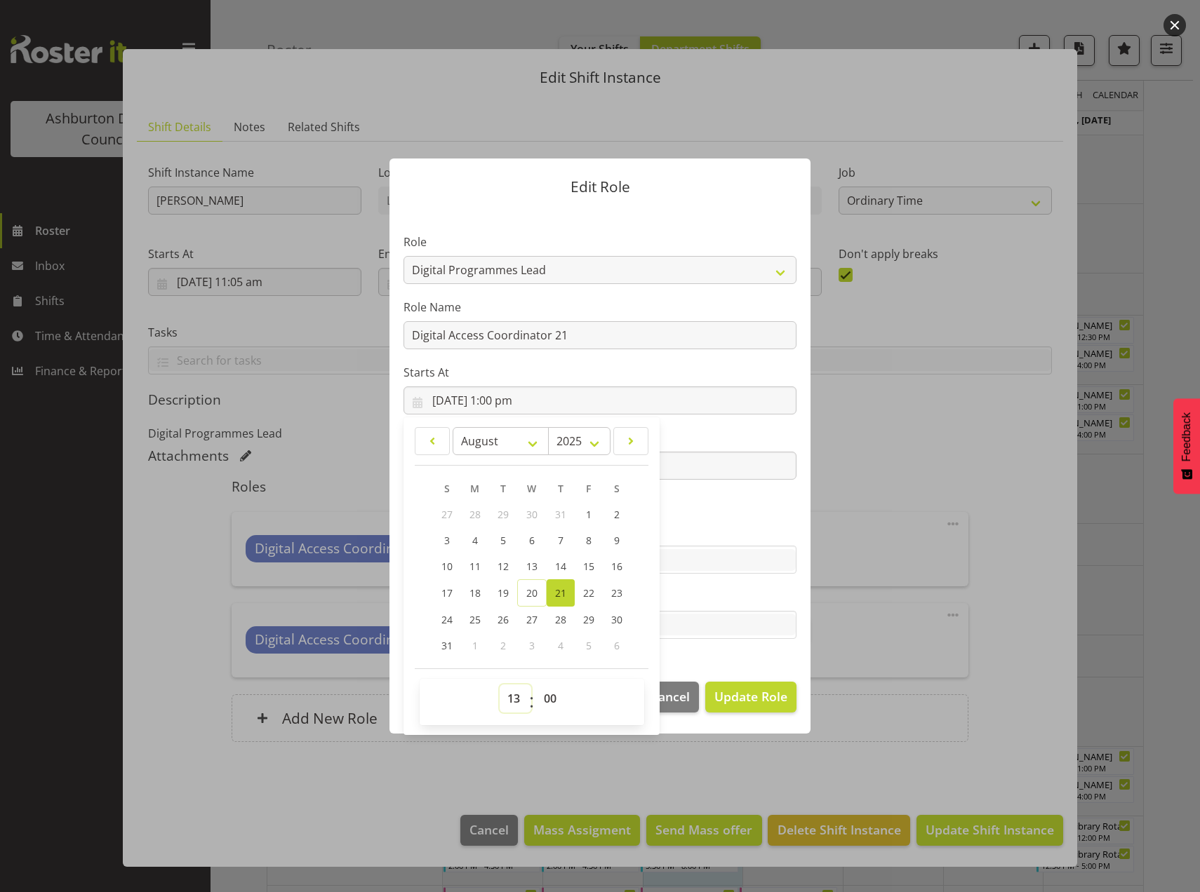
click at [511, 694] on select "00 01 02 03 04 05 06 07 08 09 10 11 12 13 14 15 16 17 18 19 20 21 22 23" at bounding box center [515, 699] width 32 height 28
select select "17"
click at [499, 685] on select "00 01 02 03 04 05 06 07 08 09 10 11 12 13 14 15 16 17 18 19 20 21 22 23" at bounding box center [515, 699] width 32 height 28
type input "21/08/2025, 5:00 pm"
click at [745, 755] on div "Edit Role Role AAGM Deputy Director AAGM Director Archivist Childrens Librarian…" at bounding box center [599, 445] width 449 height 645
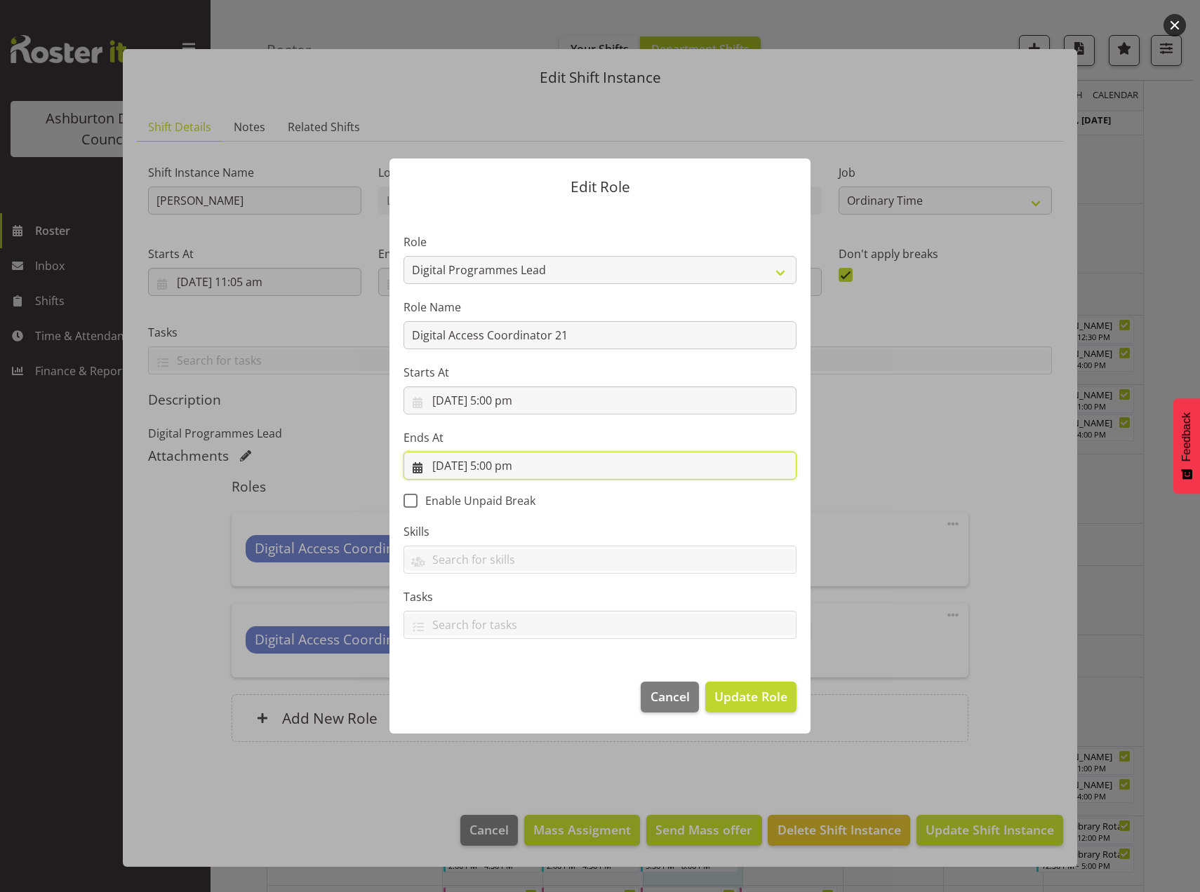
click at [500, 463] on input "21/08/2025, 5:00 pm" at bounding box center [599, 466] width 393 height 28
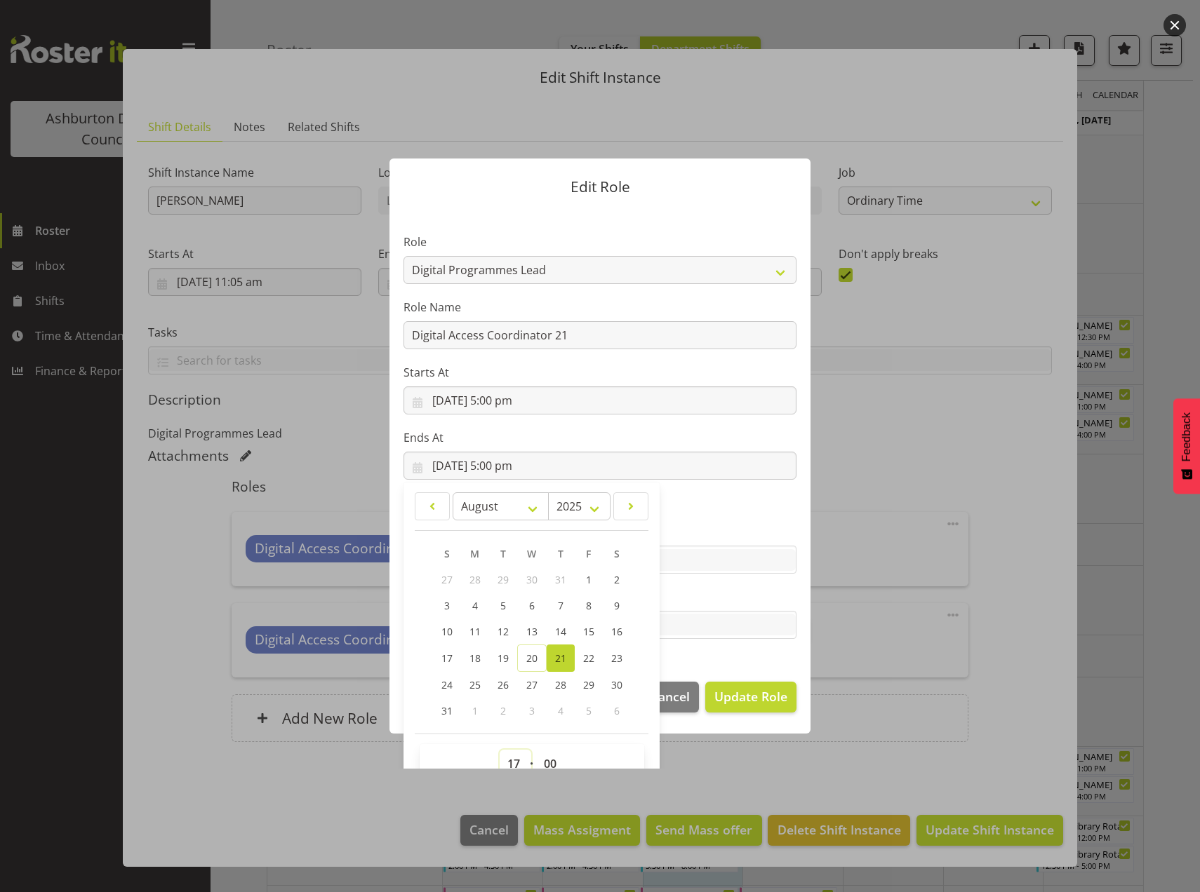
click at [512, 765] on select "00 01 02 03 04 05 06 07 08 09 10 11 12 13 14 15 16 17 18 19 20 21 22 23" at bounding box center [515, 764] width 32 height 28
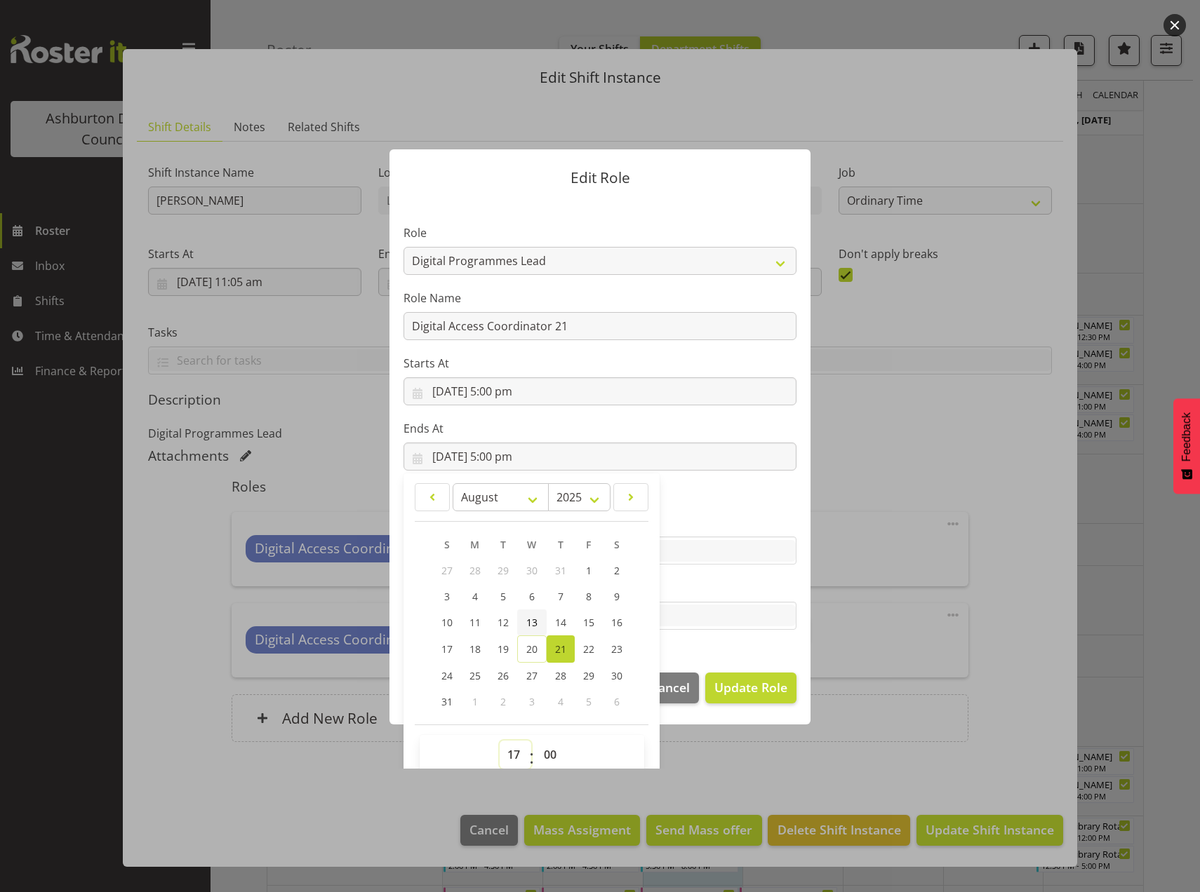
select select "20"
click at [499, 741] on select "00 01 02 03 04 05 06 07 08 09 10 11 12 13 14 15 16 17 18 19 20 21 22 23" at bounding box center [515, 755] width 32 height 28
type input "21/08/2025, 8:00 pm"
click at [709, 781] on div at bounding box center [600, 446] width 1200 height 892
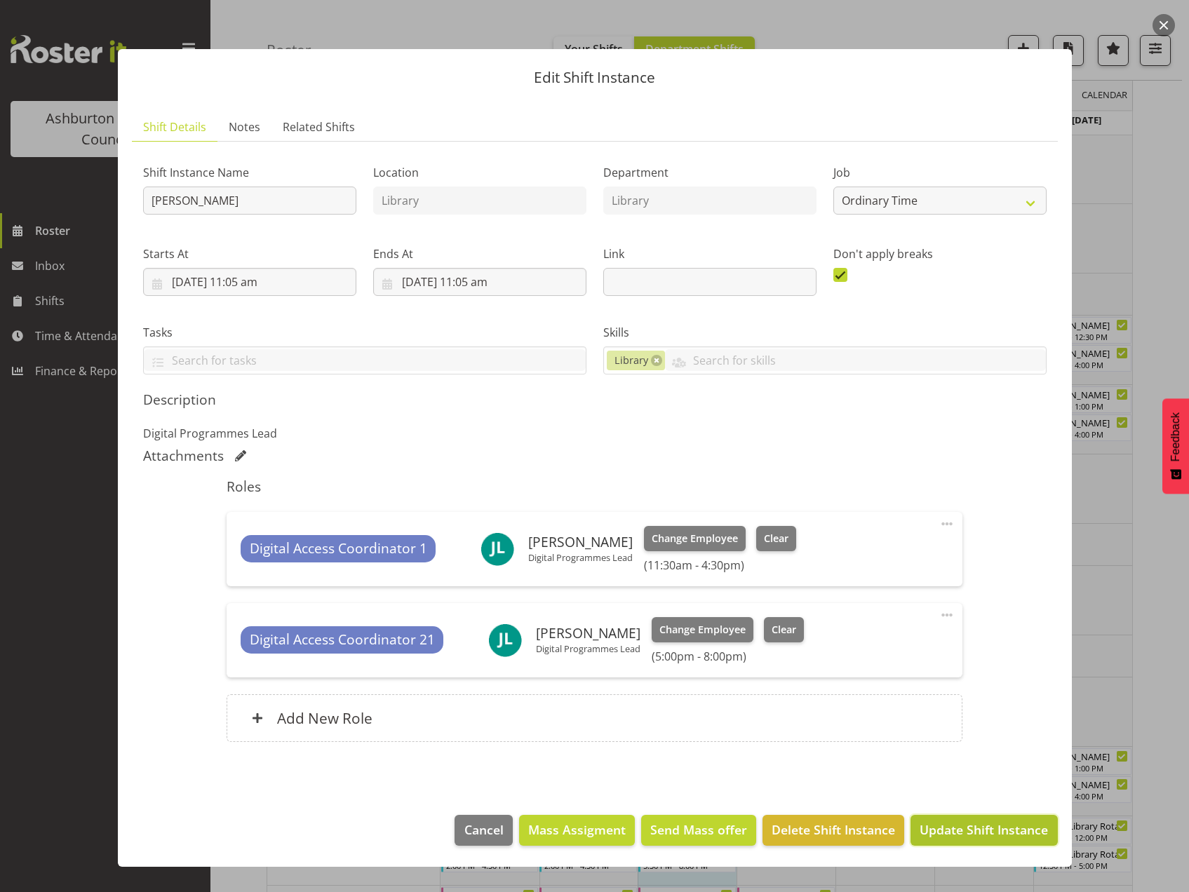
click at [976, 840] on button "Update Shift Instance" at bounding box center [984, 830] width 147 height 31
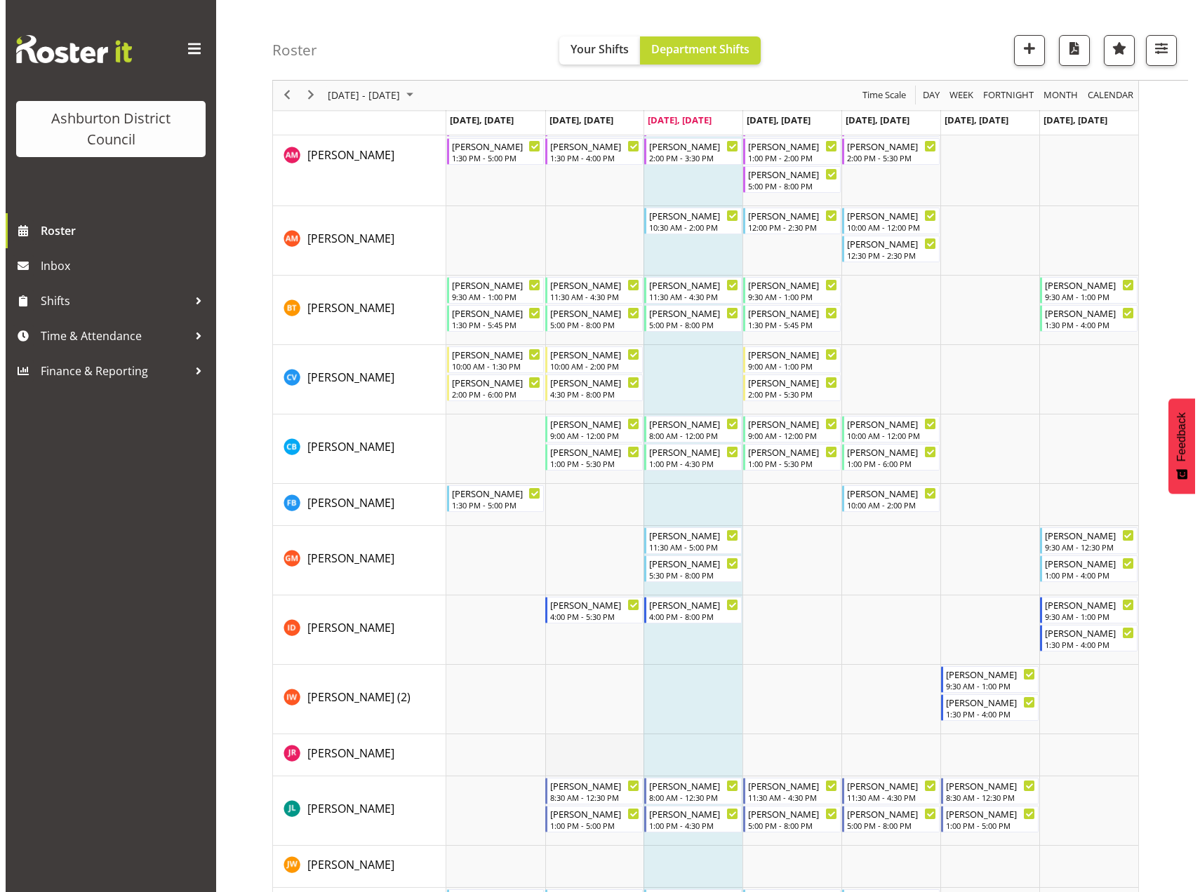
scroll to position [438, 0]
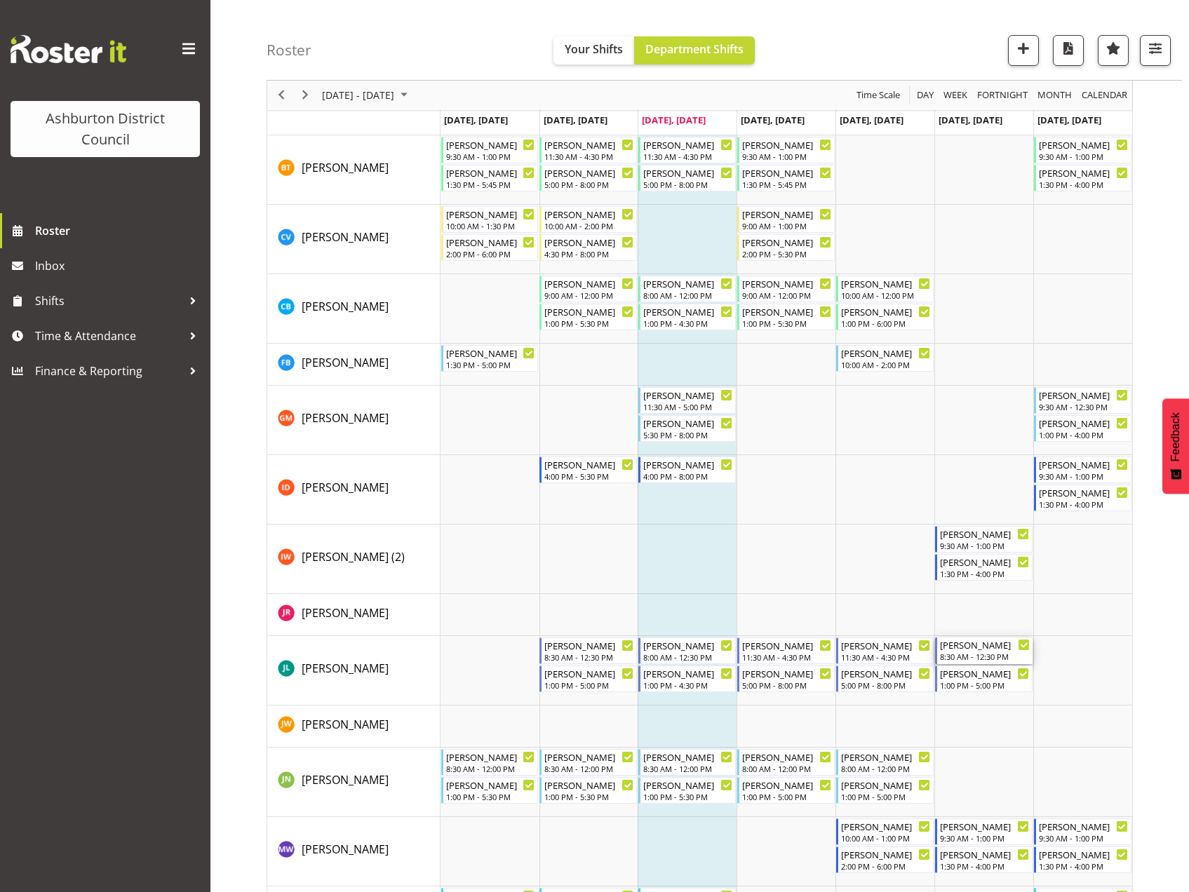
click at [982, 652] on div "8:30 AM - 12:30 PM" at bounding box center [985, 656] width 90 height 11
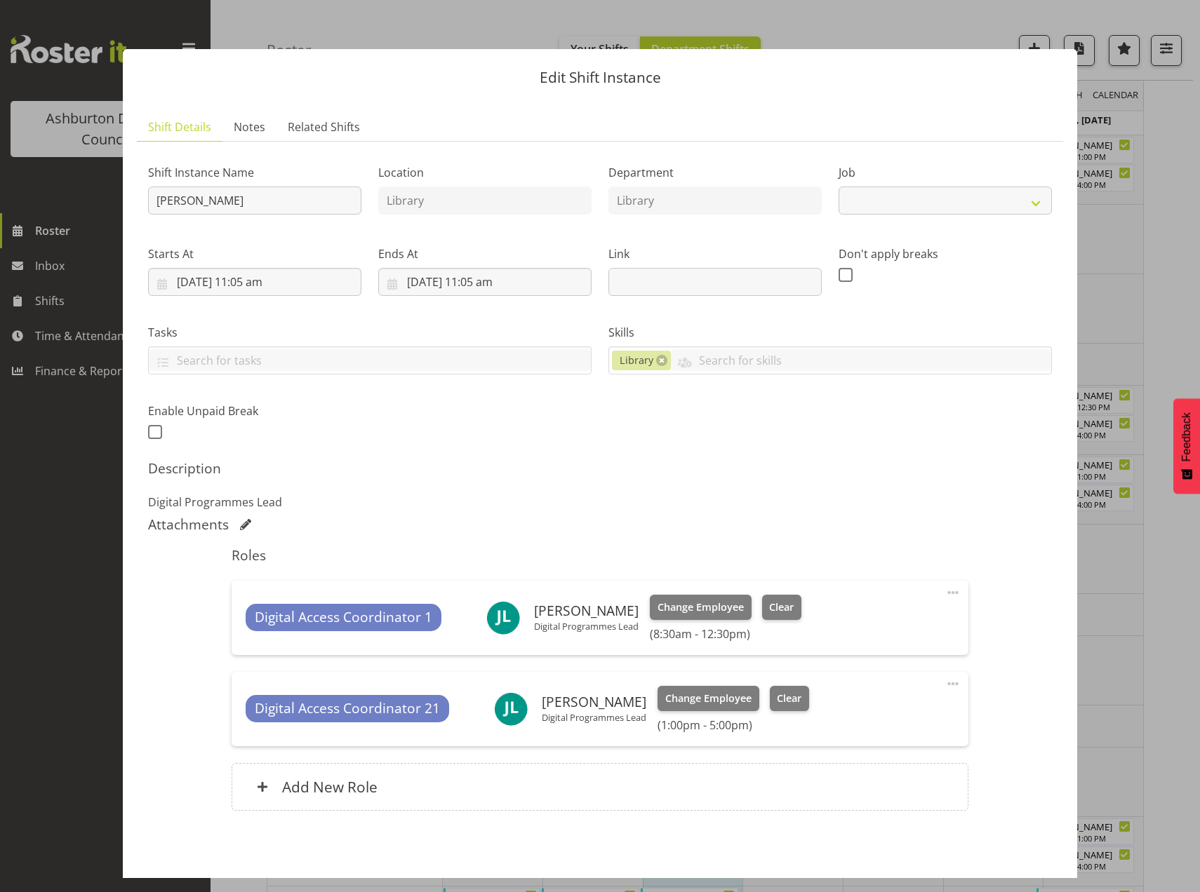
select select "6995"
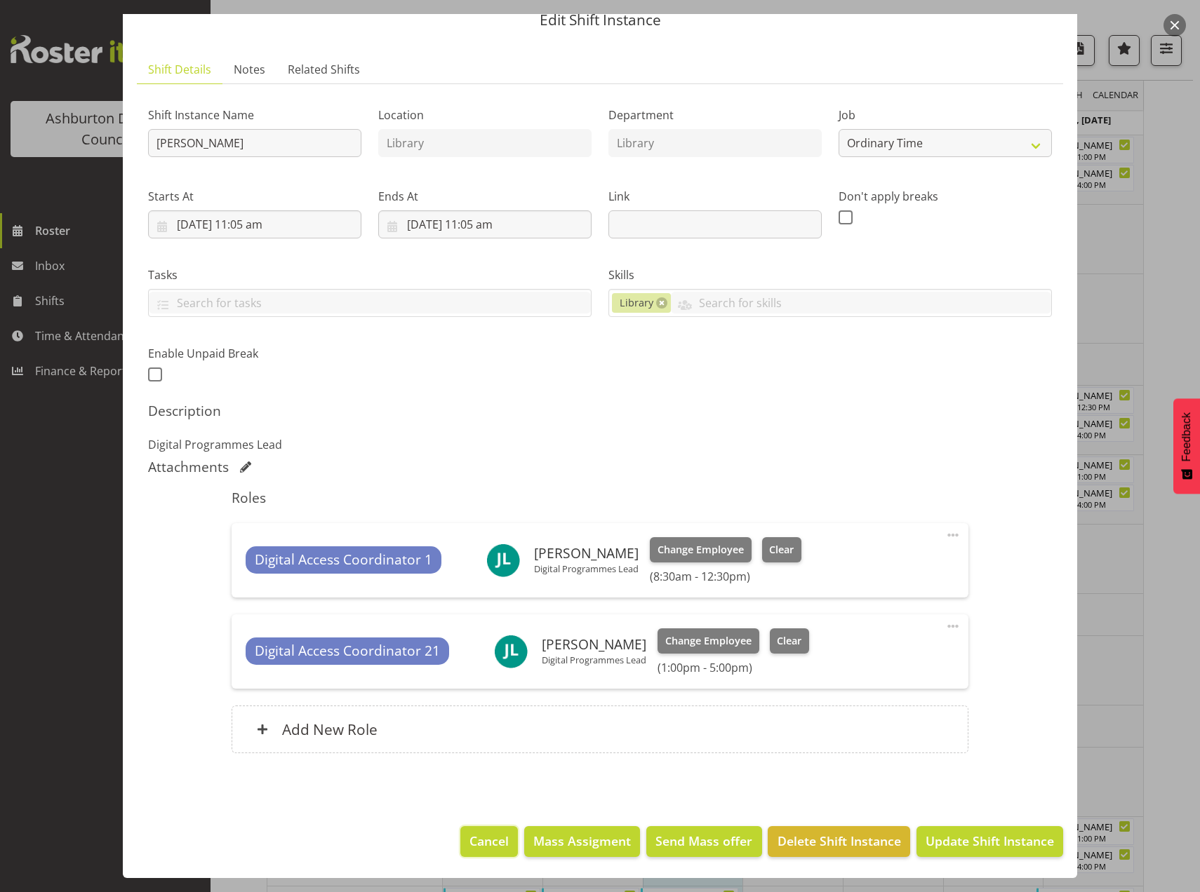
click at [469, 836] on span "Cancel" at bounding box center [488, 841] width 39 height 18
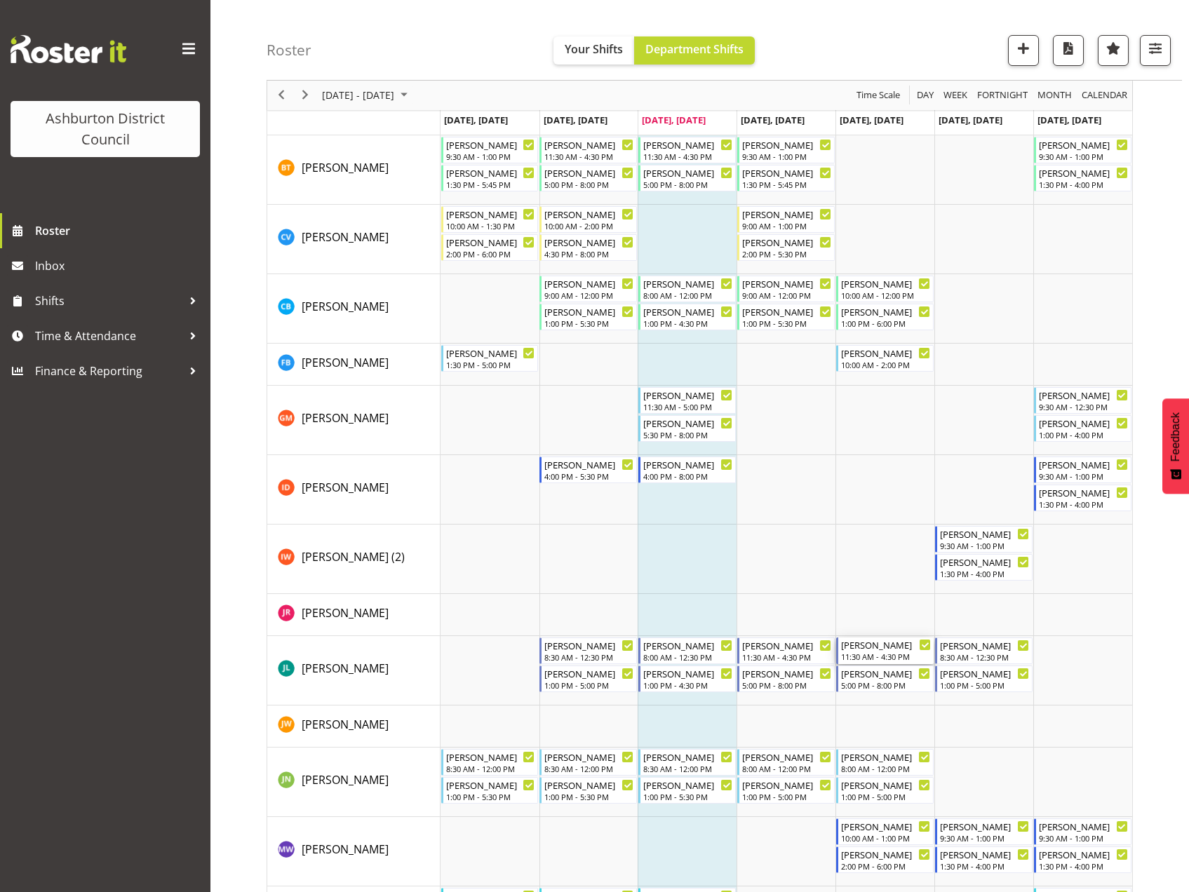
click at [864, 657] on div "11:30 AM - 4:30 PM" at bounding box center [886, 656] width 90 height 11
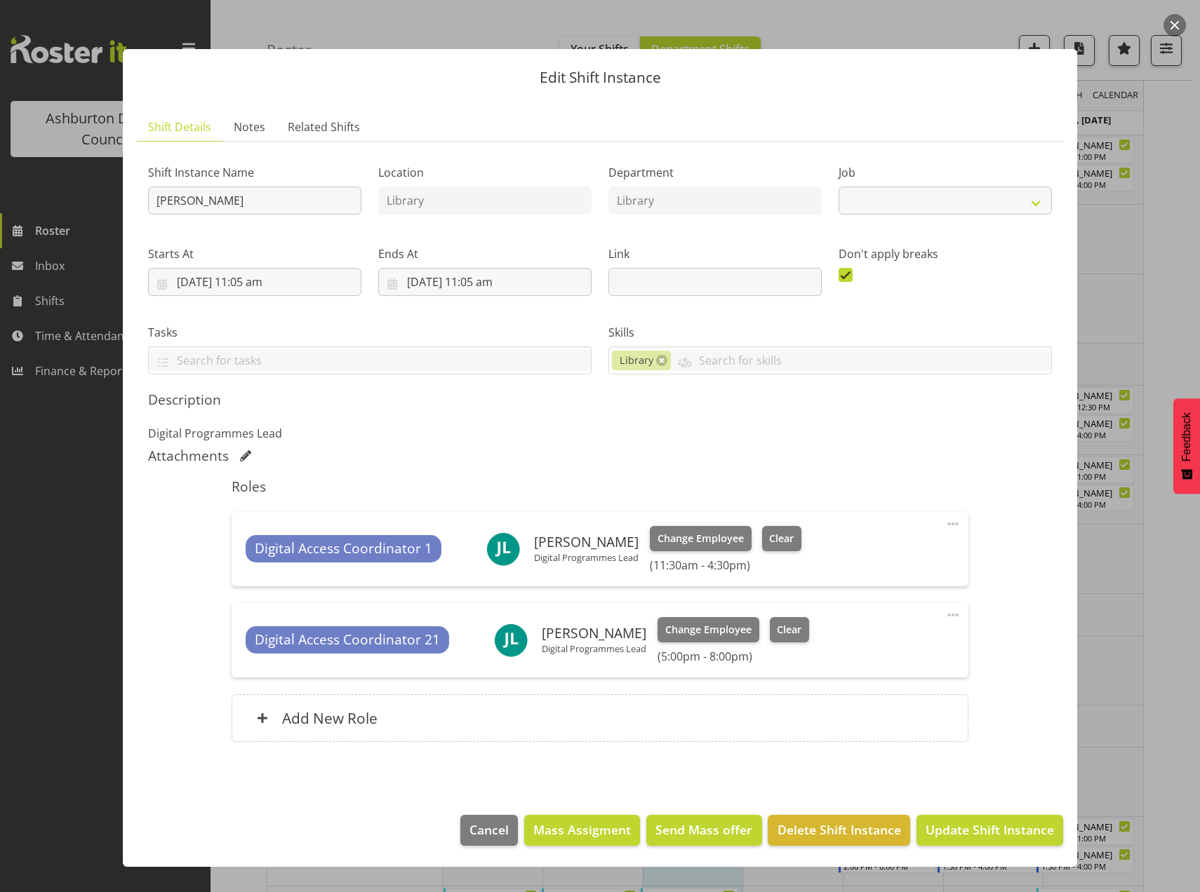
select select "6995"
click at [949, 525] on span at bounding box center [952, 524] width 17 height 17
click at [856, 550] on link "Edit" at bounding box center [893, 554] width 135 height 25
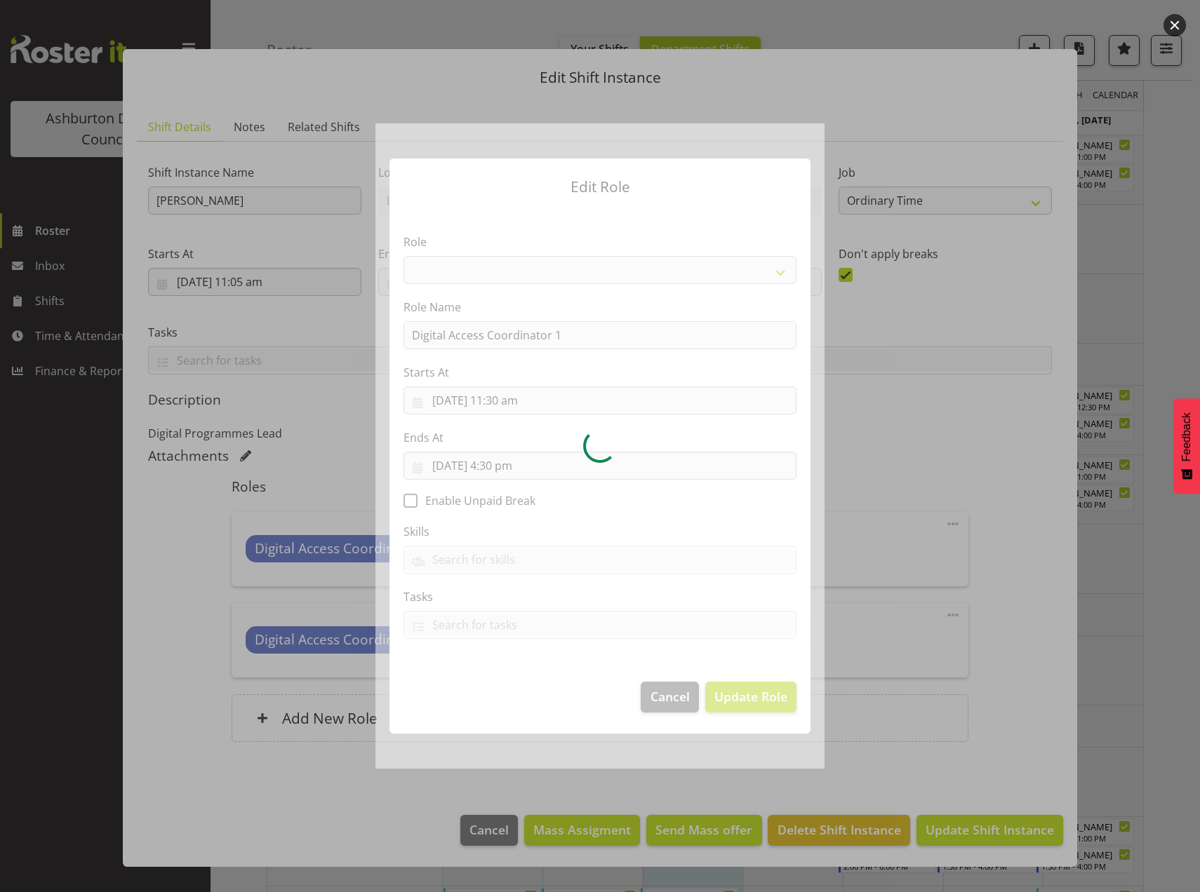
select select "1346"
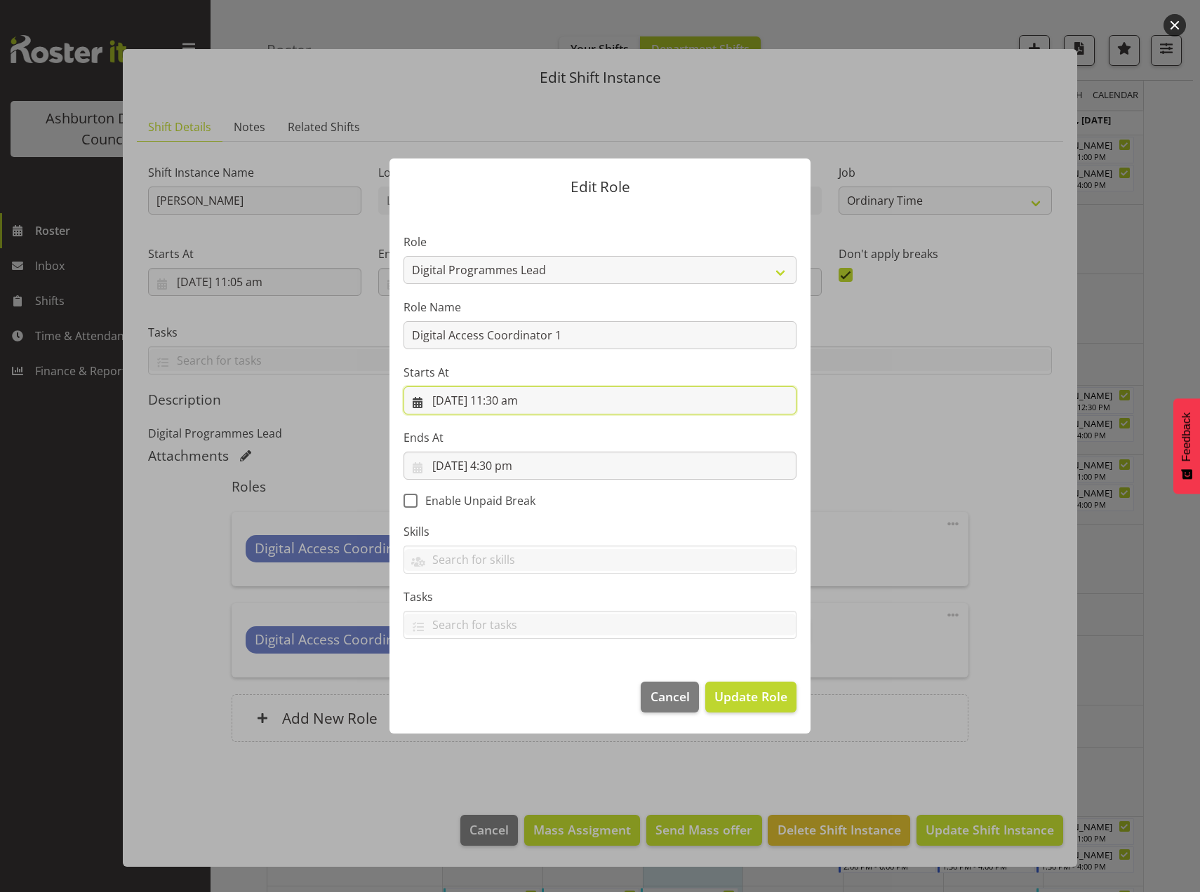
click at [495, 403] on input "22/08/2025, 11:30 am" at bounding box center [599, 401] width 393 height 28
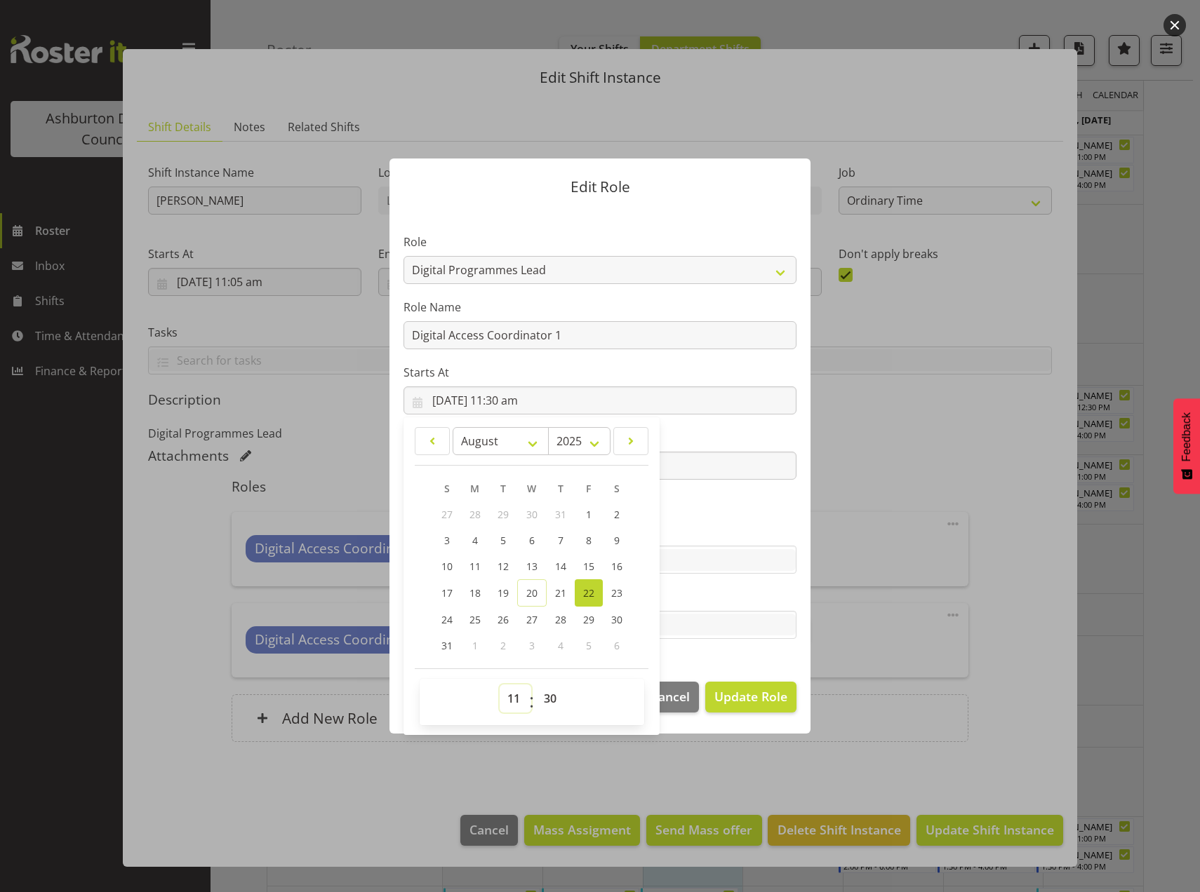
click at [512, 705] on select "00 01 02 03 04 05 06 07 08 09 10 11 12 13 14 15 16 17 18 19 20 21 22 23" at bounding box center [515, 699] width 32 height 28
select select "8"
click at [499, 685] on select "00 01 02 03 04 05 06 07 08 09 10 11 12 13 14 15 16 17 18 19 20 21 22 23" at bounding box center [515, 699] width 32 height 28
type input "22/08/2025, 8:30 am"
click at [720, 765] on div "Edit Role Role AAGM Deputy Director AAGM Director Archivist Childrens Librarian…" at bounding box center [599, 445] width 449 height 645
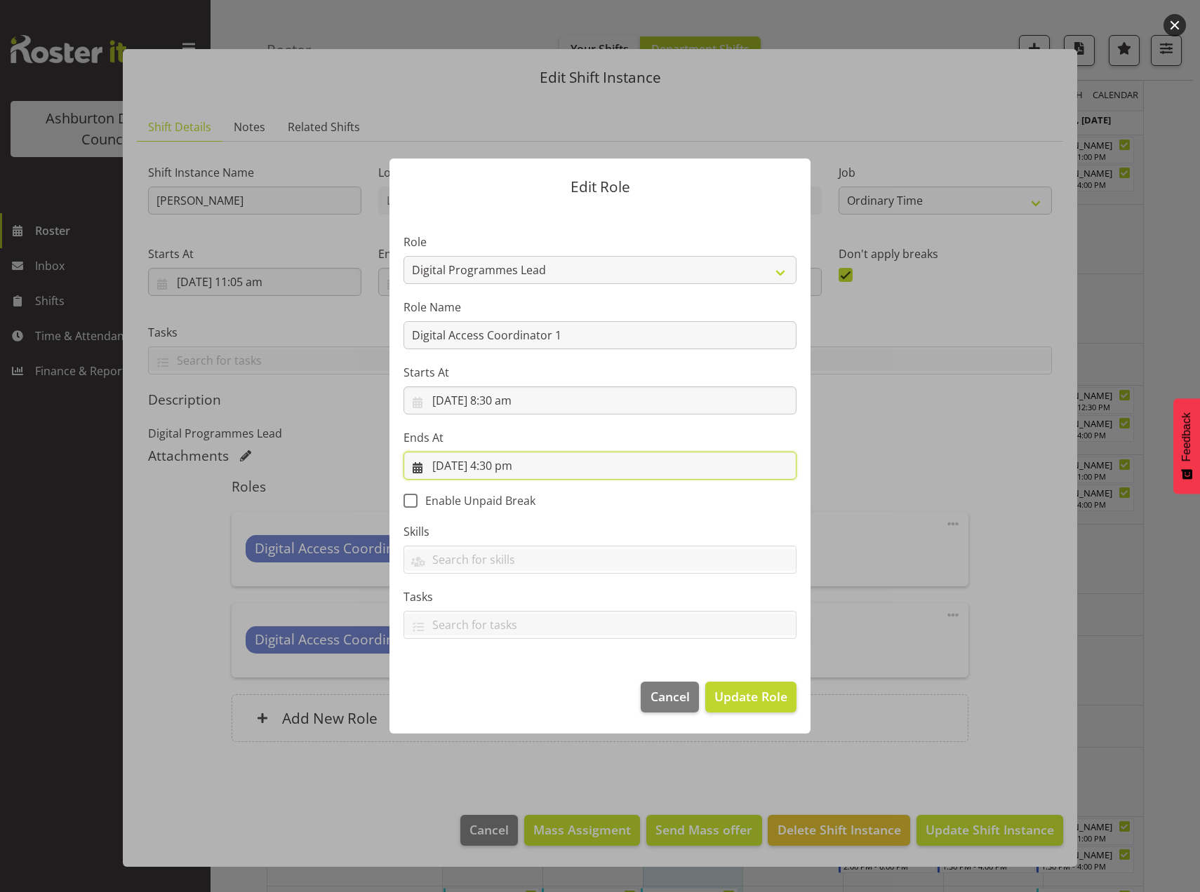
click at [501, 465] on input "22/08/2025, 4:30 pm" at bounding box center [599, 466] width 393 height 28
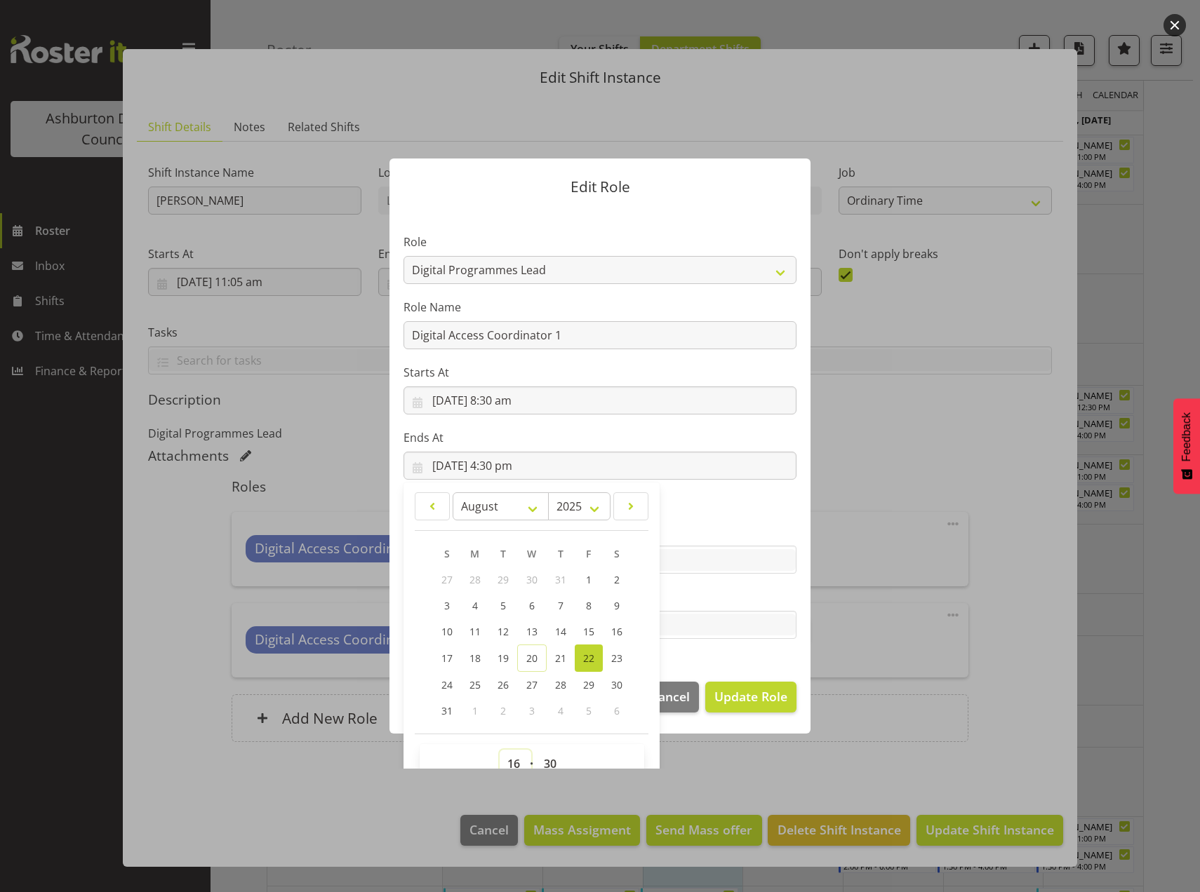
click at [509, 762] on select "00 01 02 03 04 05 06 07 08 09 10 11 12 13 14 15 16 17 18 19 20 21 22 23" at bounding box center [515, 764] width 32 height 28
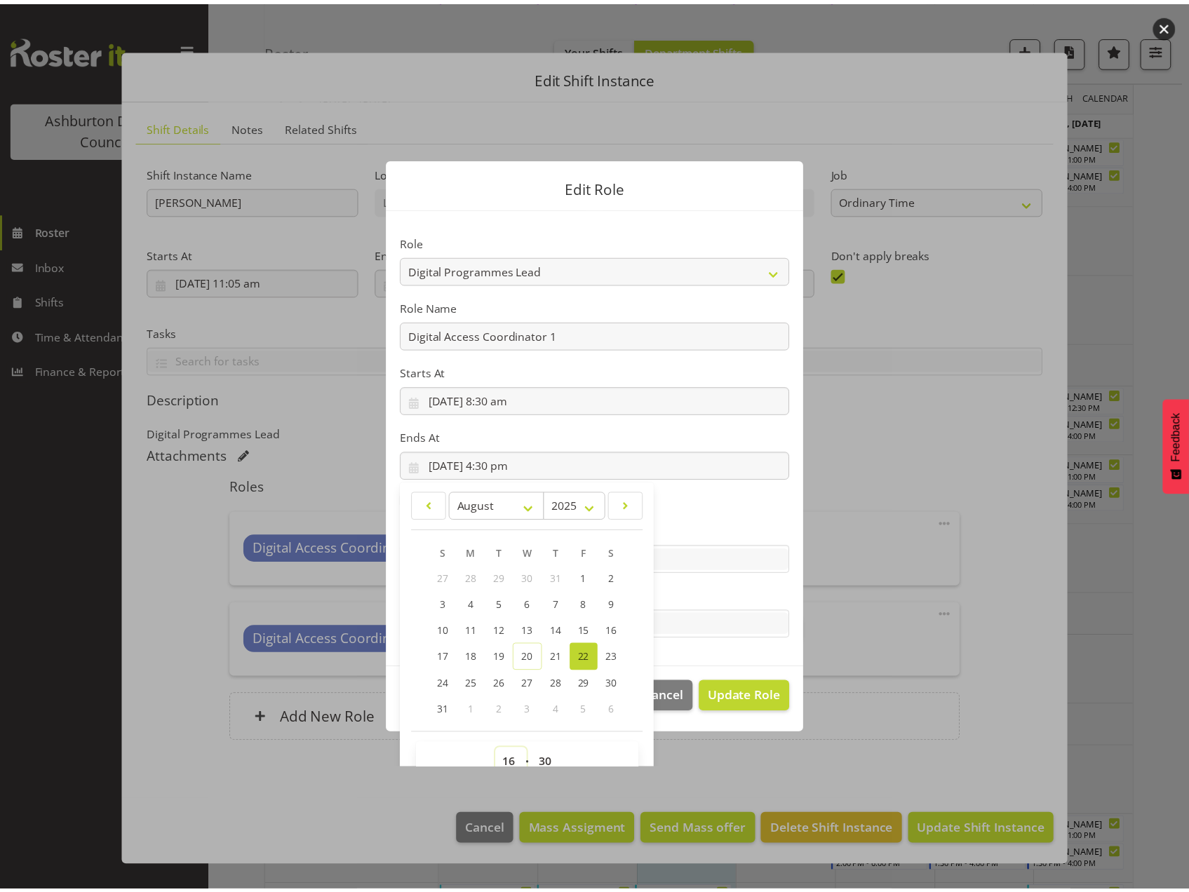
scroll to position [9, 0]
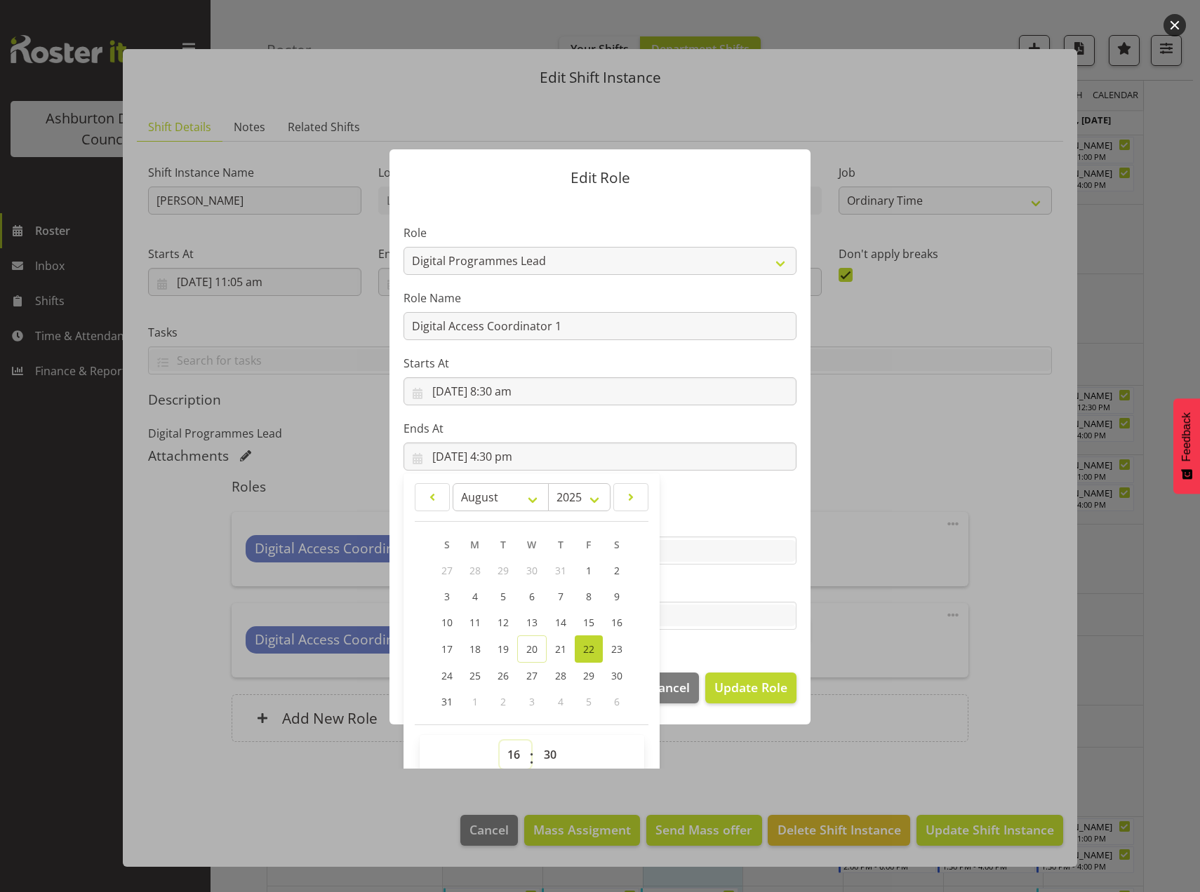
select select "12"
click at [499, 741] on select "00 01 02 03 04 05 06 07 08 09 10 11 12 13 14 15 16 17 18 19 20 21 22 23" at bounding box center [515, 755] width 32 height 28
type input "22/08/2025, 12:30 pm"
click at [728, 779] on div at bounding box center [600, 446] width 1200 height 892
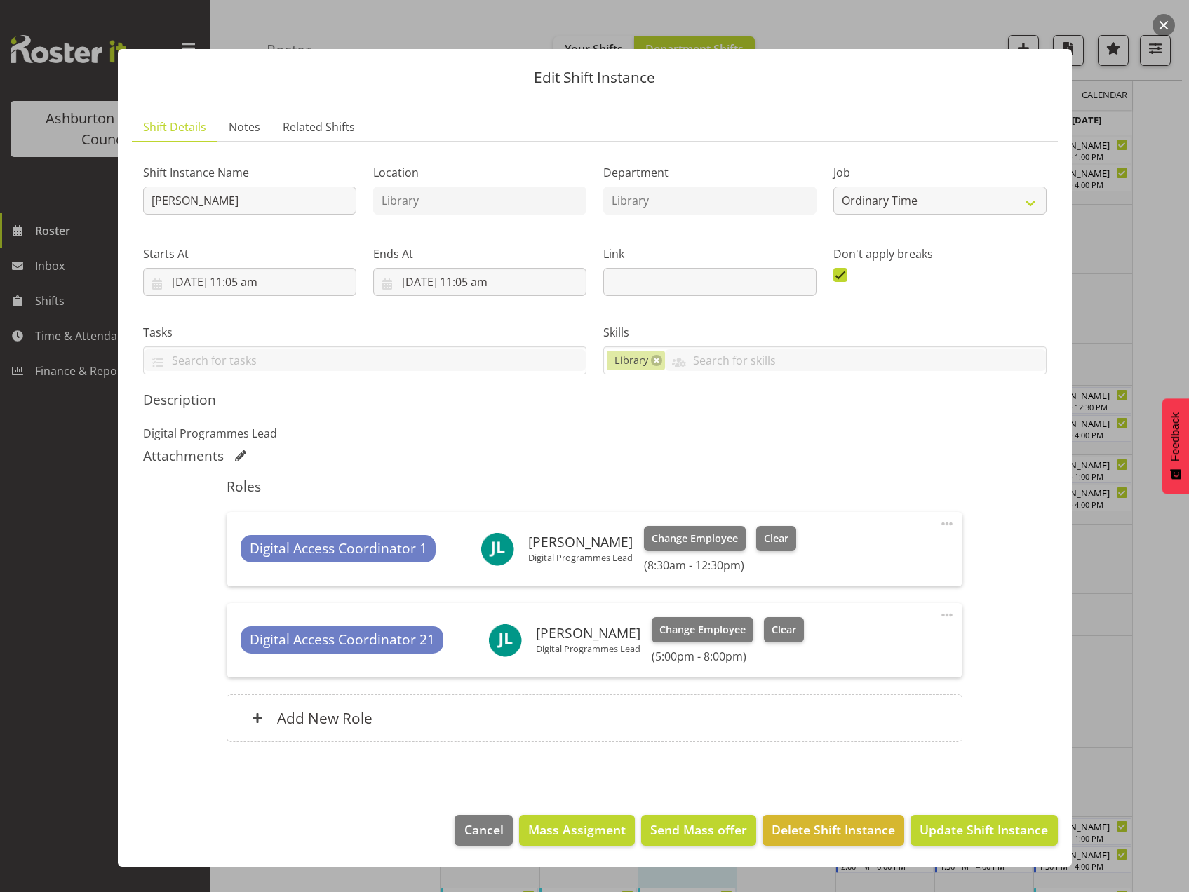
click at [942, 610] on span at bounding box center [947, 615] width 17 height 17
click at [859, 641] on link "Edit" at bounding box center [888, 645] width 135 height 25
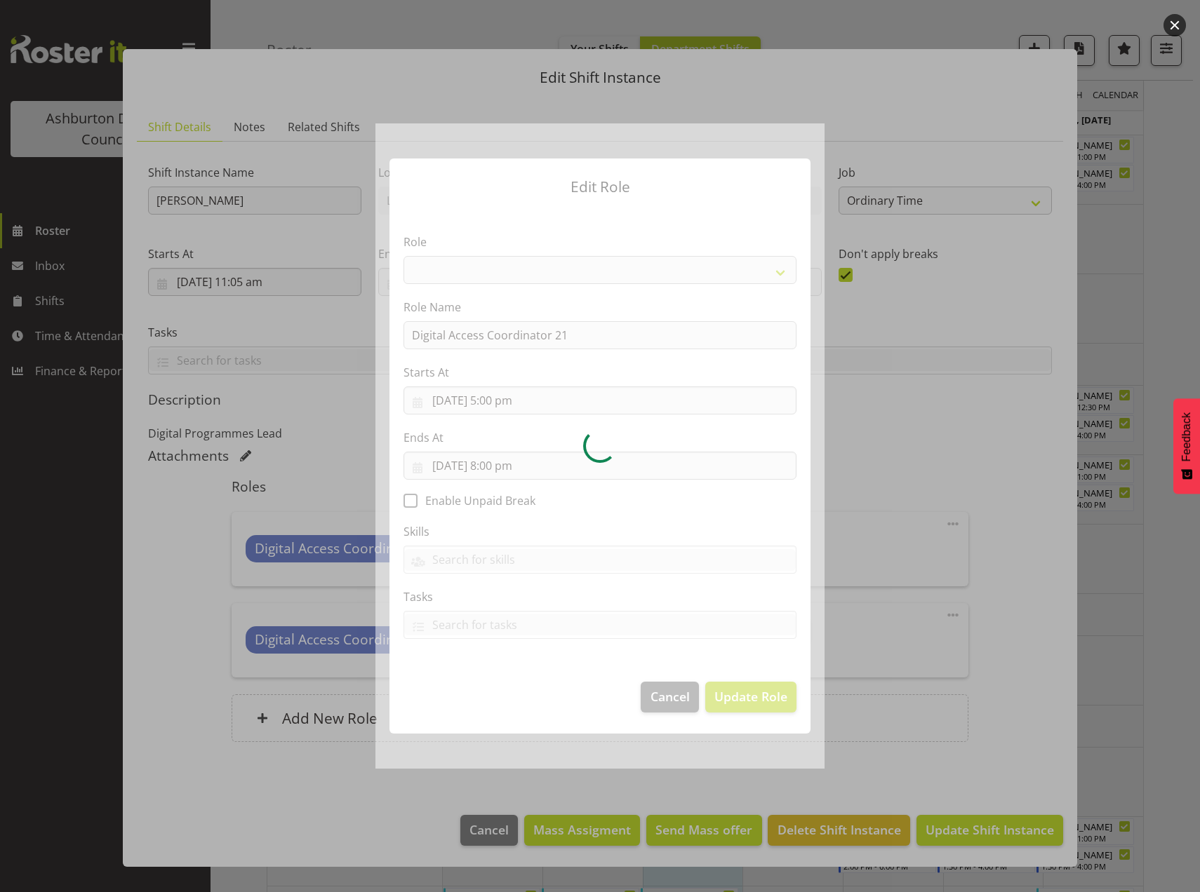
select select "1346"
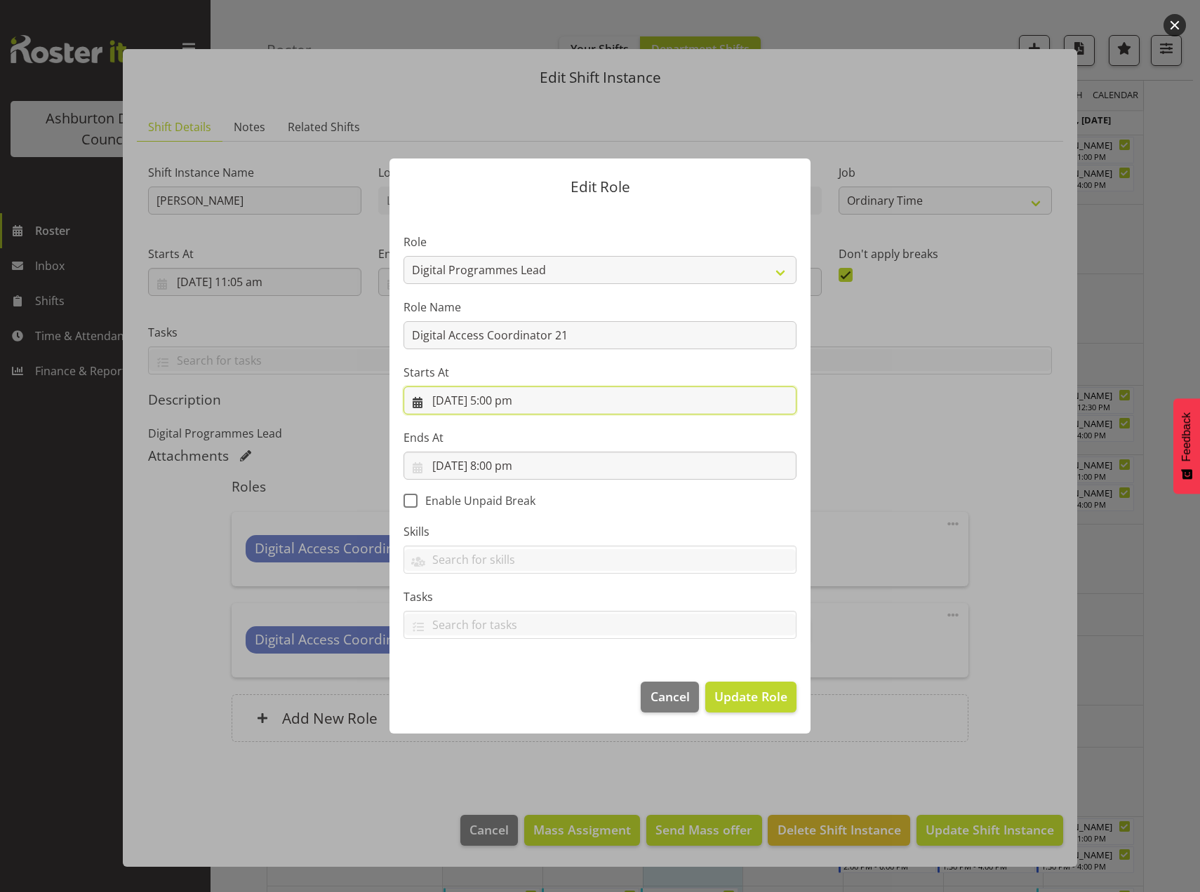
click at [498, 398] on input "22/08/2025, 5:00 pm" at bounding box center [599, 401] width 393 height 28
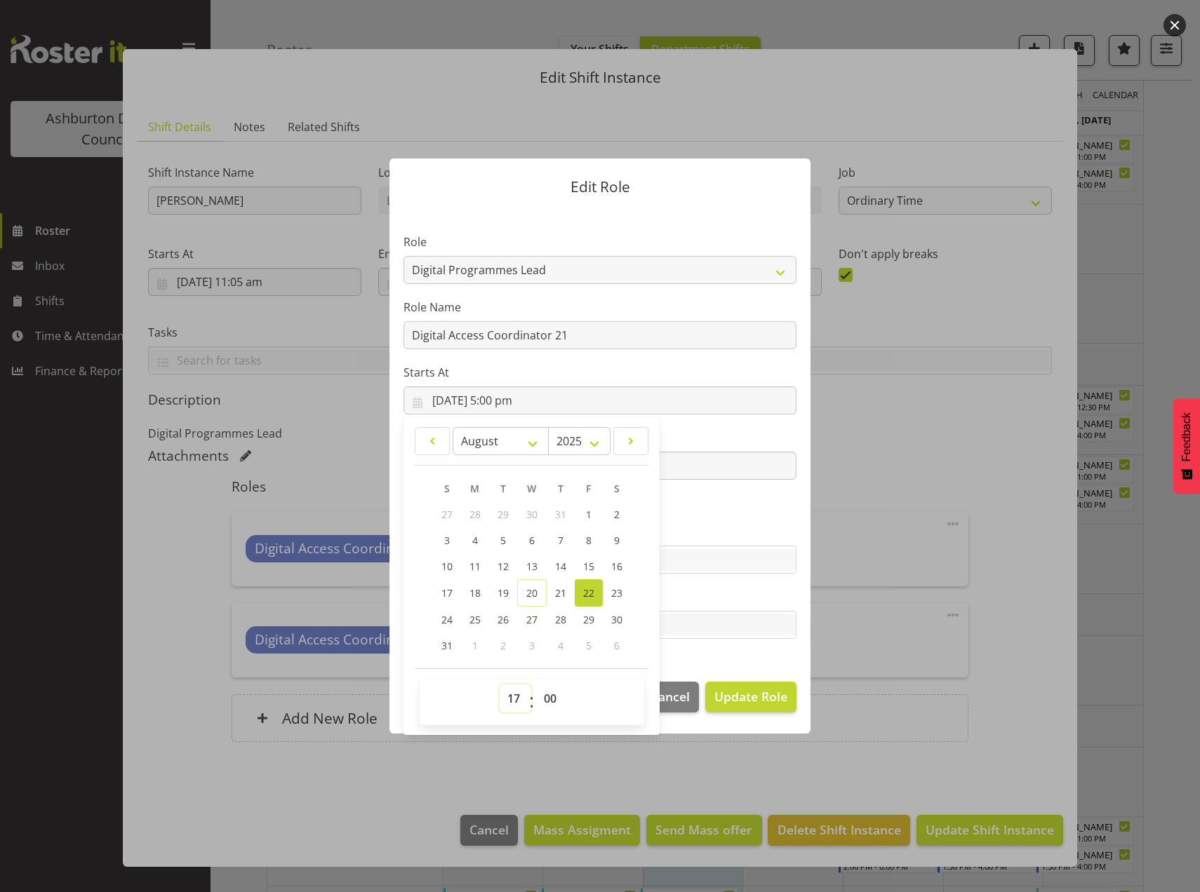
click at [509, 705] on select "00 01 02 03 04 05 06 07 08 09 10 11 12 13 14 15 16 17 18 19 20 21 22 23" at bounding box center [515, 699] width 32 height 28
click at [954, 770] on div at bounding box center [600, 446] width 1200 height 892
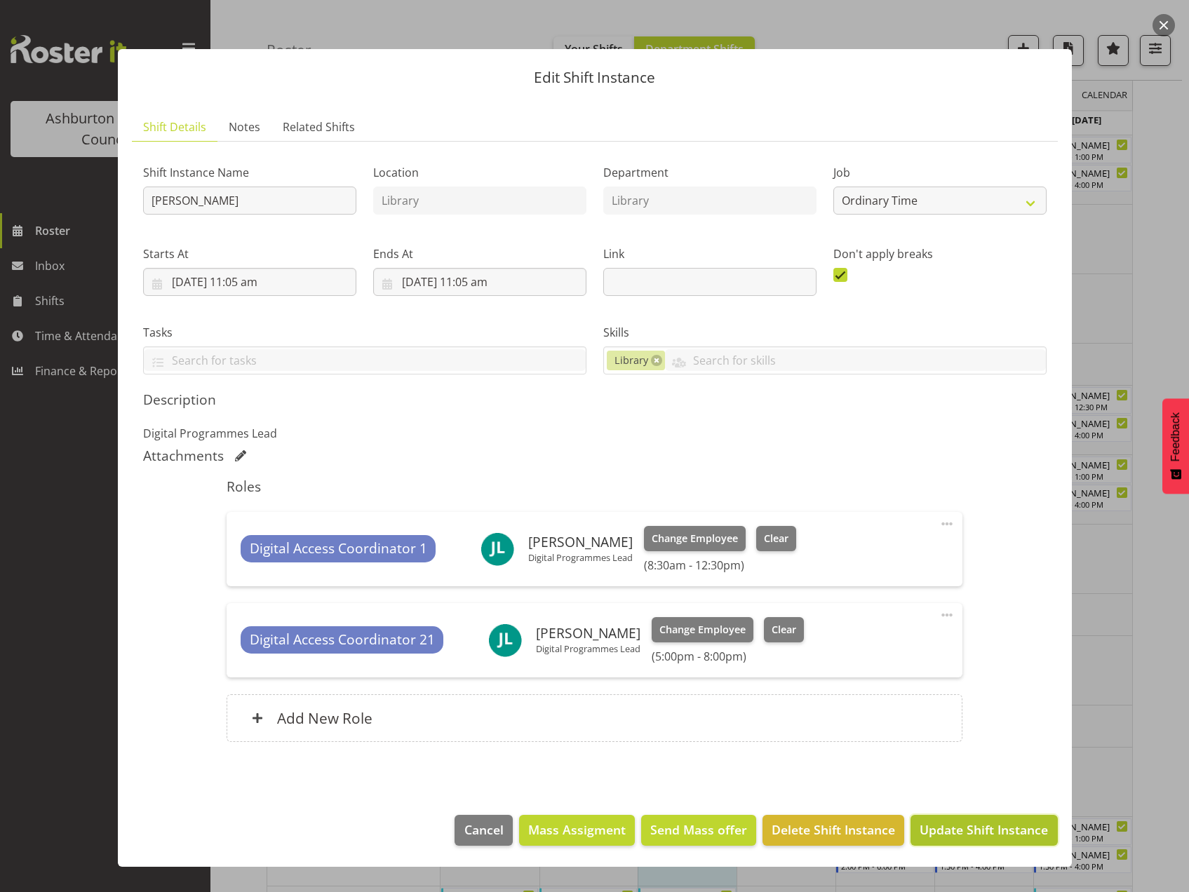
click at [991, 835] on span "Update Shift Instance" at bounding box center [984, 830] width 128 height 18
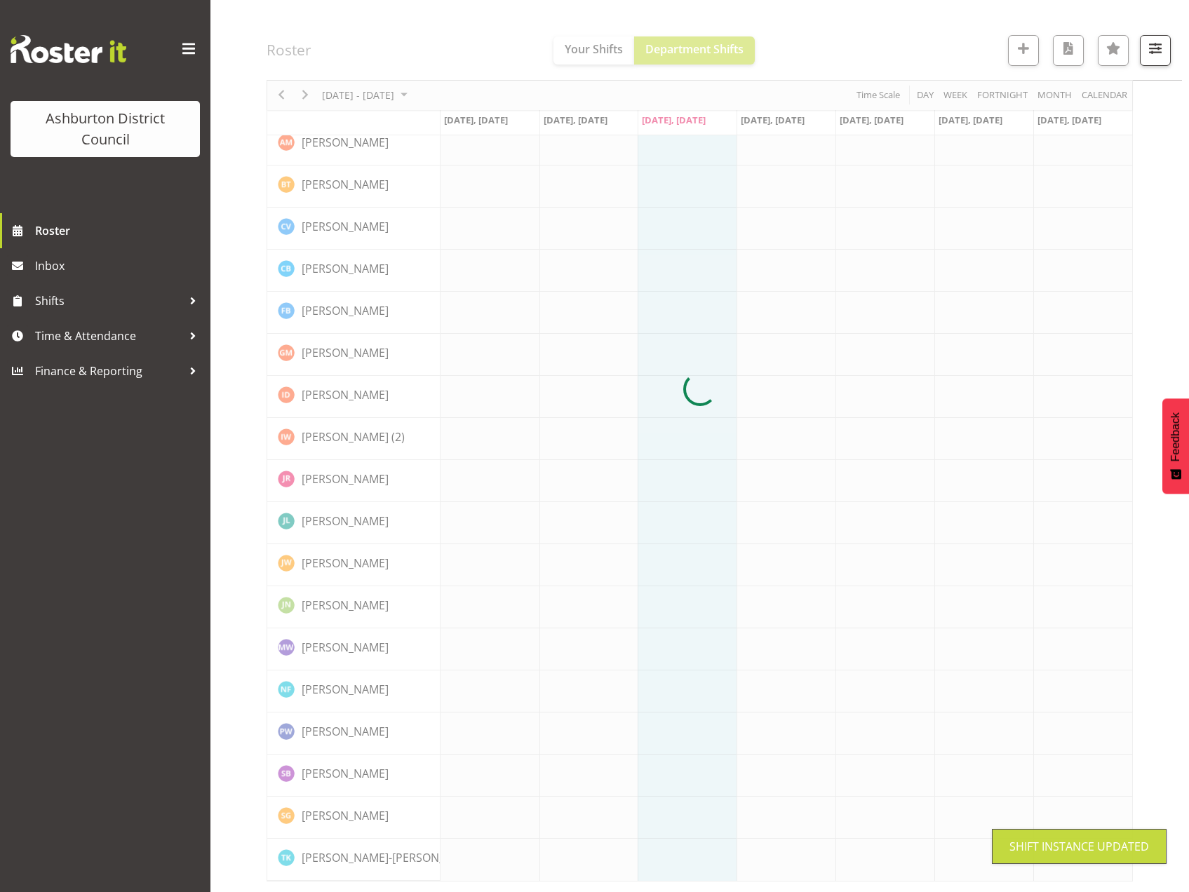
scroll to position [297, 0]
